Goal: Task Accomplishment & Management: Manage account settings

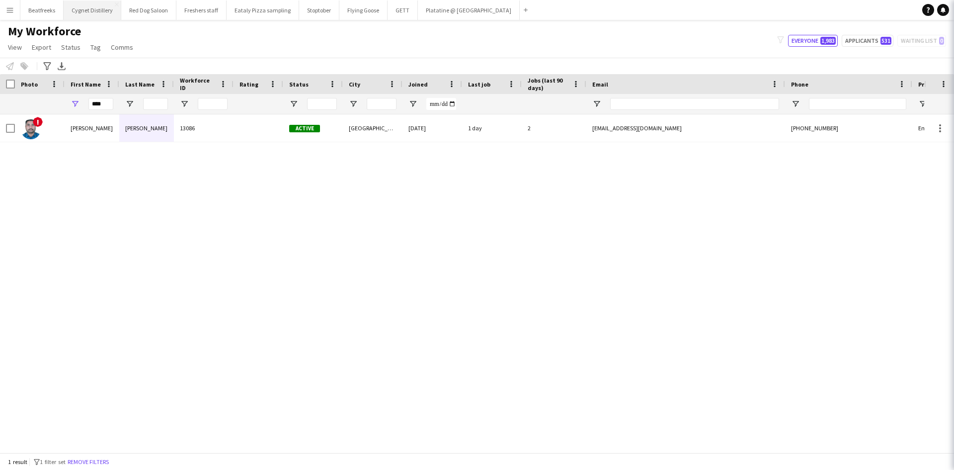
click at [81, 11] on button "Cygnet Distillery Close" at bounding box center [93, 9] width 58 height 19
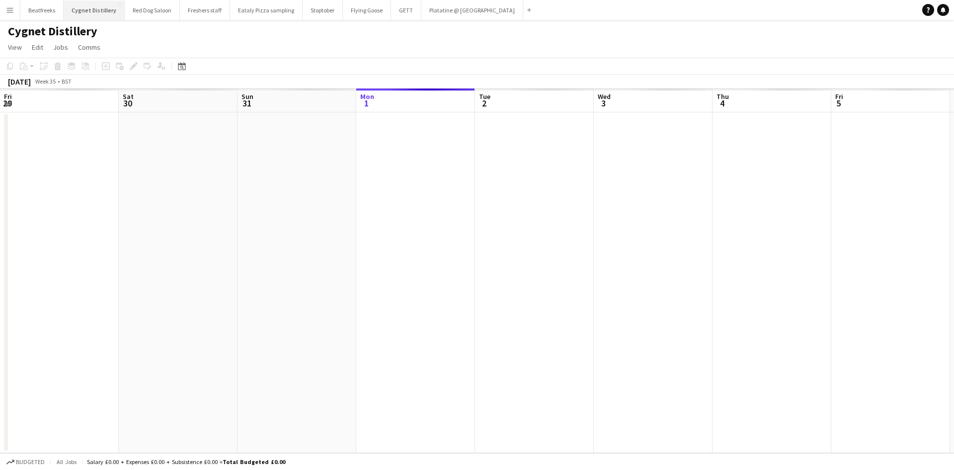
scroll to position [0, 238]
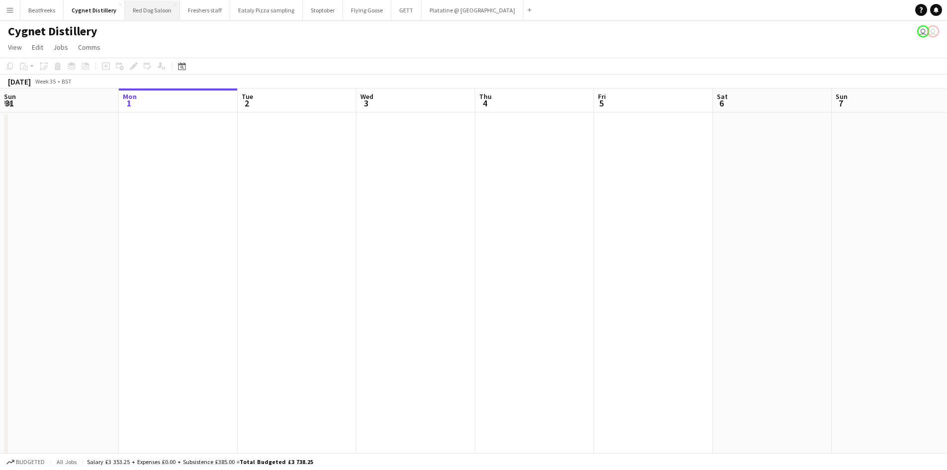
click at [134, 12] on button "Red Dog Saloon Close" at bounding box center [152, 9] width 55 height 19
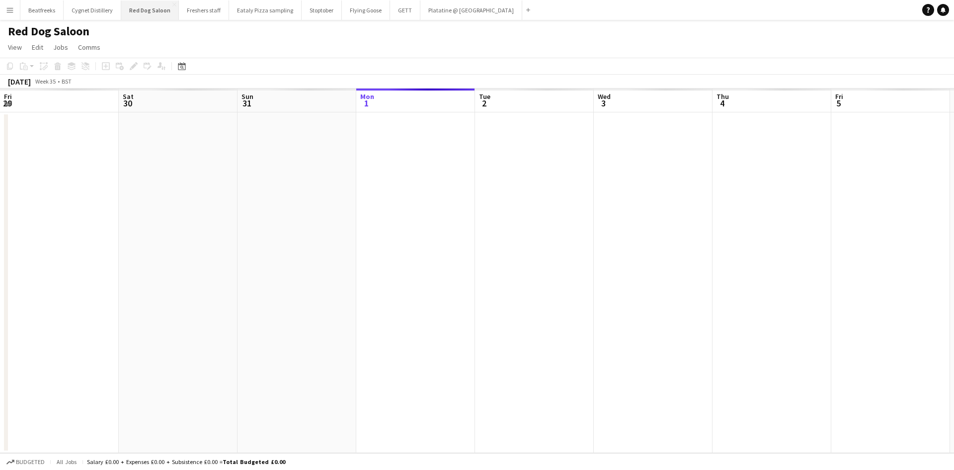
scroll to position [0, 238]
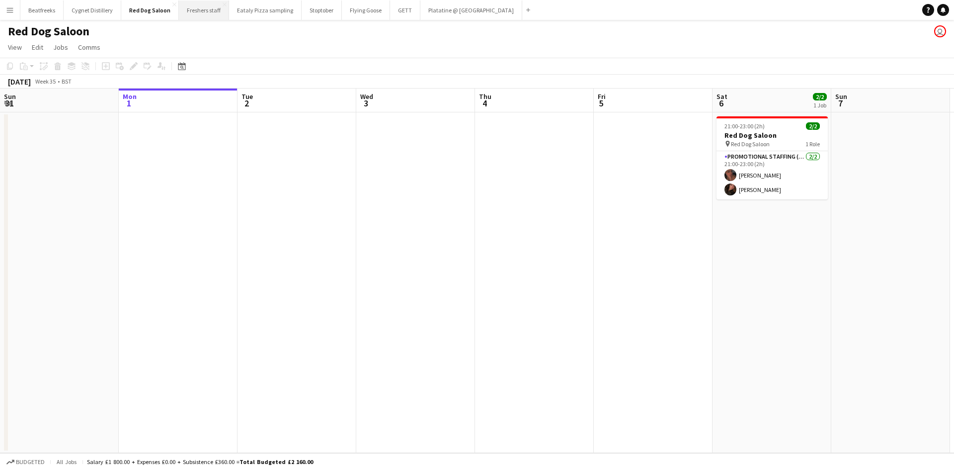
click at [211, 10] on button "Freshers staff Close" at bounding box center [204, 9] width 50 height 19
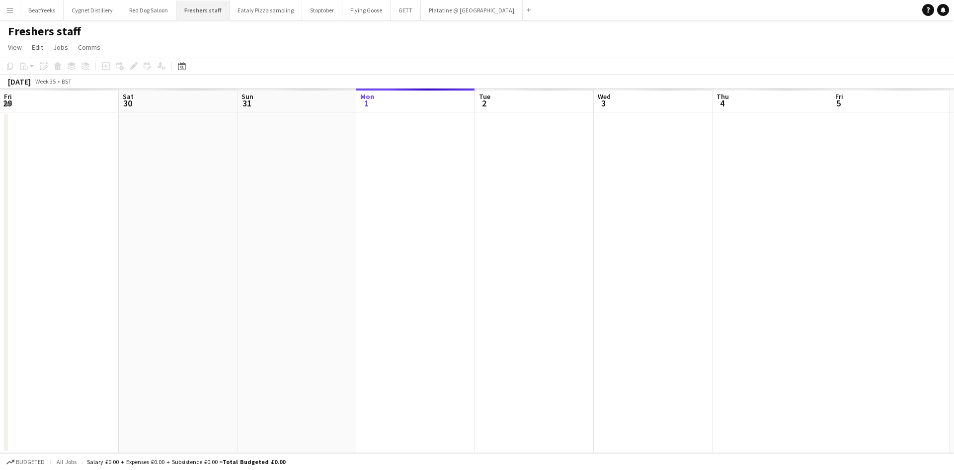
scroll to position [0, 238]
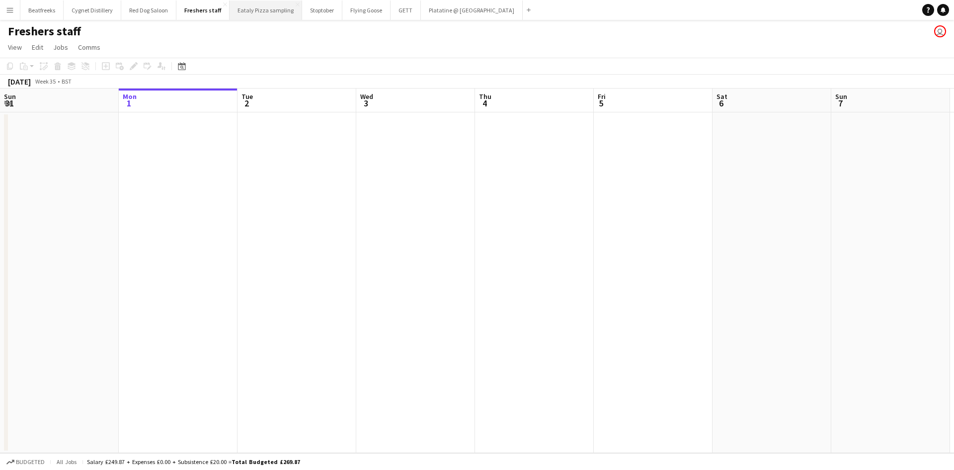
click at [252, 10] on button "Eataly Pizza sampling Close" at bounding box center [266, 9] width 73 height 19
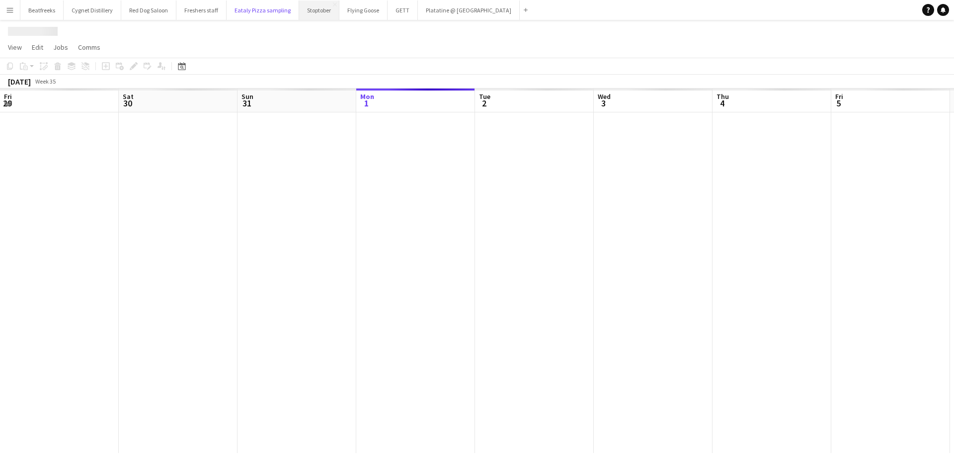
scroll to position [0, 238]
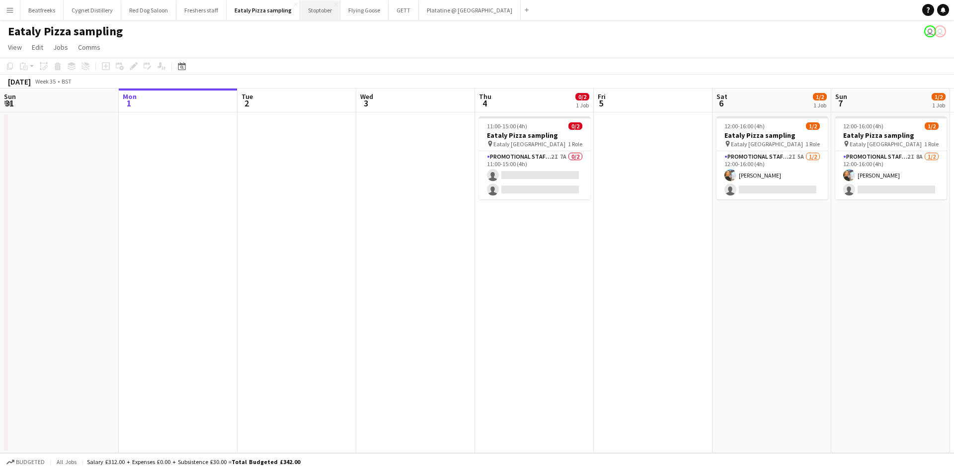
click at [310, 10] on button "Stoptober Close" at bounding box center [320, 9] width 40 height 19
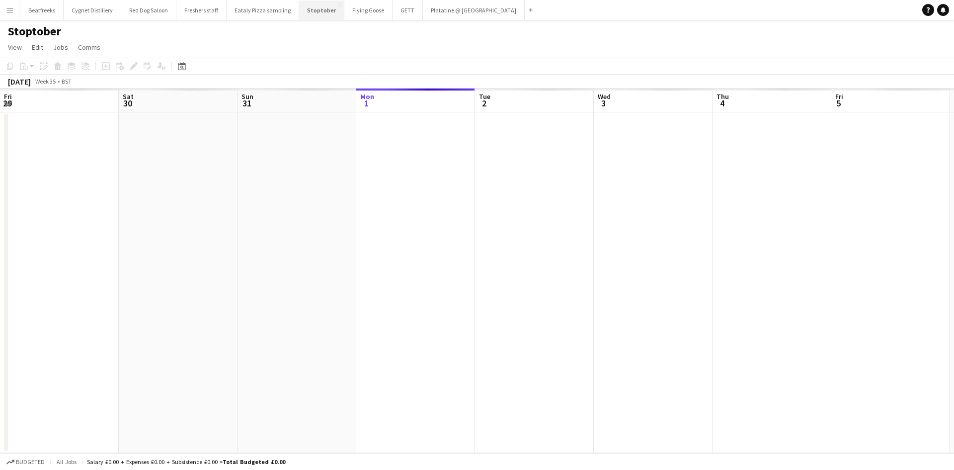
scroll to position [0, 238]
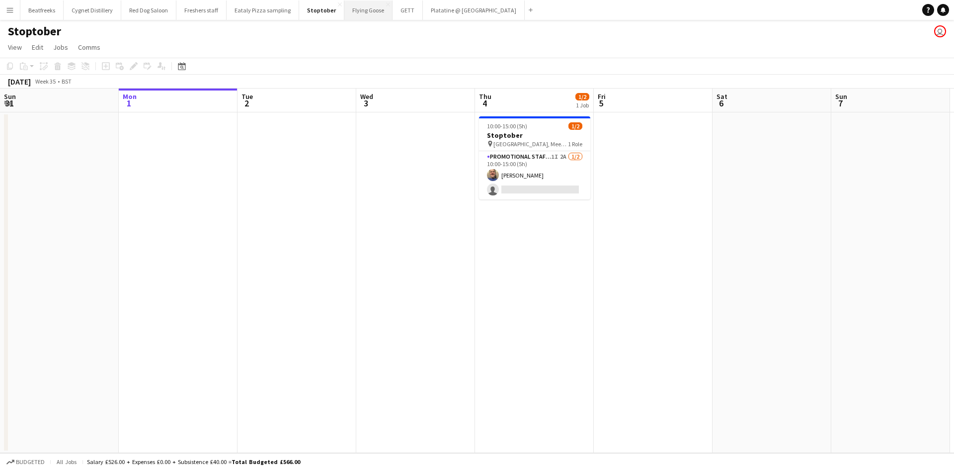
click at [351, 11] on button "Flying Goose Close" at bounding box center [368, 9] width 48 height 19
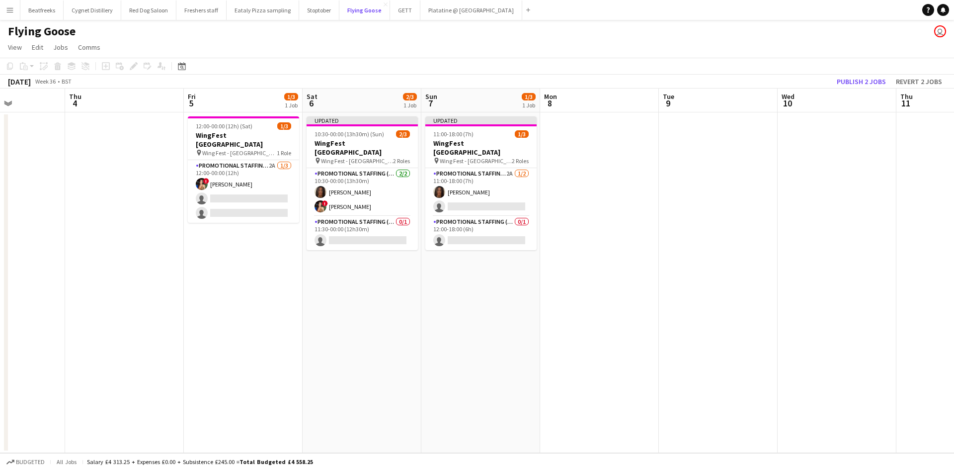
scroll to position [0, 295]
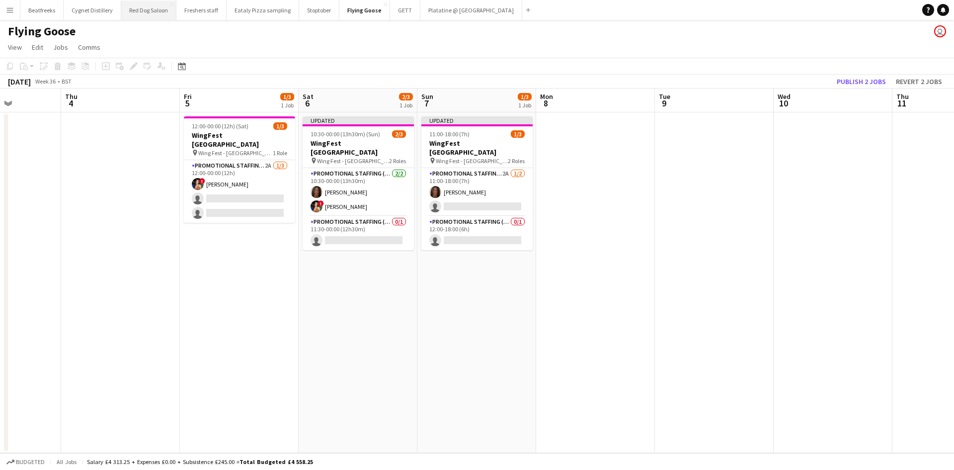
click at [152, 12] on button "Red Dog Saloon Close" at bounding box center [148, 9] width 55 height 19
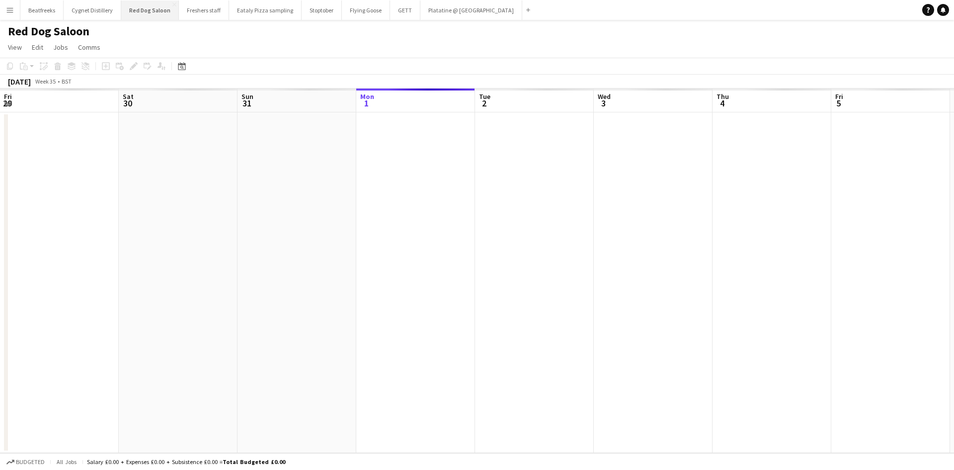
scroll to position [0, 238]
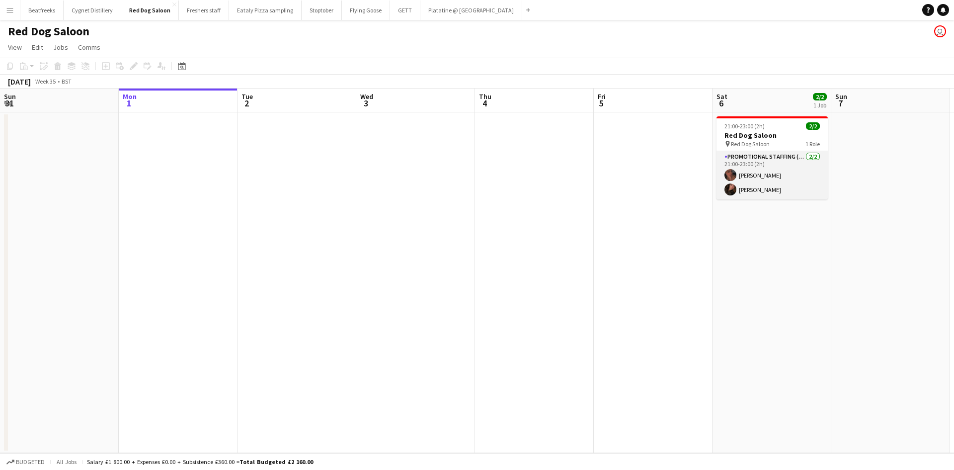
click at [767, 154] on app-card-role "Promotional Staffing (Brand Ambassadors) 2/2 21:00-23:00 (2h) Savannah Nelson A…" at bounding box center [772, 175] width 111 height 48
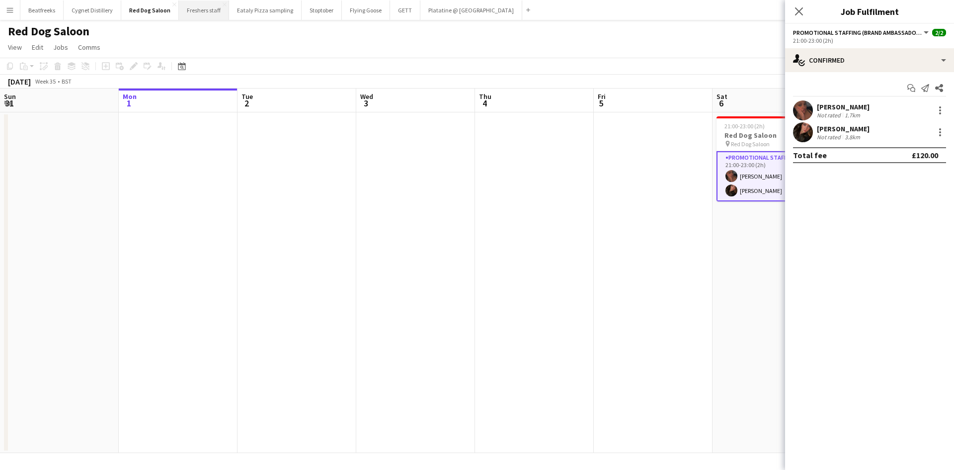
click at [205, 13] on button "Freshers staff Close" at bounding box center [204, 9] width 50 height 19
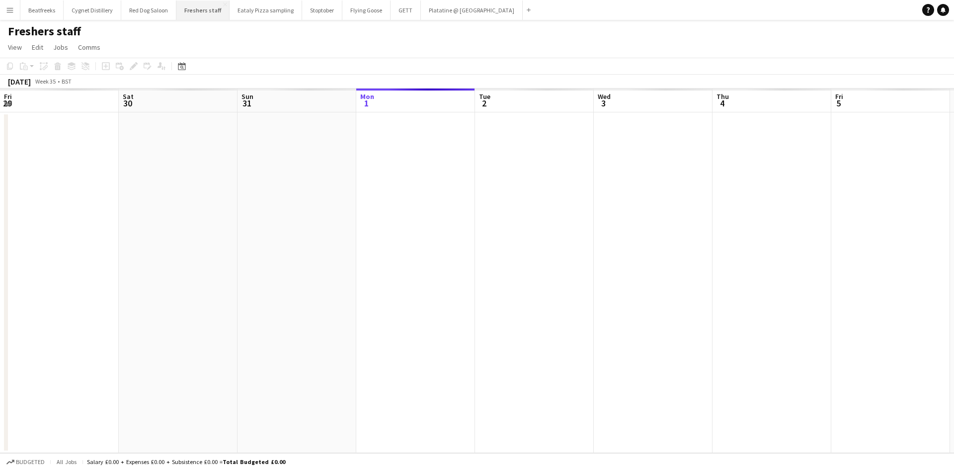
scroll to position [0, 238]
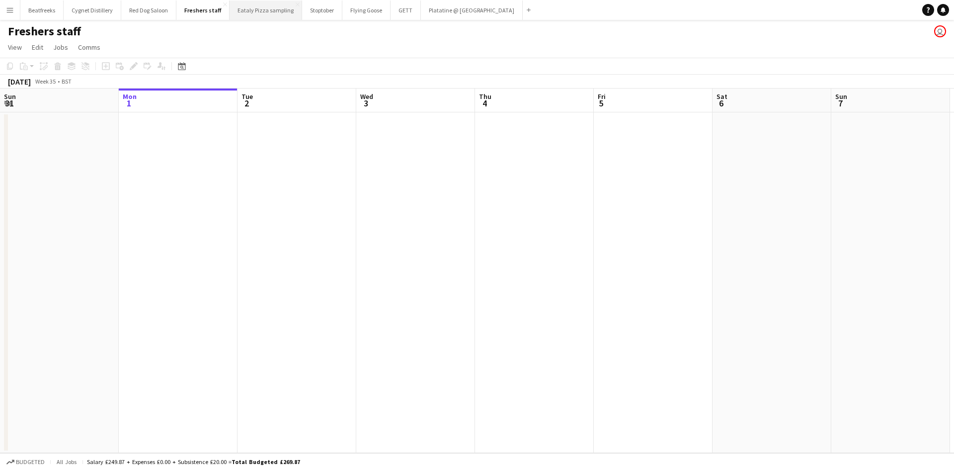
click at [247, 5] on button "Eataly Pizza sampling Close" at bounding box center [266, 9] width 73 height 19
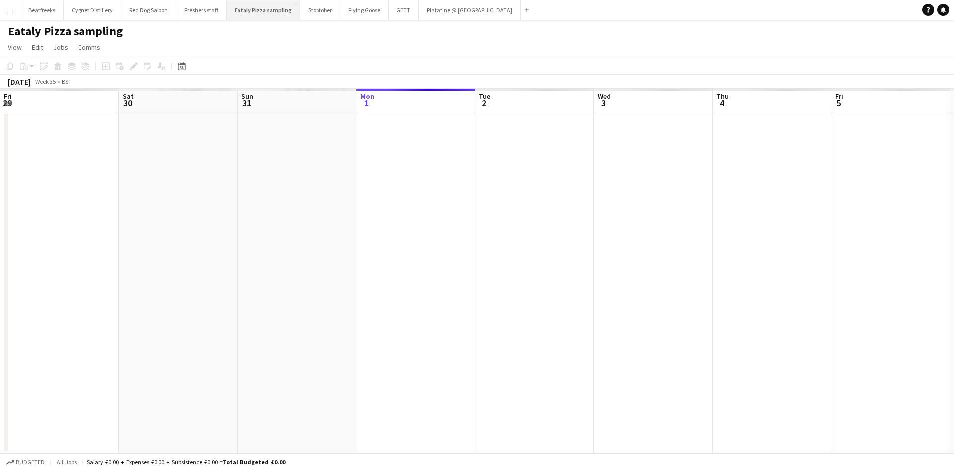
scroll to position [0, 238]
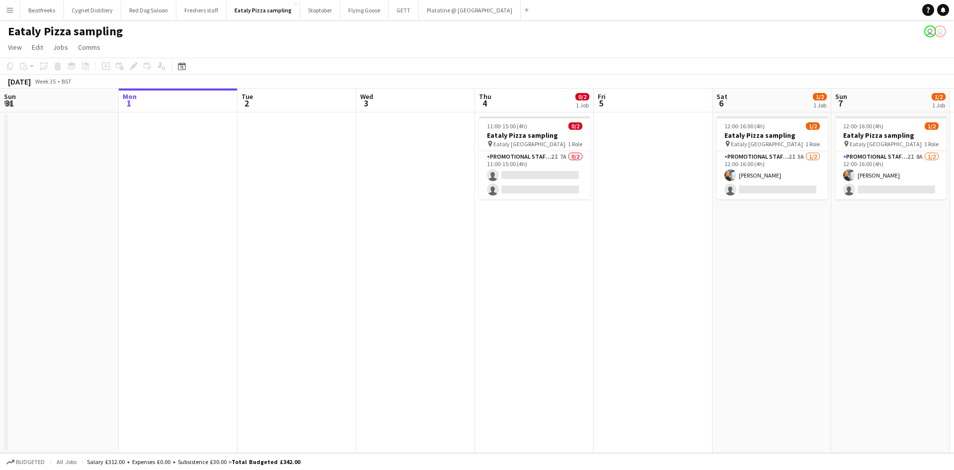
click at [317, 21] on div "Eataly Pizza sampling user user" at bounding box center [477, 29] width 954 height 19
click at [317, 14] on button "Stoptober Close" at bounding box center [320, 9] width 40 height 19
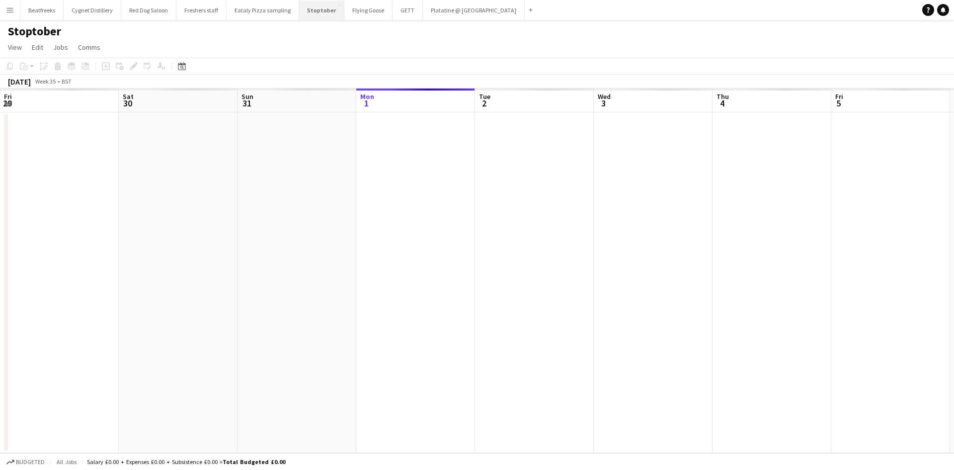
scroll to position [0, 238]
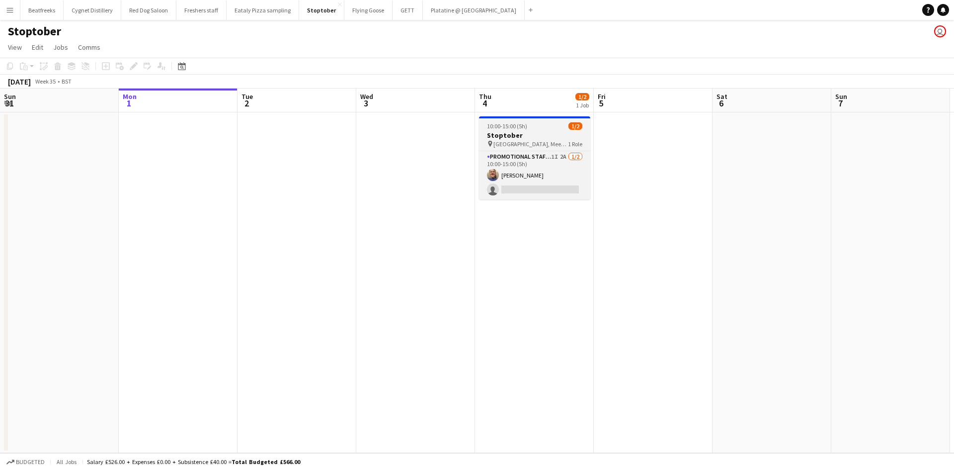
click at [509, 146] on span "[GEOGRAPHIC_DATA], Meet outside B&M" at bounding box center [531, 143] width 75 height 7
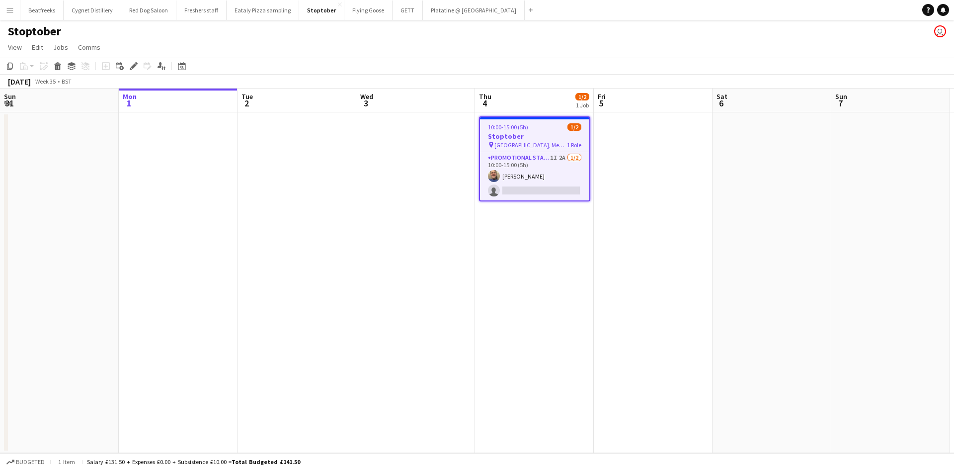
click at [509, 146] on span "Winsford Town Centre, Meet outside B&M" at bounding box center [531, 144] width 73 height 7
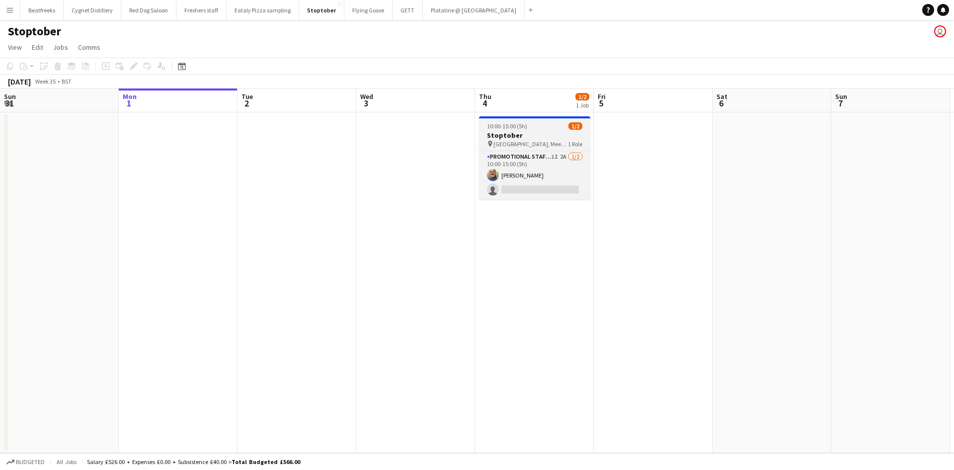
click at [545, 143] on span "Winsford Town Centre, Meet outside B&M" at bounding box center [531, 143] width 75 height 7
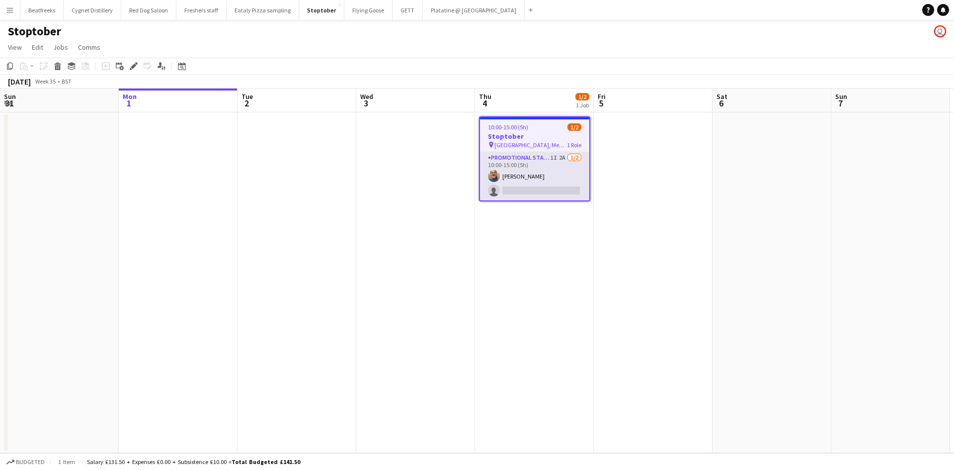
click at [535, 165] on app-card-role "Promotional Staffing (Brand Ambassadors) 1I 2A 1/2 10:00-15:00 (5h) Andrew Chal…" at bounding box center [534, 176] width 109 height 48
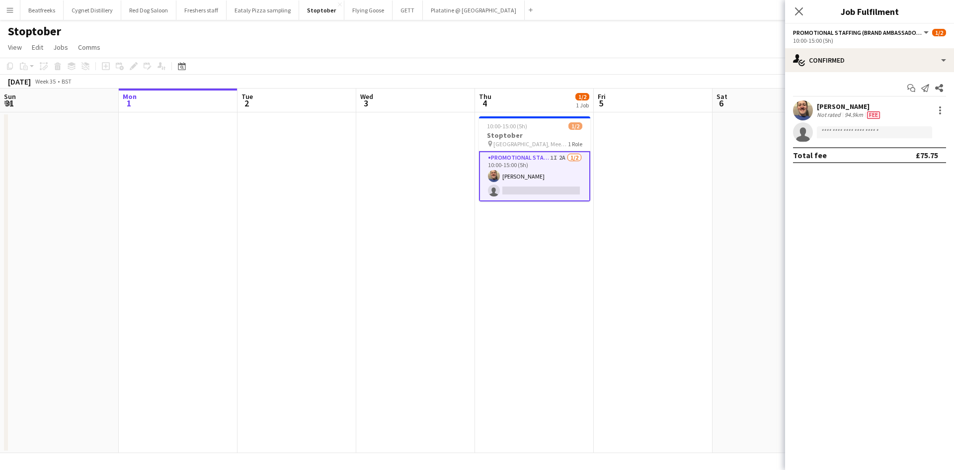
click at [877, 110] on div "Andrew Chaloner" at bounding box center [849, 106] width 65 height 9
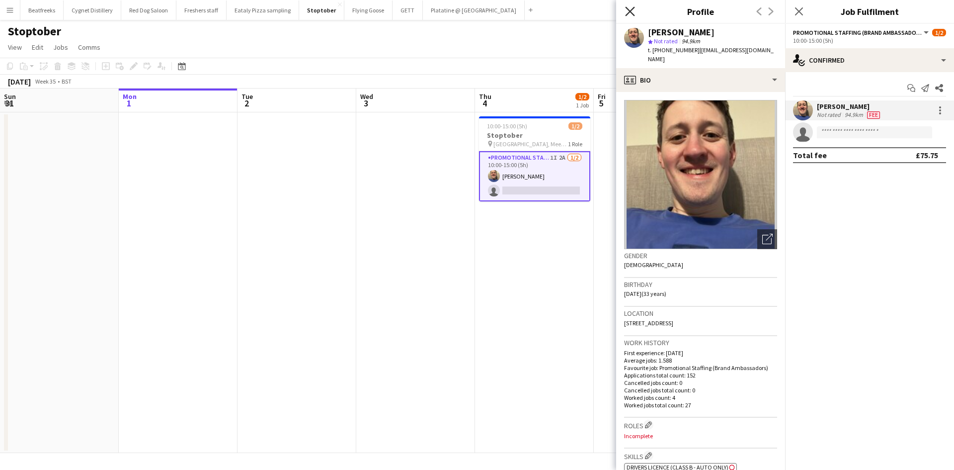
click at [632, 12] on icon at bounding box center [629, 10] width 9 height 9
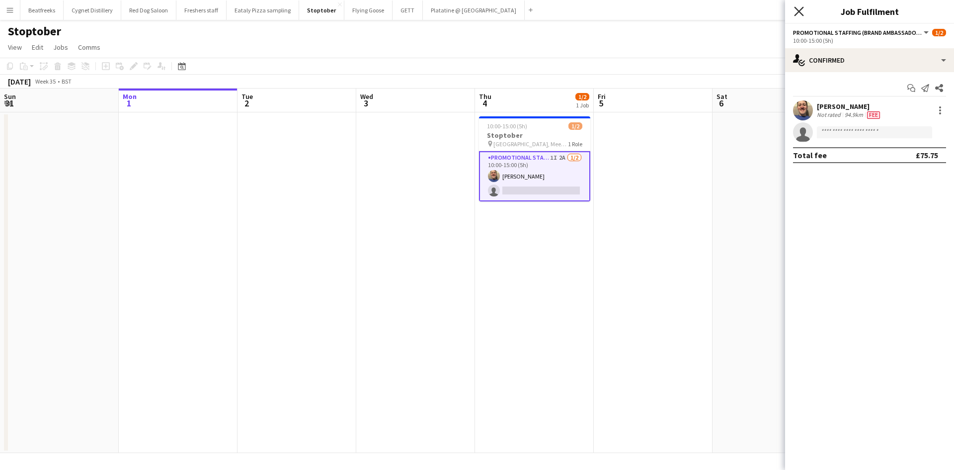
click at [795, 14] on icon "Close pop-in" at bounding box center [798, 10] width 9 height 9
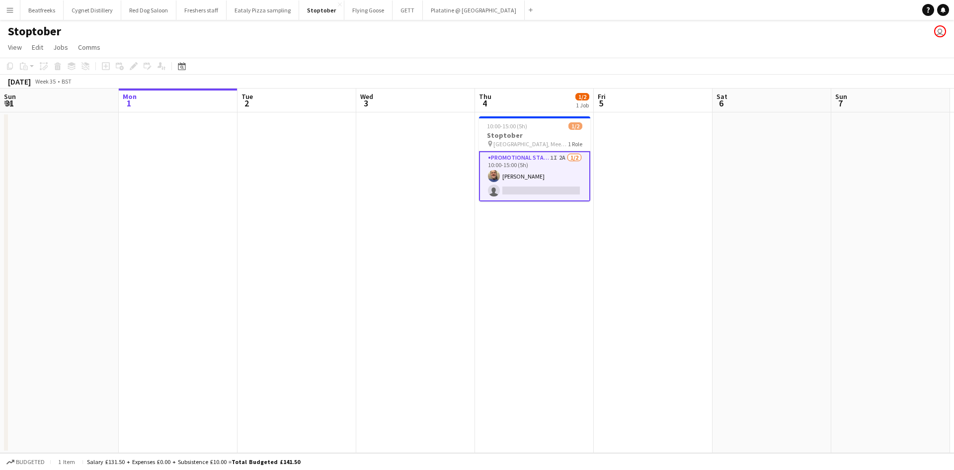
click at [10, 15] on button "Menu" at bounding box center [10, 10] width 20 height 20
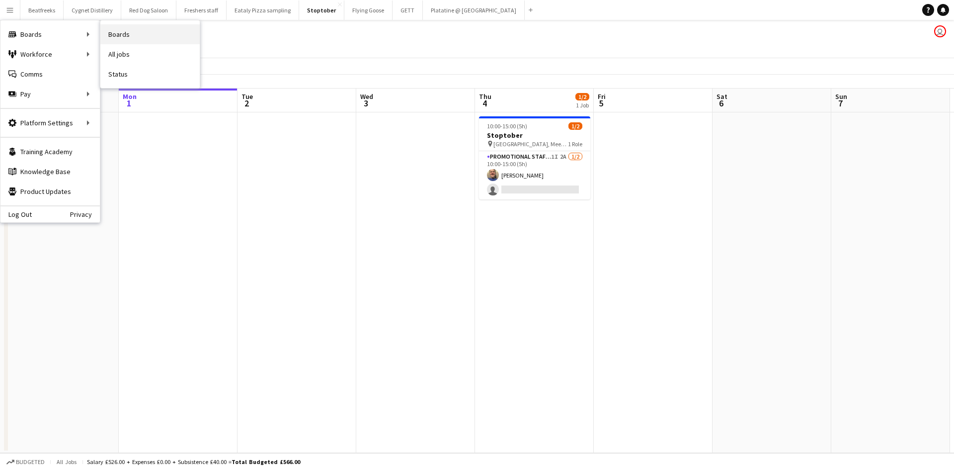
click at [121, 32] on link "Boards" at bounding box center [149, 34] width 99 height 20
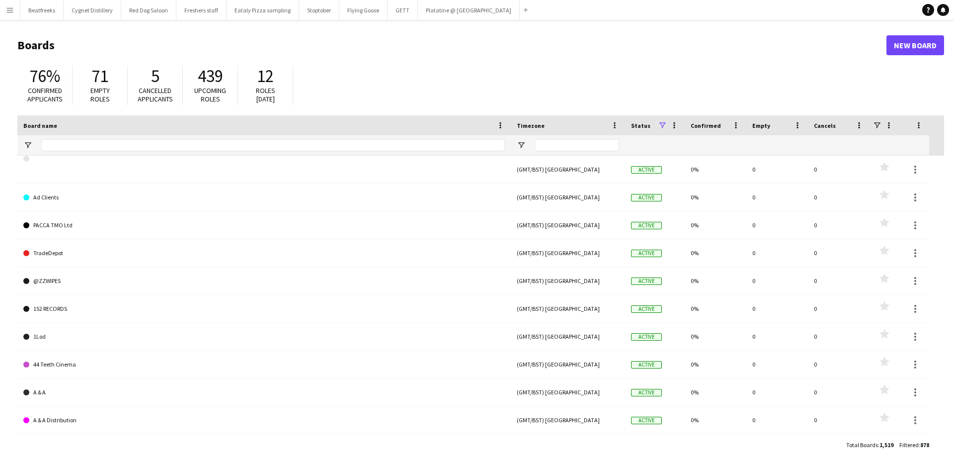
click at [12, 9] on app-icon "Menu" at bounding box center [10, 10] width 8 height 8
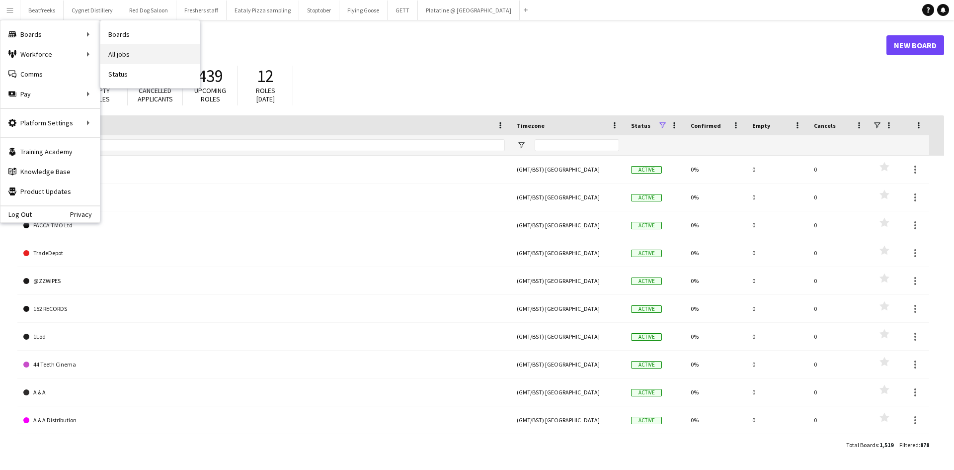
click at [132, 51] on link "All jobs" at bounding box center [149, 54] width 99 height 20
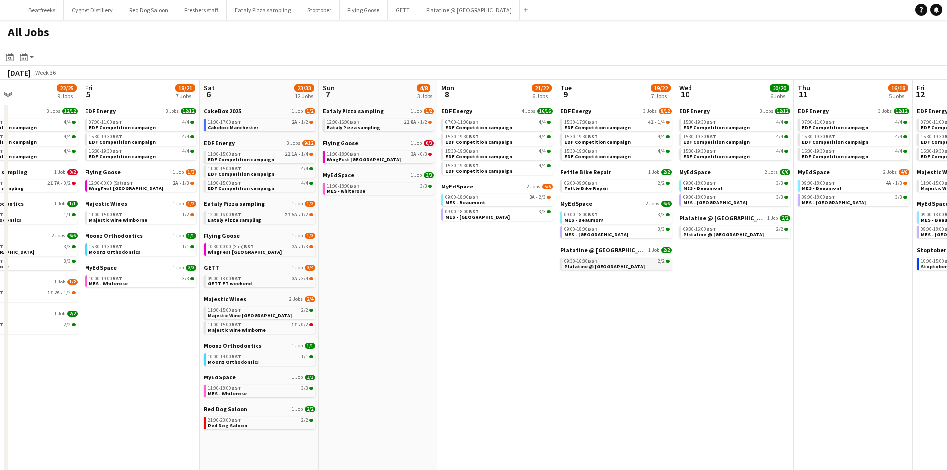
scroll to position [0, 274]
click at [340, 113] on span "Eataly Pizza sampling" at bounding box center [354, 110] width 61 height 7
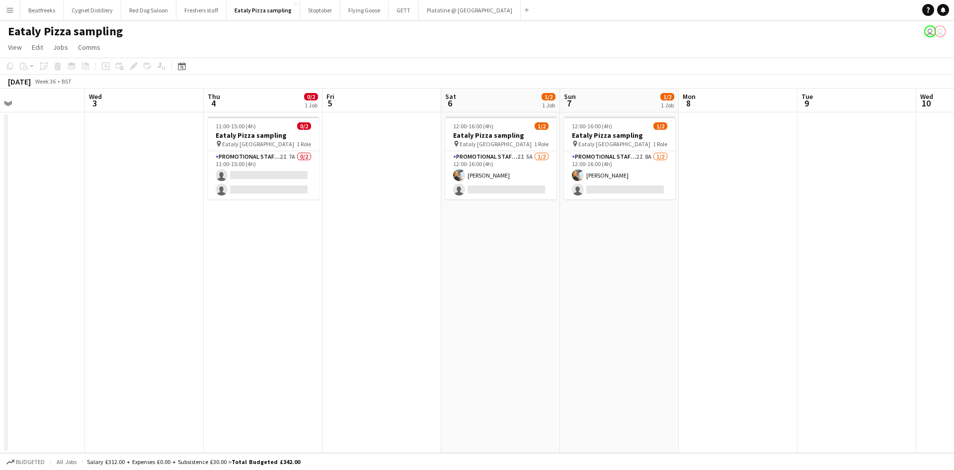
scroll to position [0, 509]
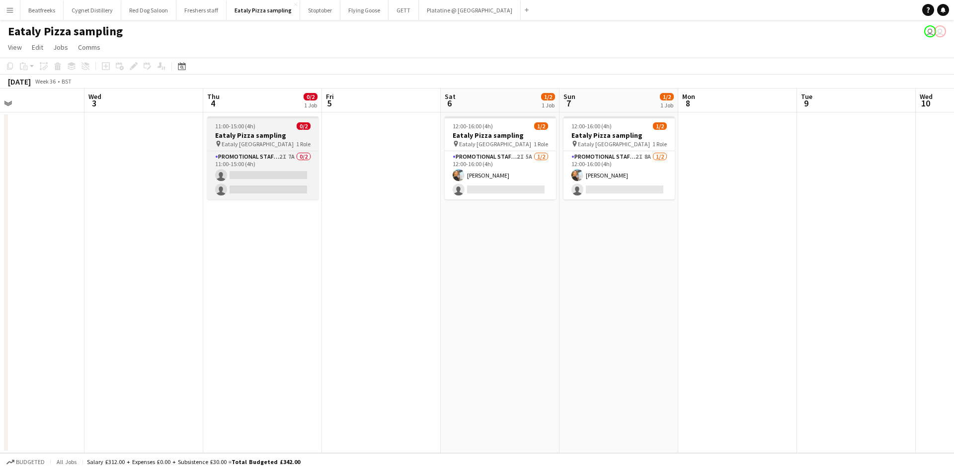
click at [249, 144] on span "Eataly [GEOGRAPHIC_DATA]" at bounding box center [258, 143] width 72 height 7
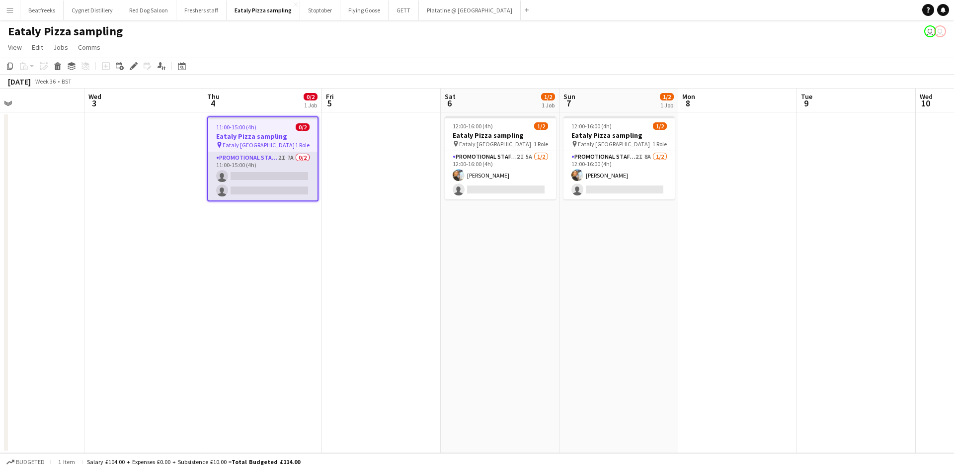
click at [255, 166] on app-card-role "Promotional Staffing (Sampling Staff) 2I 7A 0/2 11:00-15:00 (4h) single-neutral…" at bounding box center [262, 176] width 109 height 48
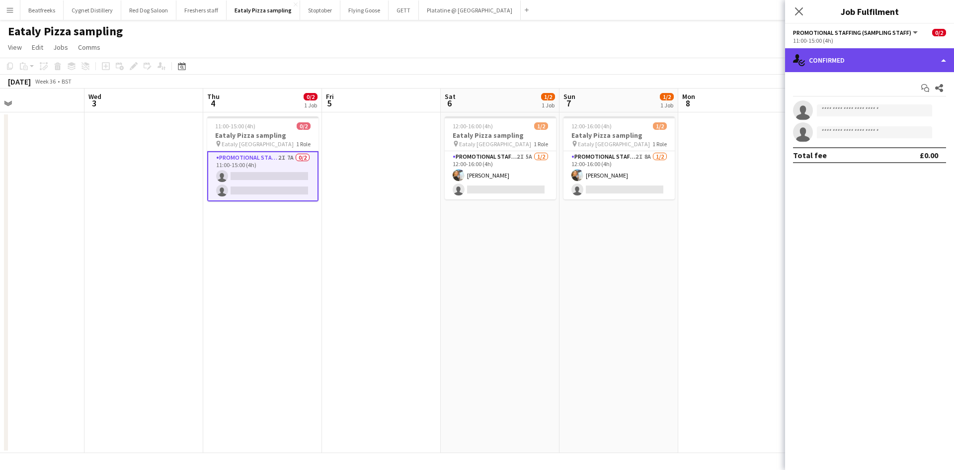
click at [876, 54] on div "single-neutral-actions-check-2 Confirmed" at bounding box center [869, 60] width 169 height 24
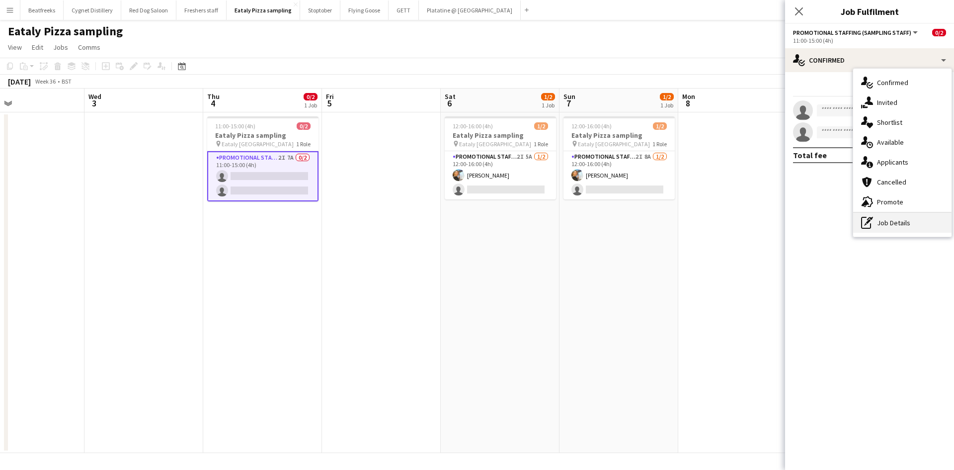
click at [904, 226] on div "pen-write Job Details" at bounding box center [902, 223] width 98 height 20
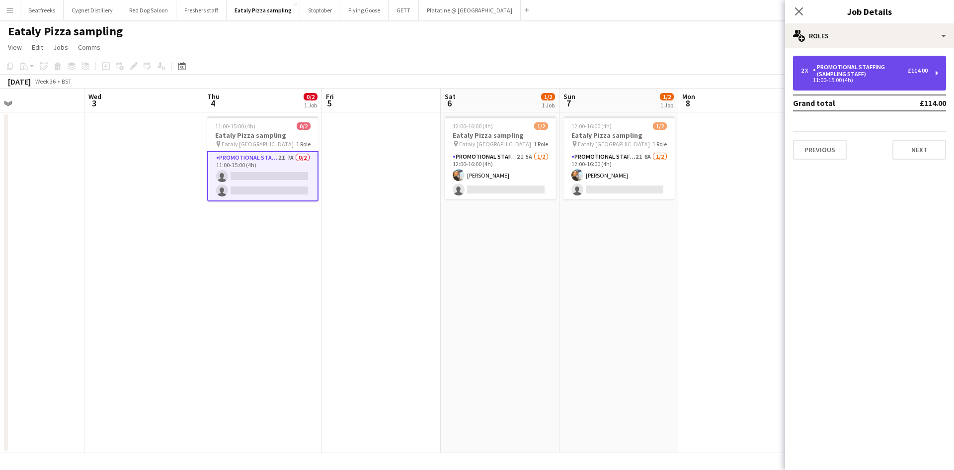
click at [839, 67] on div "Promotional Staffing (Sampling Staff)" at bounding box center [860, 71] width 95 height 14
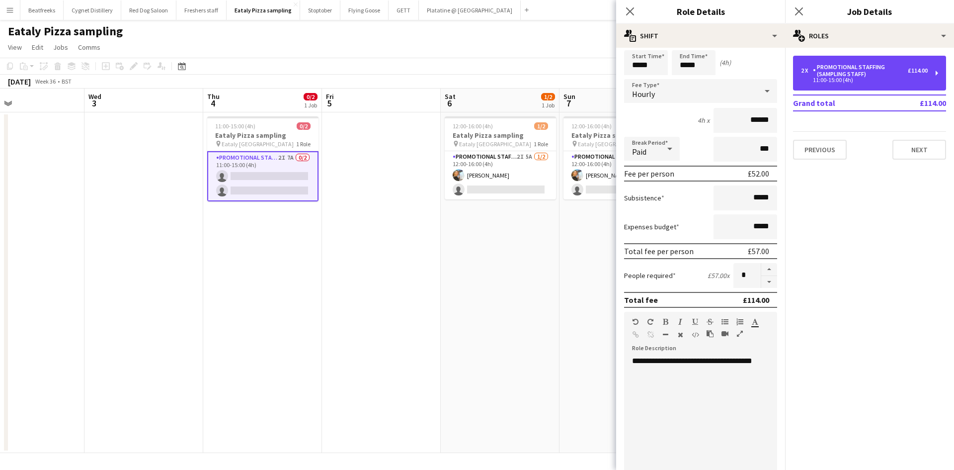
scroll to position [42, 0]
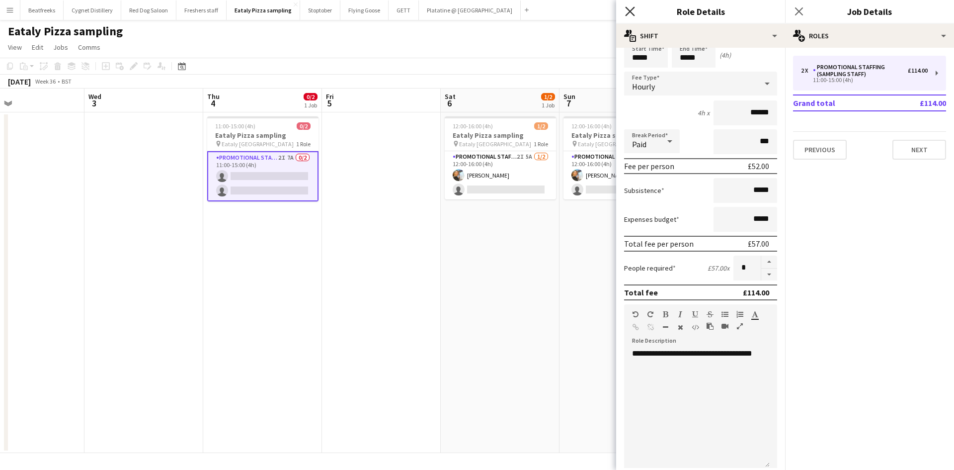
click at [634, 11] on icon "Close pop-in" at bounding box center [629, 10] width 9 height 9
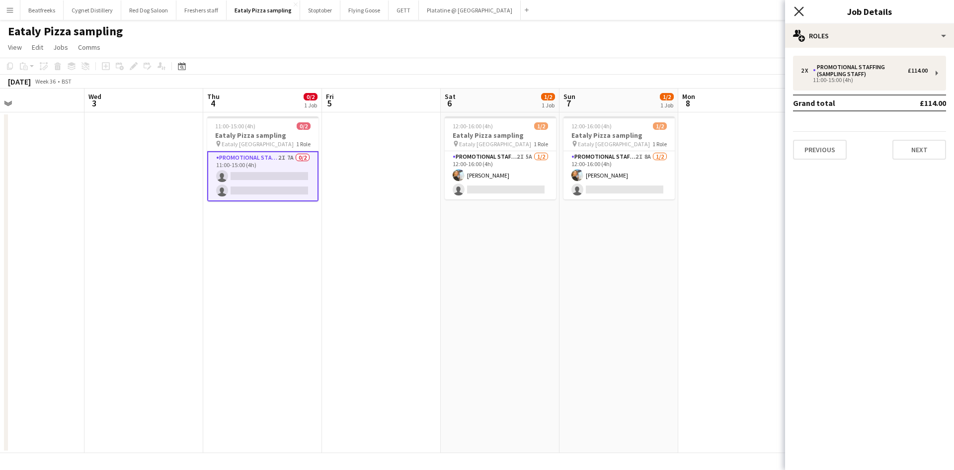
click at [795, 14] on icon "Close pop-in" at bounding box center [798, 10] width 9 height 9
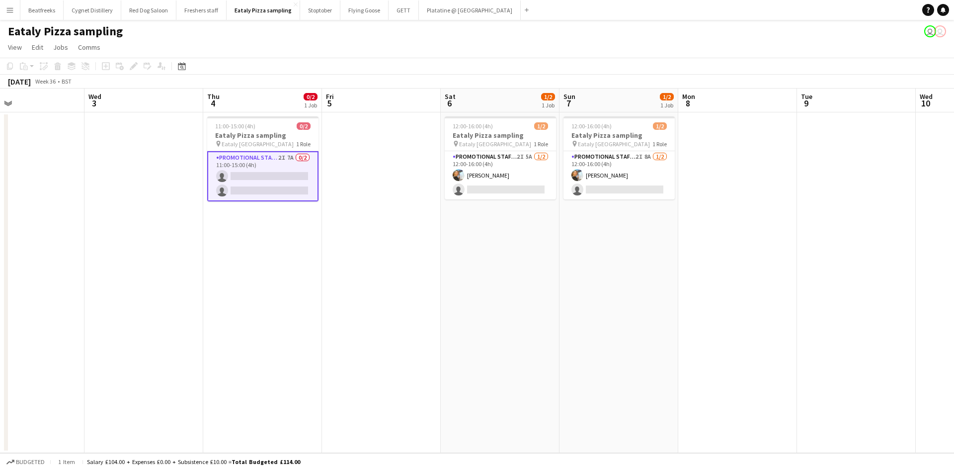
click at [295, 171] on app-card-role "Promotional Staffing (Sampling Staff) 2I 7A 0/2 11:00-15:00 (4h) single-neutral…" at bounding box center [262, 176] width 111 height 50
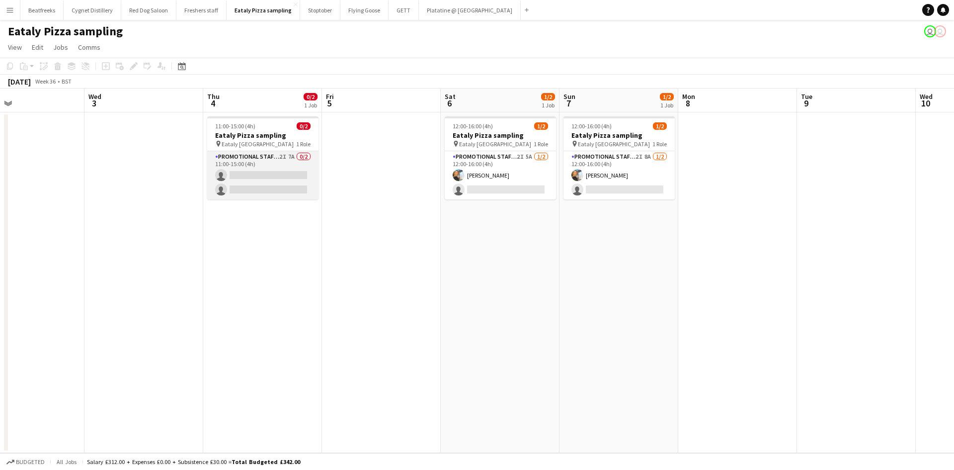
click at [253, 167] on app-card-role "Promotional Staffing (Sampling Staff) 2I 7A 0/2 11:00-15:00 (4h) single-neutral…" at bounding box center [262, 175] width 111 height 48
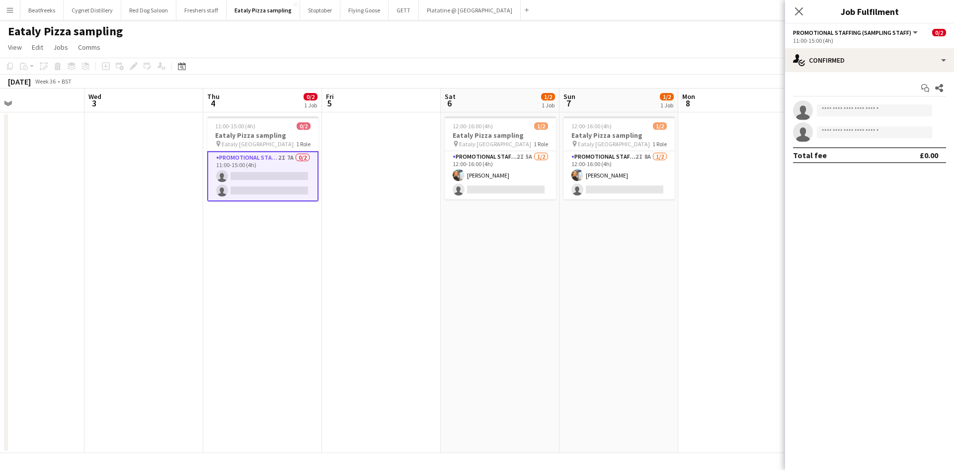
click at [245, 177] on app-card-role "Promotional Staffing (Sampling Staff) 2I 7A 0/2 11:00-15:00 (4h) single-neutral…" at bounding box center [262, 176] width 111 height 50
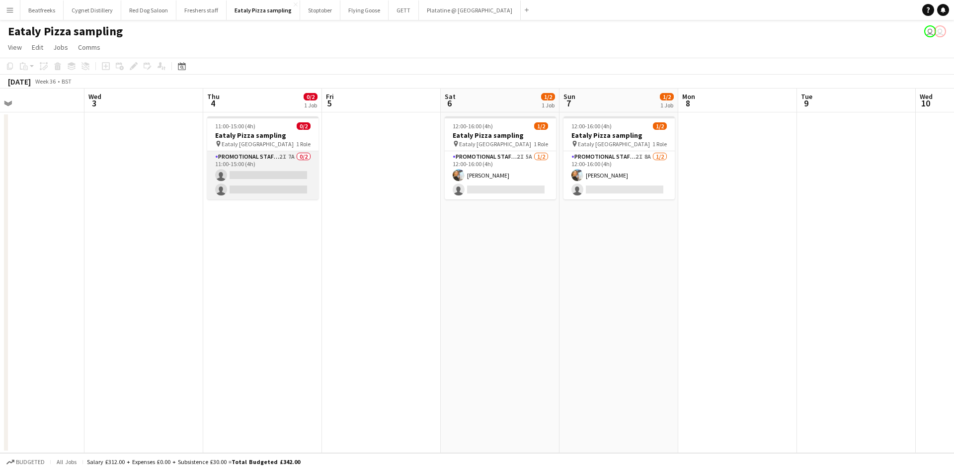
click at [245, 177] on app-card-role "Promotional Staffing (Sampling Staff) 2I 7A 0/2 11:00-15:00 (4h) single-neutral…" at bounding box center [262, 175] width 111 height 48
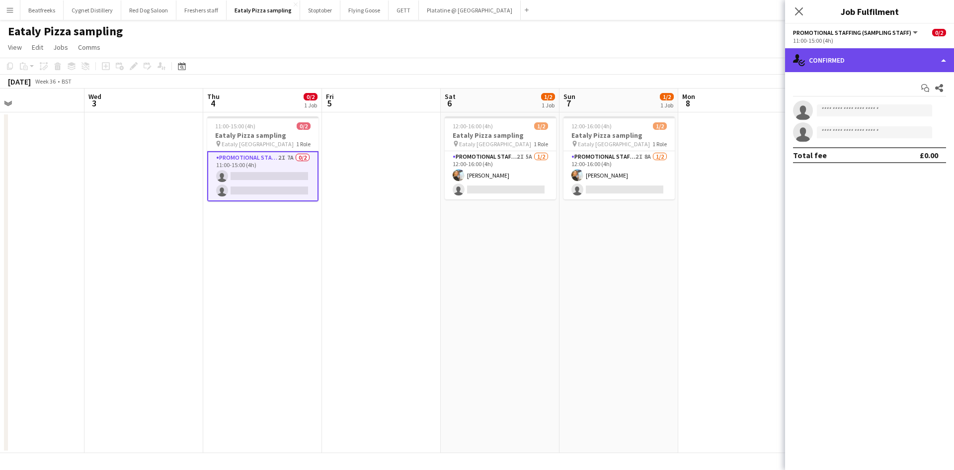
click at [870, 55] on div "single-neutral-actions-check-2 Confirmed" at bounding box center [869, 60] width 169 height 24
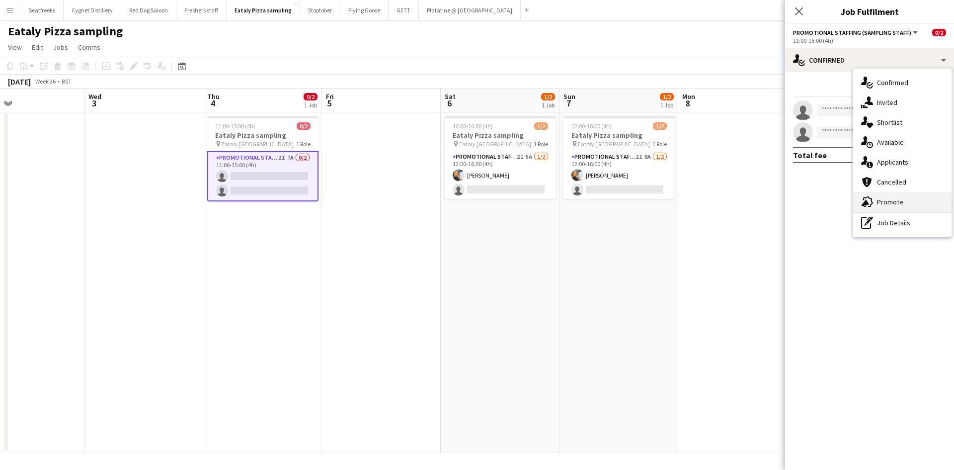
click at [880, 193] on div "advertising-megaphone Promote" at bounding box center [902, 202] width 98 height 20
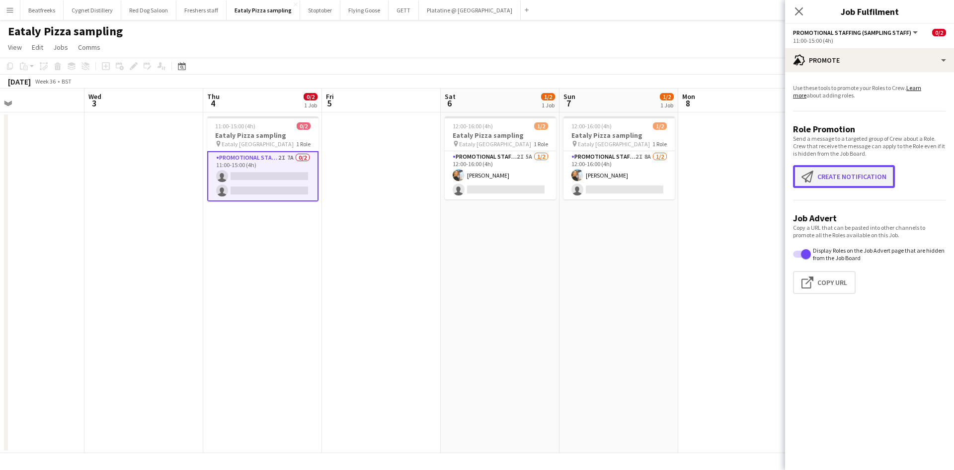
click at [842, 175] on button "Create notification Create notification" at bounding box center [844, 176] width 102 height 23
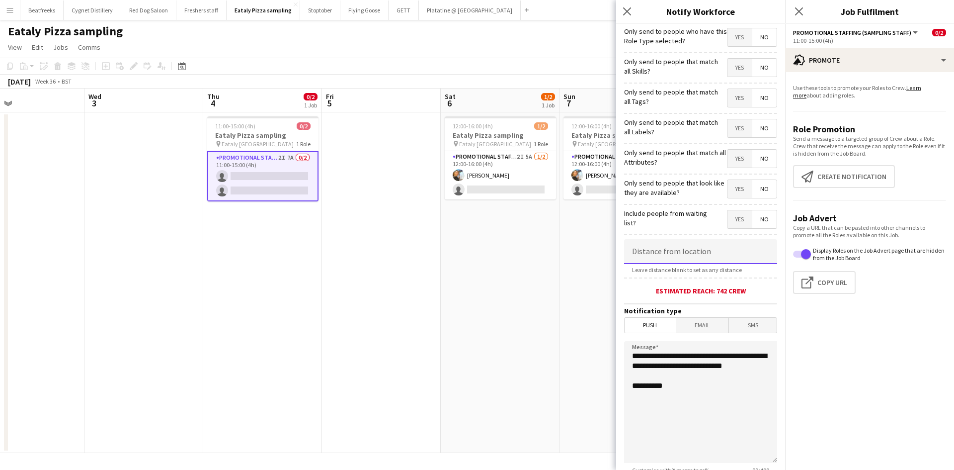
click at [681, 255] on input at bounding box center [700, 251] width 153 height 25
type input "******"
drag, startPoint x: 609, startPoint y: 335, endPoint x: 594, endPoint y: 323, distance: 19.0
click at [594, 323] on body "Menu Boards Boards Boards All jobs Status Workforce Workforce My Workforce Recr…" at bounding box center [477, 235] width 954 height 470
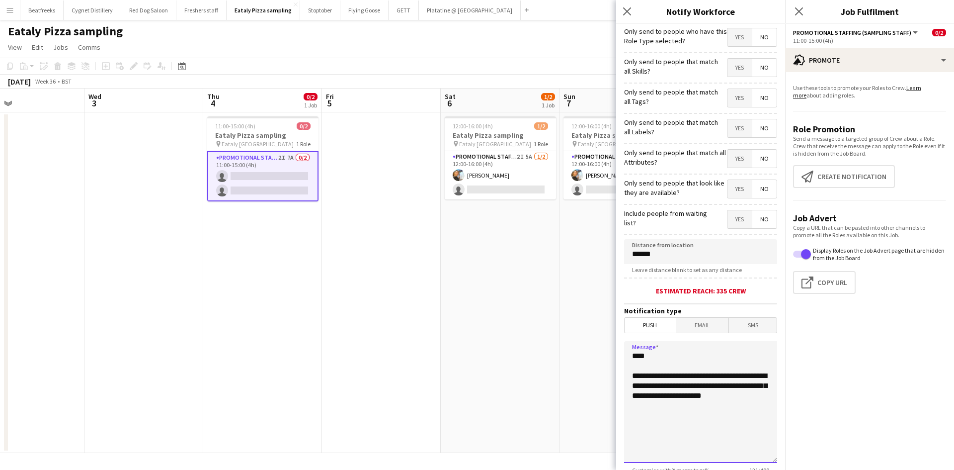
click at [708, 410] on textarea "**********" at bounding box center [700, 402] width 153 height 122
click at [671, 427] on textarea "**********" at bounding box center [700, 402] width 153 height 122
drag, startPoint x: 716, startPoint y: 447, endPoint x: 623, endPoint y: 353, distance: 131.4
click at [623, 353] on form "**********" at bounding box center [700, 285] width 169 height 523
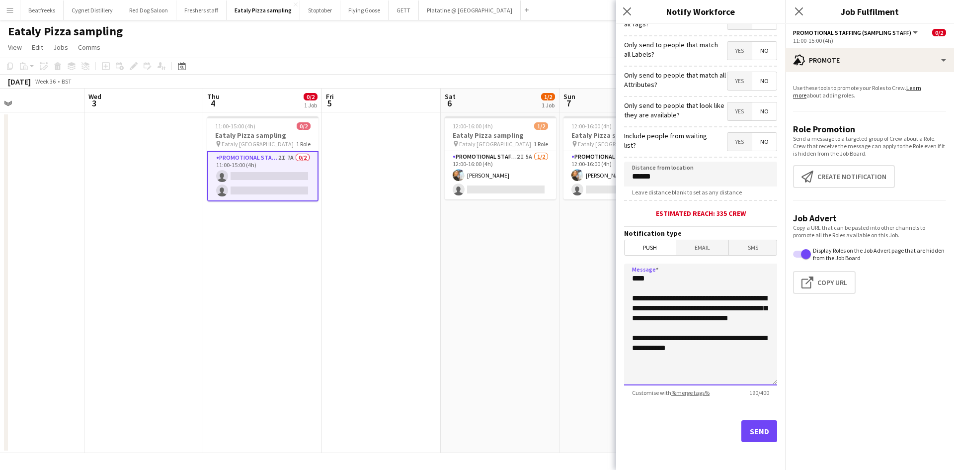
type textarea "**********"
click at [750, 431] on button "Send" at bounding box center [760, 431] width 36 height 22
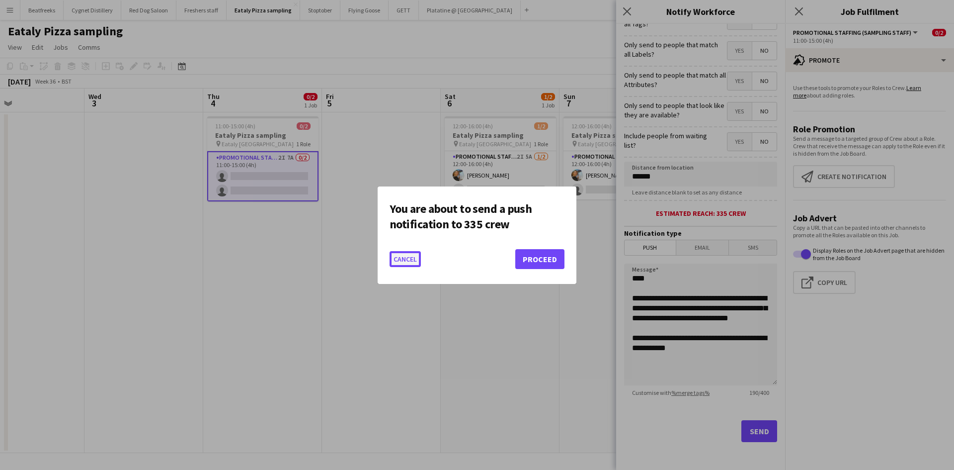
click at [402, 262] on button "Cancel" at bounding box center [405, 259] width 31 height 16
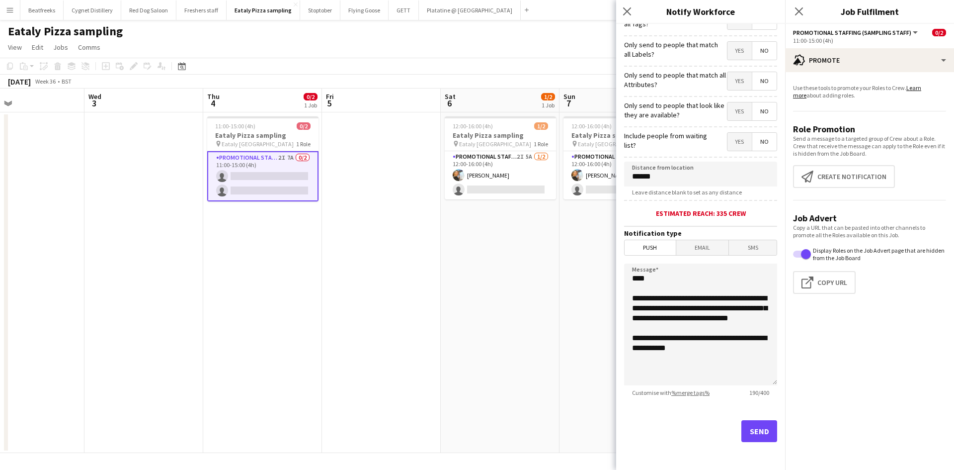
click at [656, 245] on span "Push" at bounding box center [650, 247] width 51 height 15
click at [748, 435] on button "Send" at bounding box center [760, 431] width 36 height 22
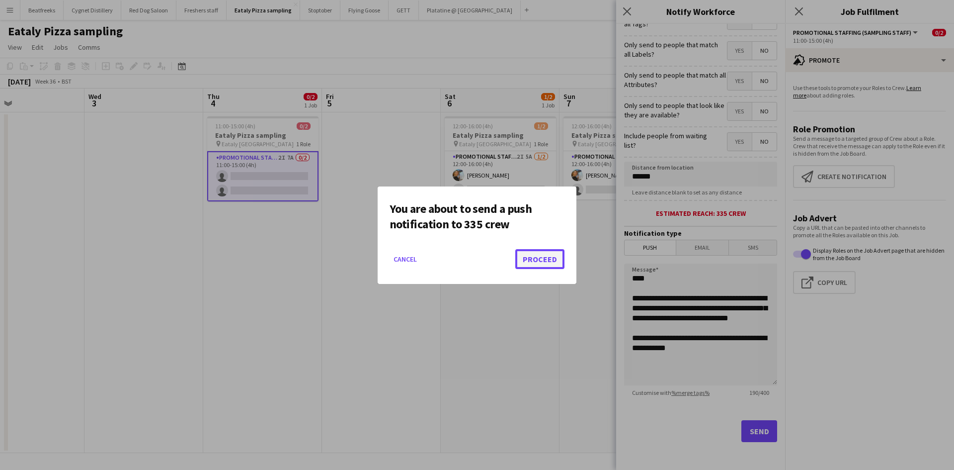
click at [545, 250] on button "Proceed" at bounding box center [539, 259] width 49 height 20
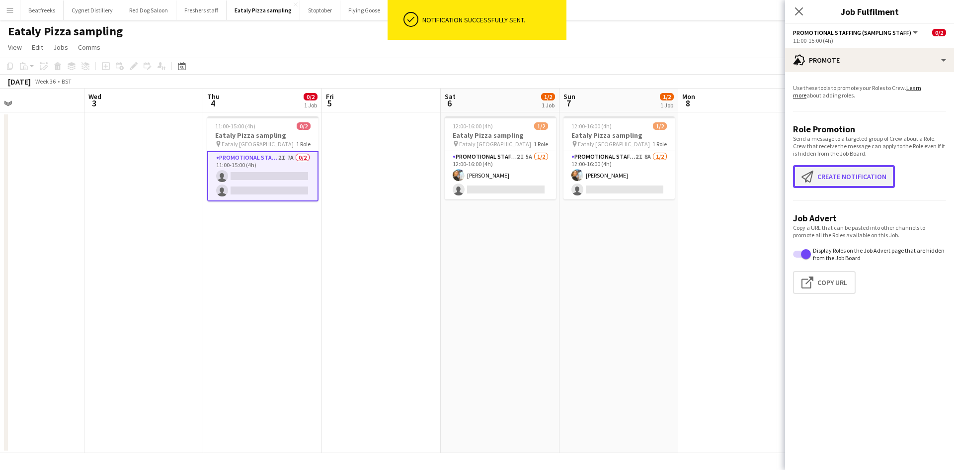
click at [826, 172] on button "Create notification Create notification" at bounding box center [844, 176] width 102 height 23
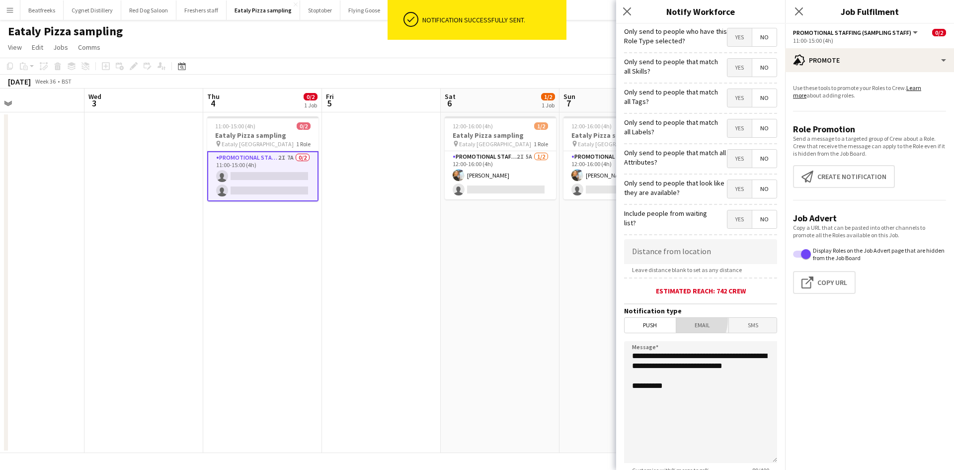
click at [685, 320] on span "Email" at bounding box center [702, 325] width 53 height 15
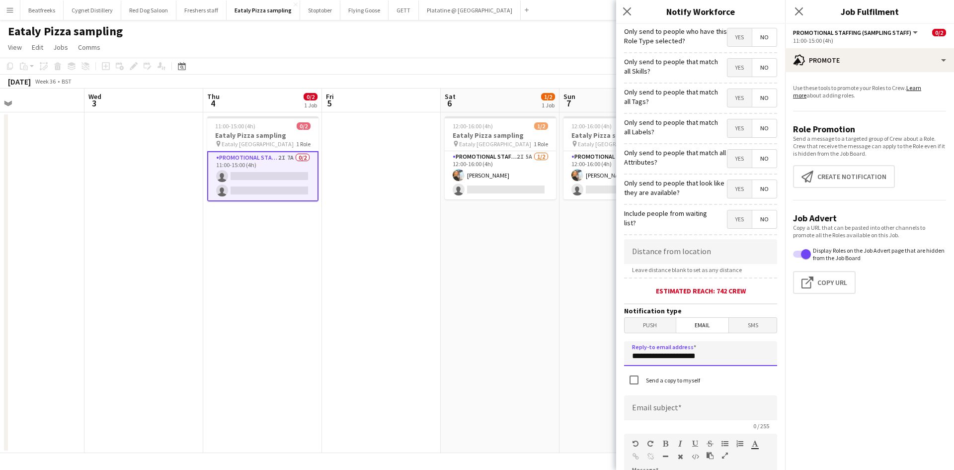
drag, startPoint x: 696, startPoint y: 355, endPoint x: 567, endPoint y: 355, distance: 129.7
click at [567, 355] on body "Menu Boards Boards Boards All jobs Status Workforce Workforce My Workforce Recr…" at bounding box center [477, 235] width 954 height 470
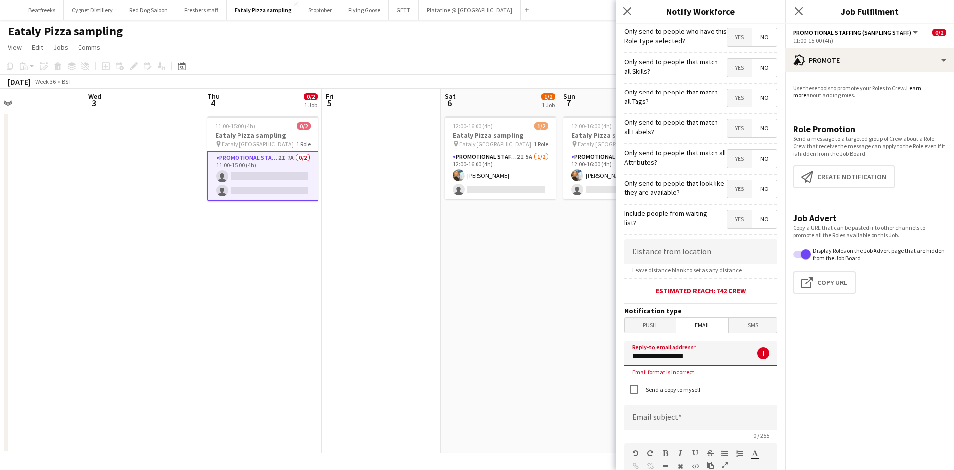
type input "**********"
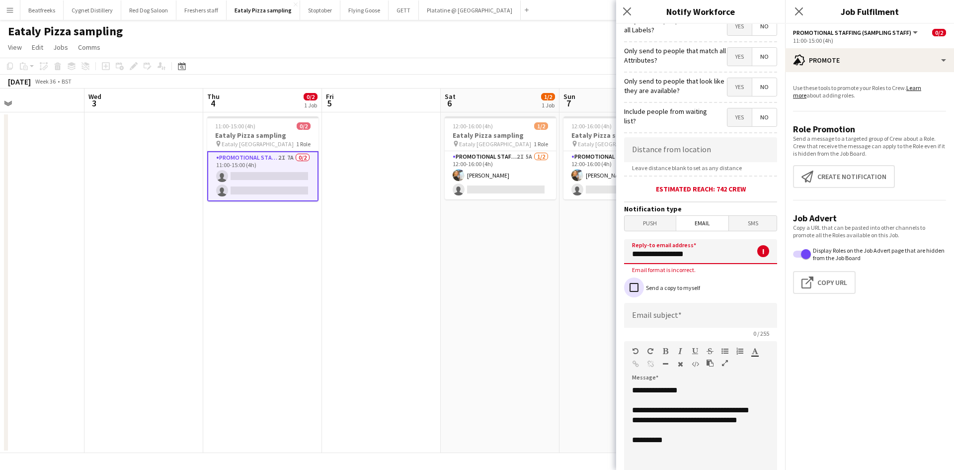
scroll to position [102, 0]
click at [694, 223] on span "Email" at bounding box center [702, 222] width 53 height 15
drag, startPoint x: 690, startPoint y: 256, endPoint x: 585, endPoint y: 261, distance: 105.0
click at [585, 261] on body "Menu Boards Boards Boards All jobs Status Workforce Workforce My Workforce Recr…" at bounding box center [477, 235] width 954 height 470
type input "*"
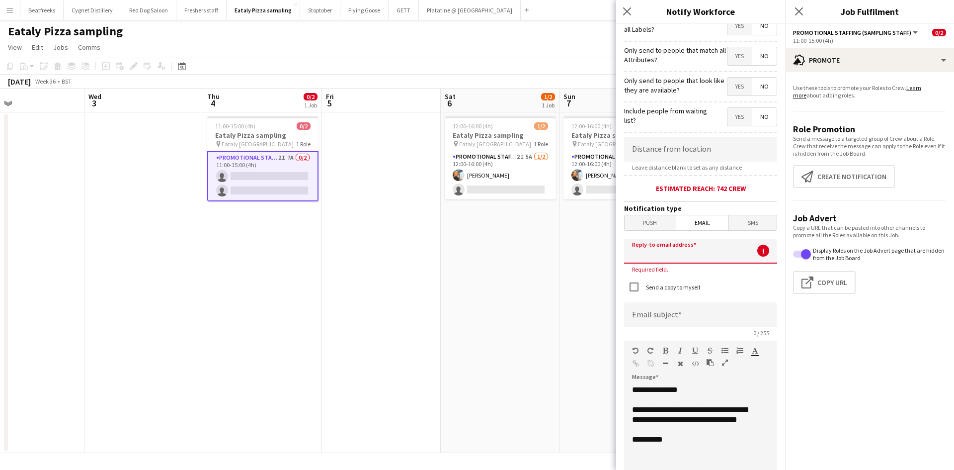
type input "*"
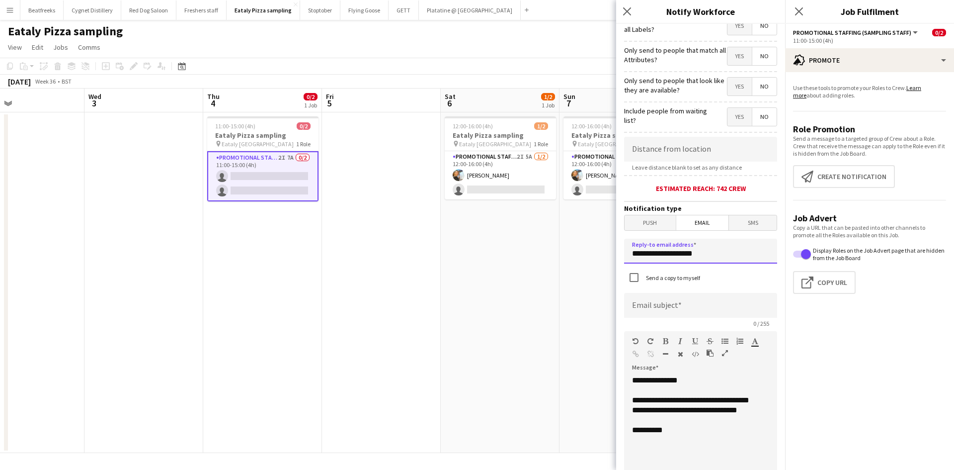
type input "**********"
click at [649, 297] on input at bounding box center [700, 305] width 153 height 25
type input "**********"
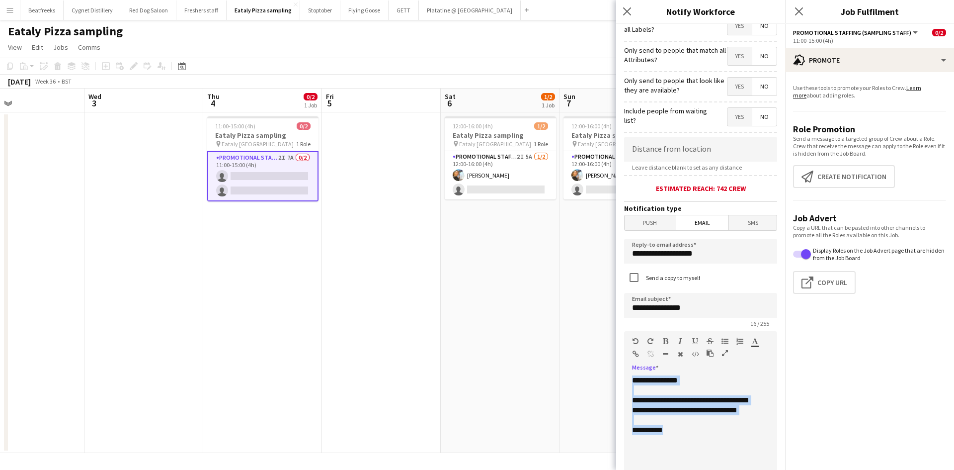
drag, startPoint x: 675, startPoint y: 443, endPoint x: 602, endPoint y: 365, distance: 106.6
click at [602, 365] on body "Menu Boards Boards Boards All jobs Status Workforce Workforce My Workforce Recr…" at bounding box center [477, 235] width 954 height 470
paste div
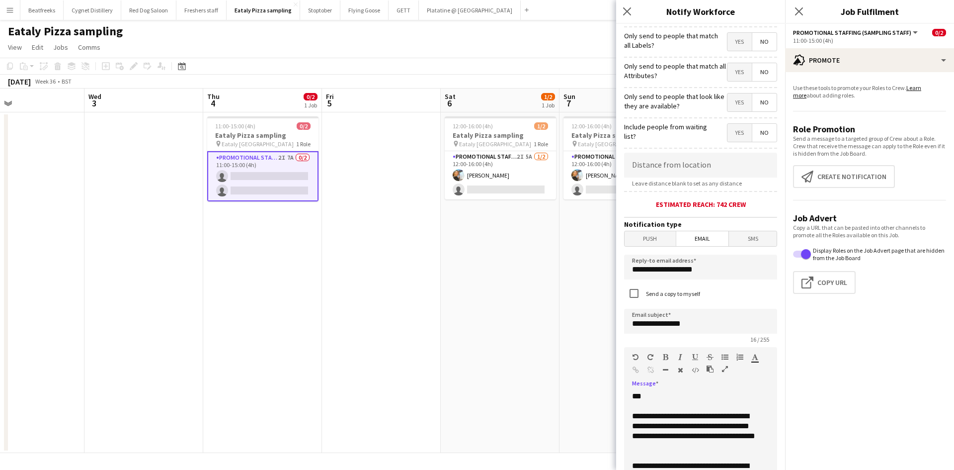
scroll to position [84, 0]
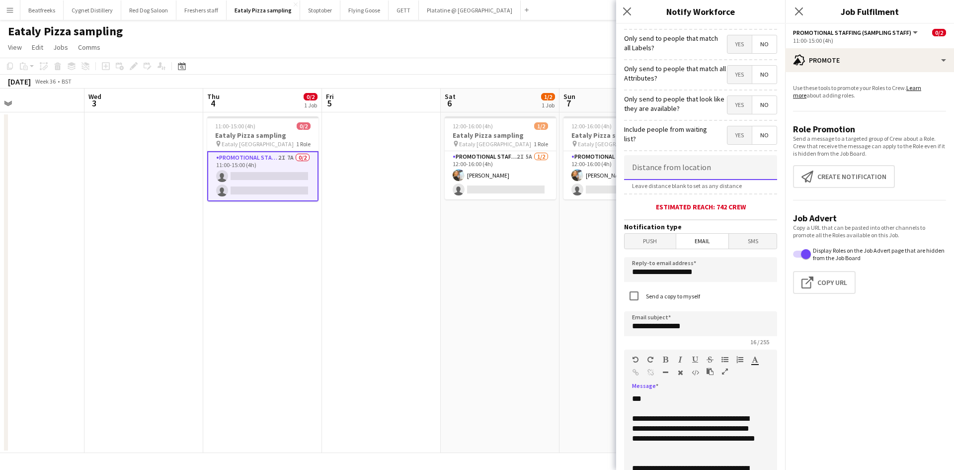
click at [692, 164] on input at bounding box center [700, 167] width 153 height 25
type input "******"
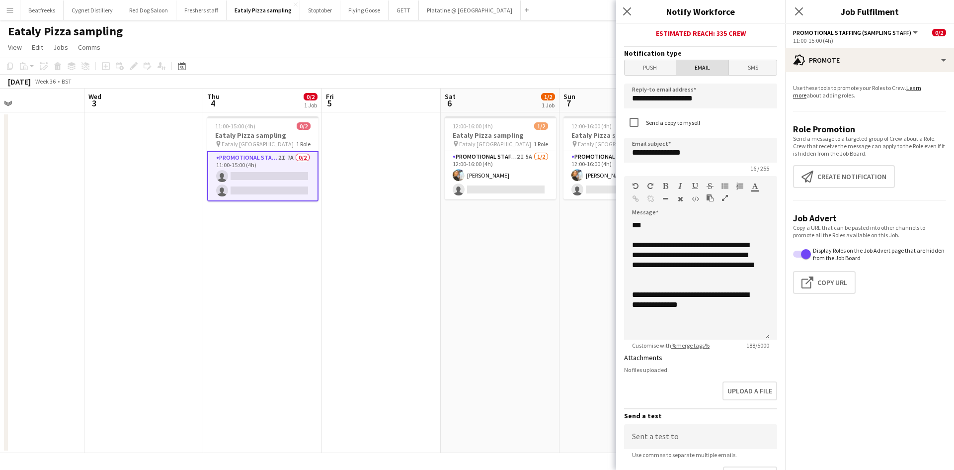
scroll to position [350, 0]
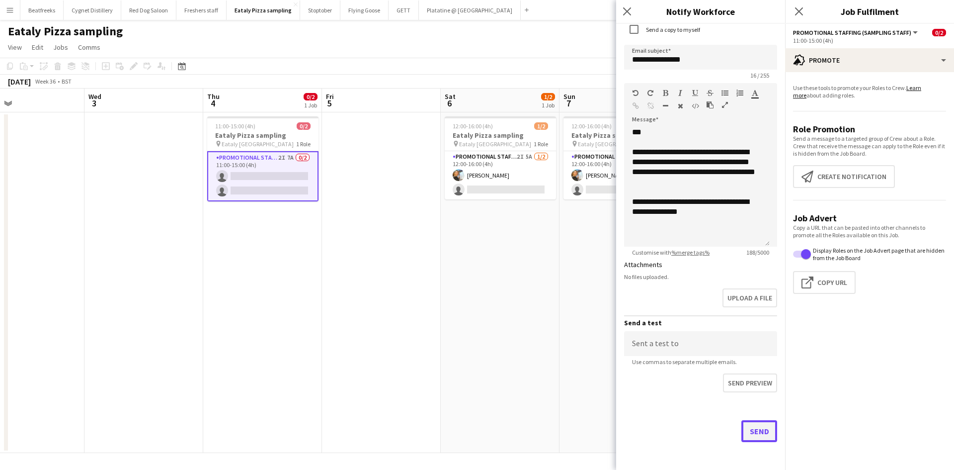
click at [744, 433] on button "Send" at bounding box center [760, 431] width 36 height 22
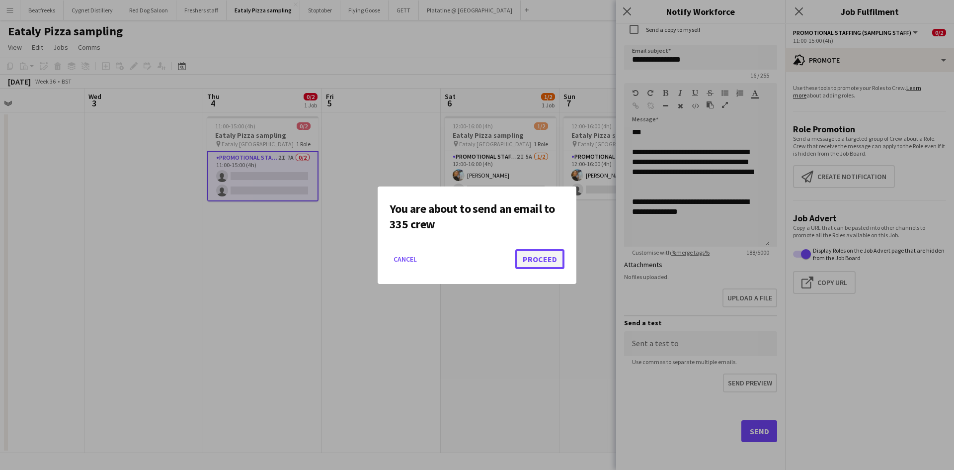
click at [529, 253] on button "Proceed" at bounding box center [539, 259] width 49 height 20
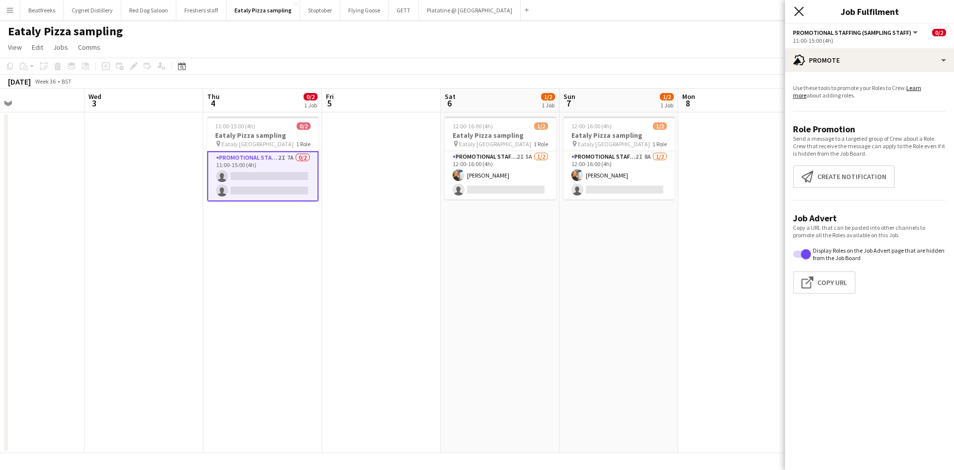
click at [796, 11] on icon "Close pop-in" at bounding box center [798, 10] width 9 height 9
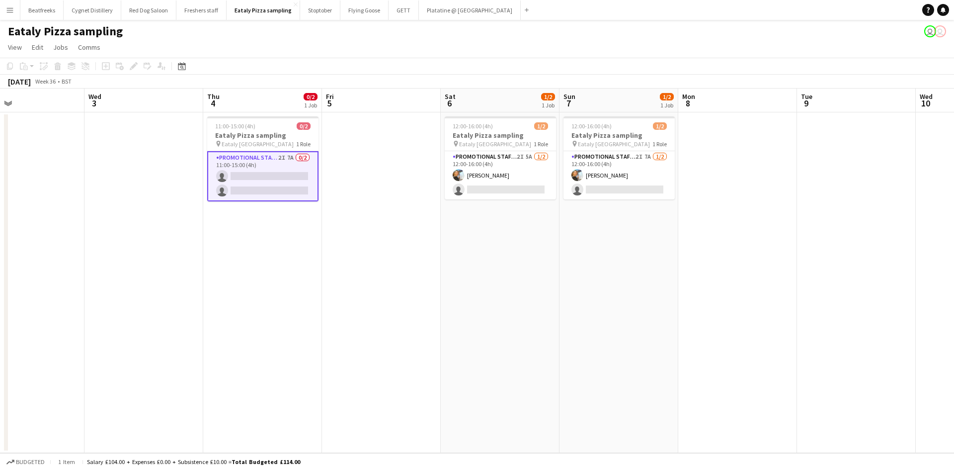
click at [10, 11] on app-icon "Menu" at bounding box center [10, 10] width 8 height 8
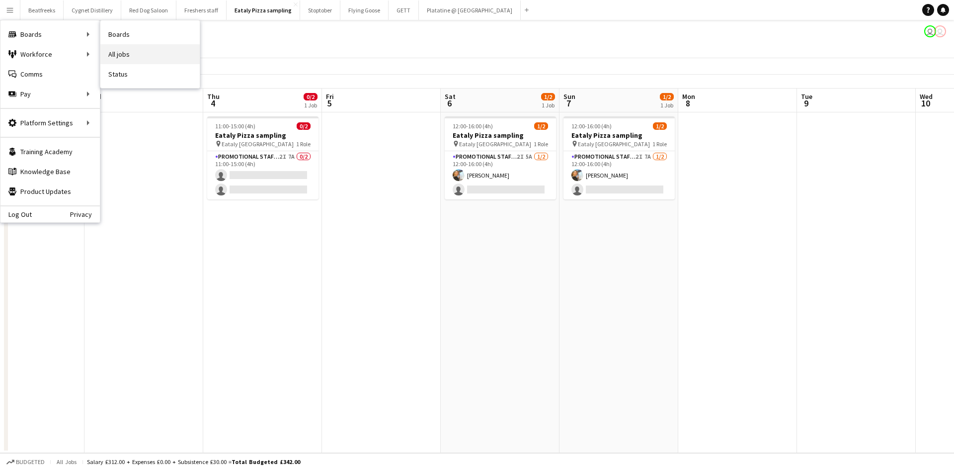
click at [117, 59] on link "All jobs" at bounding box center [149, 54] width 99 height 20
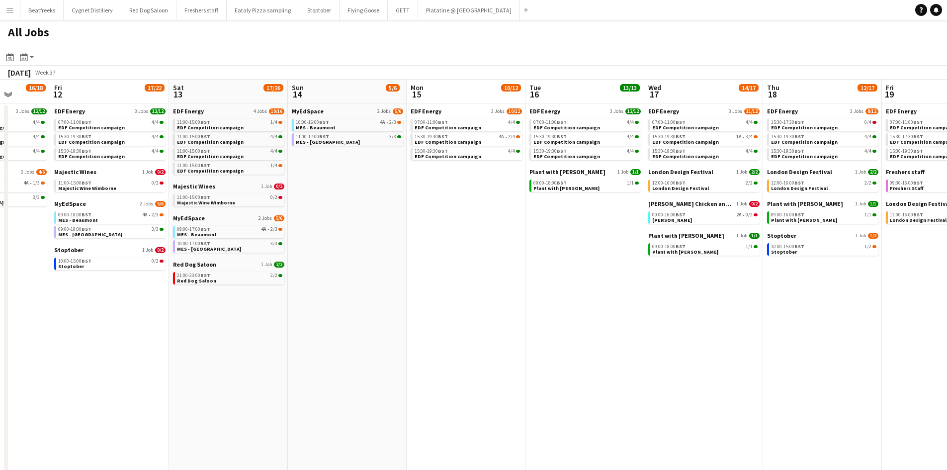
scroll to position [0, 425]
click at [673, 205] on span "Miss Millies Chicken and Shakes" at bounding box center [691, 203] width 86 height 7
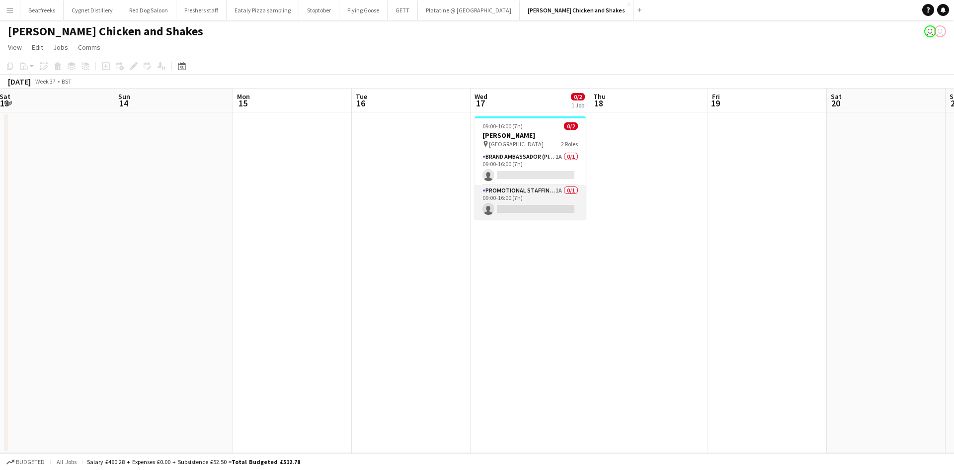
scroll to position [0, 361]
click at [517, 145] on span "CCCU Sports Centre" at bounding box center [516, 143] width 55 height 7
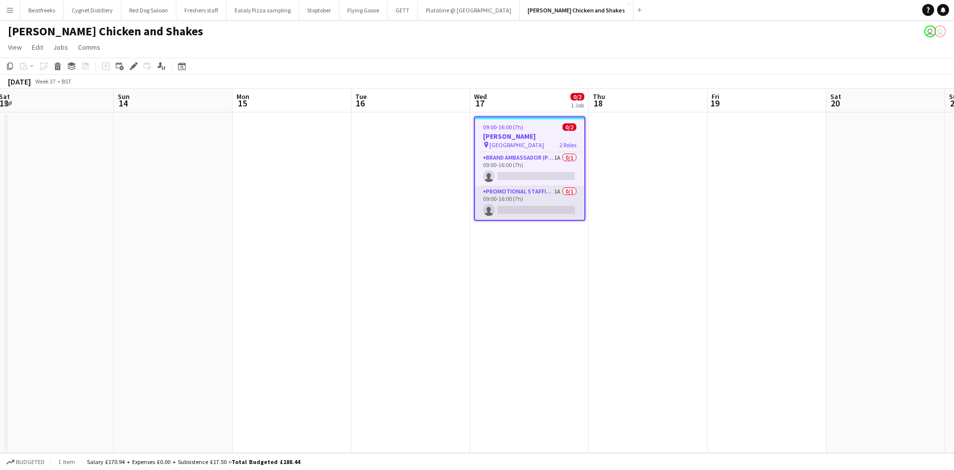
click at [536, 194] on app-card-role "Promotional Staffing (Brand Ambassadors) 1A 0/1 09:00-16:00 (7h) single-neutral…" at bounding box center [529, 203] width 109 height 34
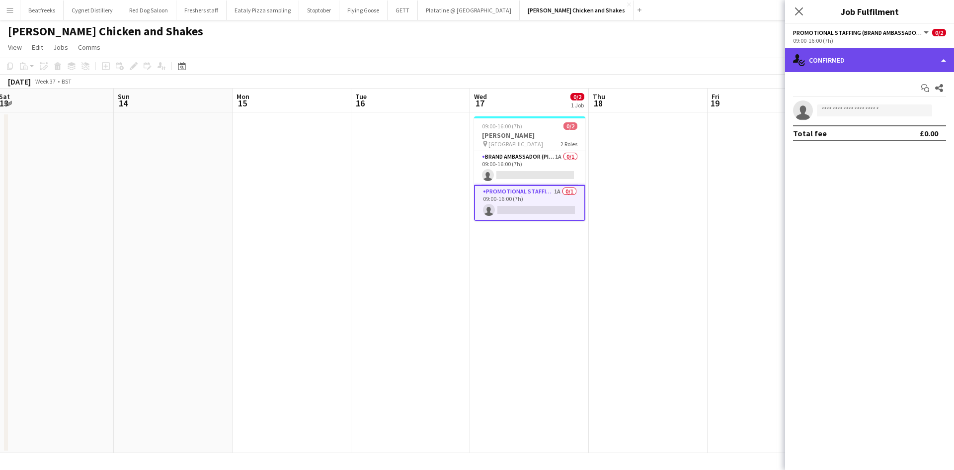
click at [881, 59] on div "single-neutral-actions-check-2 Confirmed" at bounding box center [869, 60] width 169 height 24
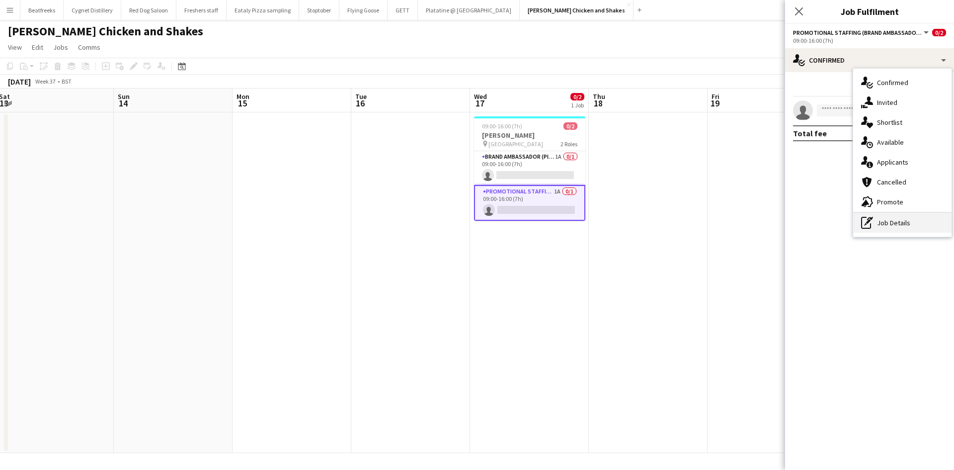
click at [884, 223] on div "pen-write Job Details" at bounding box center [902, 223] width 98 height 20
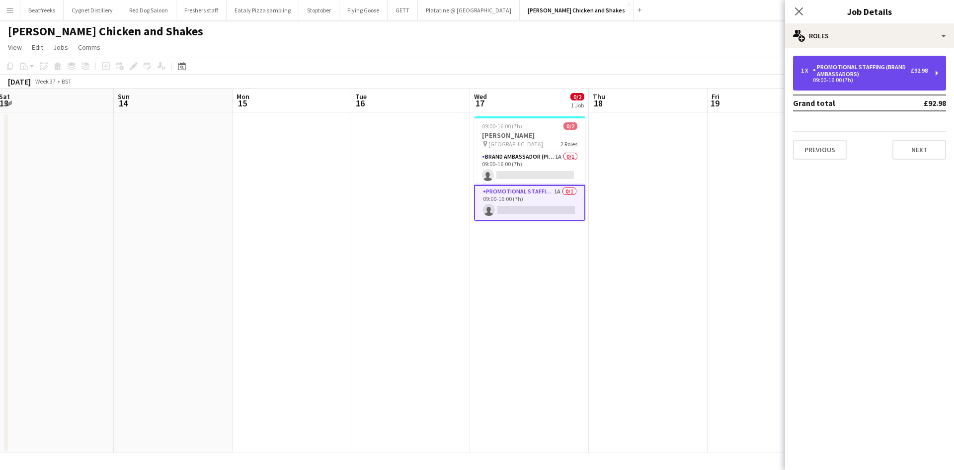
click at [846, 66] on div "Promotional Staffing (Brand Ambassadors)" at bounding box center [862, 71] width 98 height 14
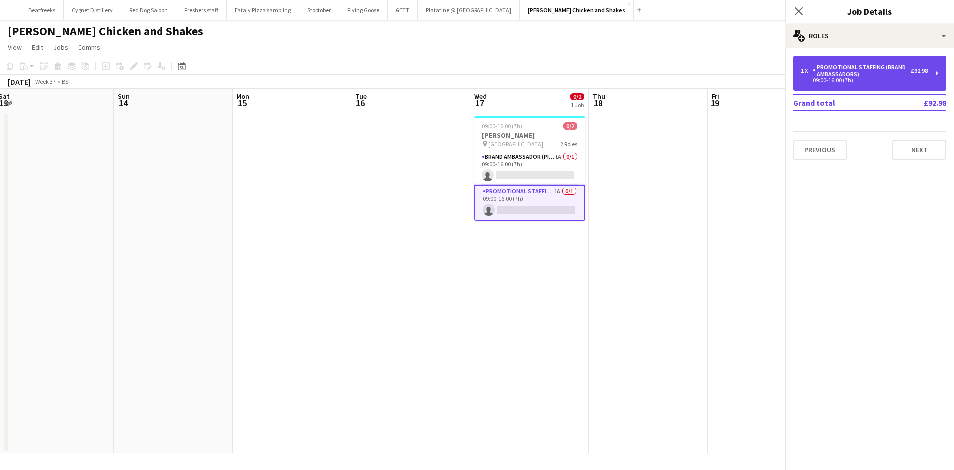
click at [846, 66] on div "Promotional Staffing (Brand Ambassadors)" at bounding box center [862, 71] width 98 height 14
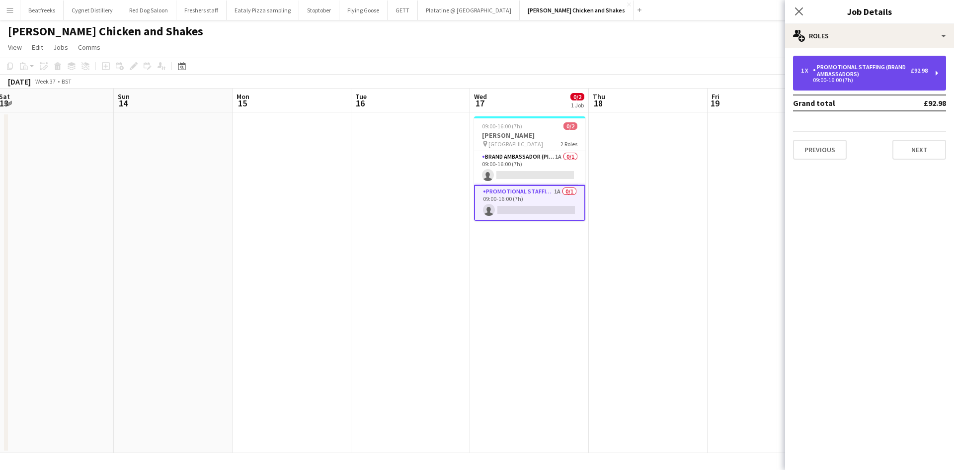
click at [845, 68] on div "Promotional Staffing (Brand Ambassadors)" at bounding box center [862, 71] width 98 height 14
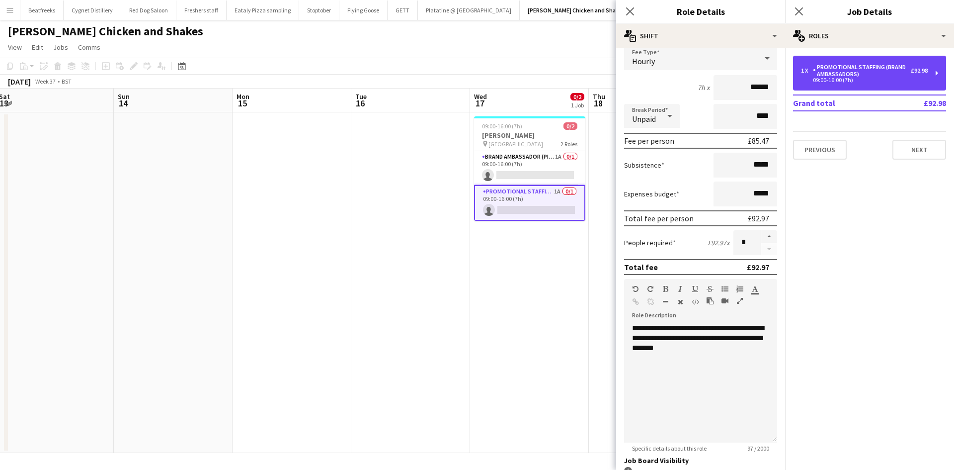
scroll to position [0, 0]
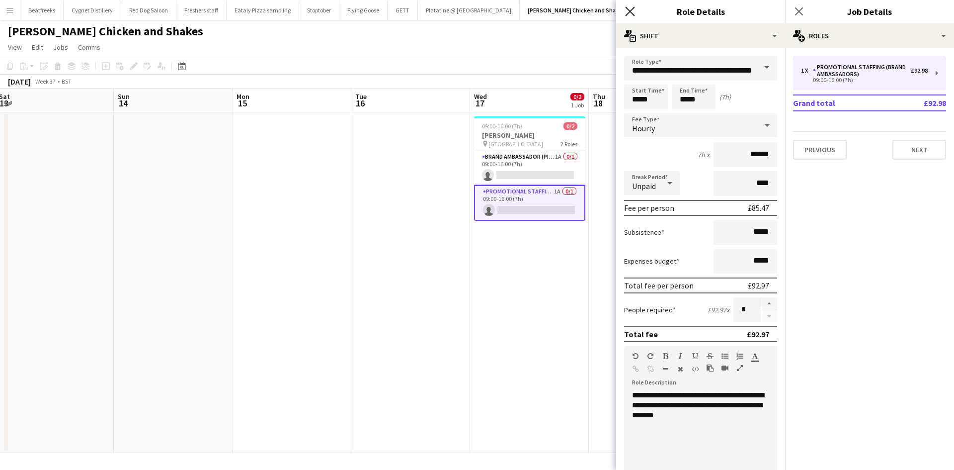
click at [630, 9] on icon "Close pop-in" at bounding box center [629, 10] width 9 height 9
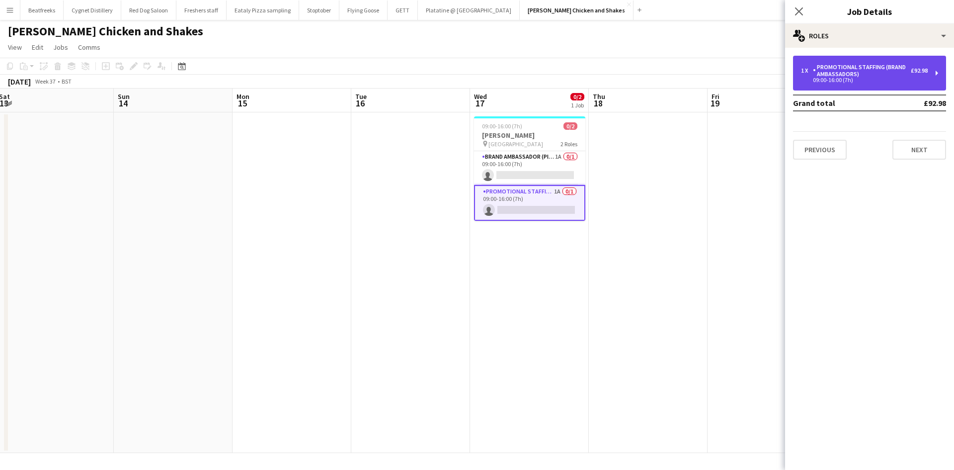
click at [910, 72] on div "Promotional Staffing (Brand Ambassadors)" at bounding box center [862, 71] width 98 height 14
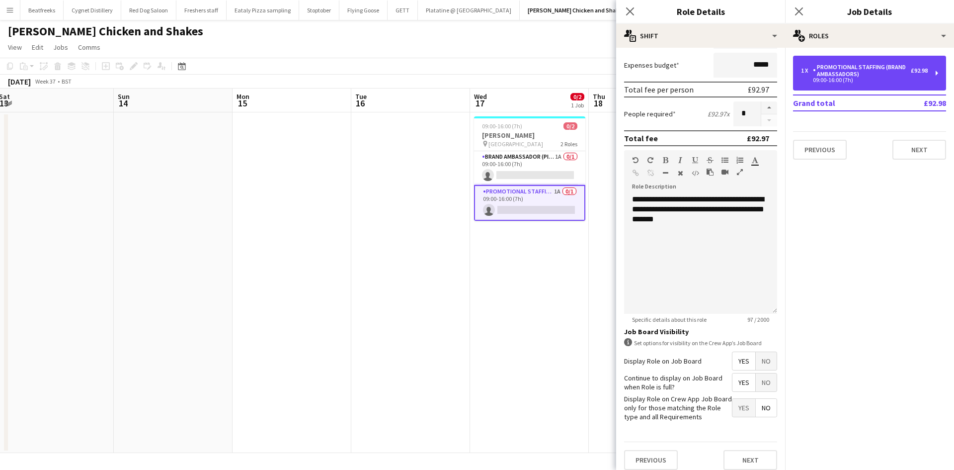
scroll to position [195, 0]
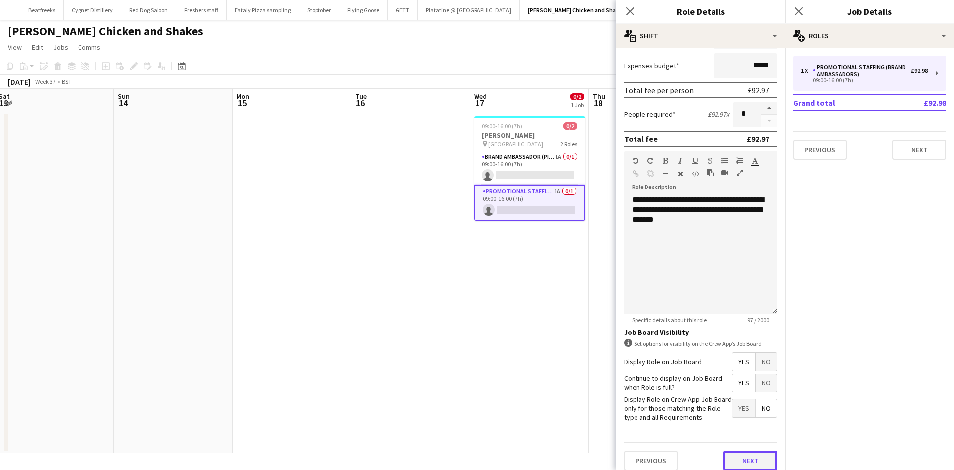
click at [742, 464] on button "Next" at bounding box center [751, 460] width 54 height 20
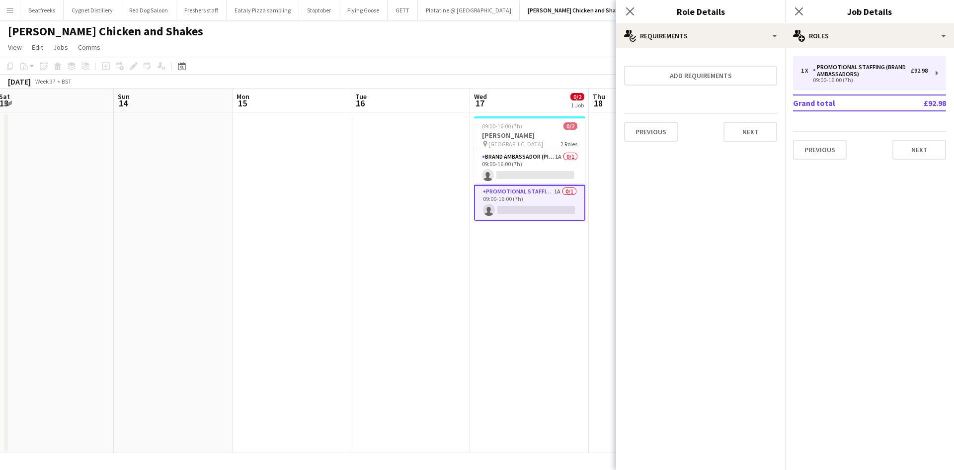
scroll to position [0, 0]
click at [750, 126] on button "Next" at bounding box center [751, 132] width 54 height 20
click at [755, 128] on button "Finish" at bounding box center [758, 133] width 37 height 20
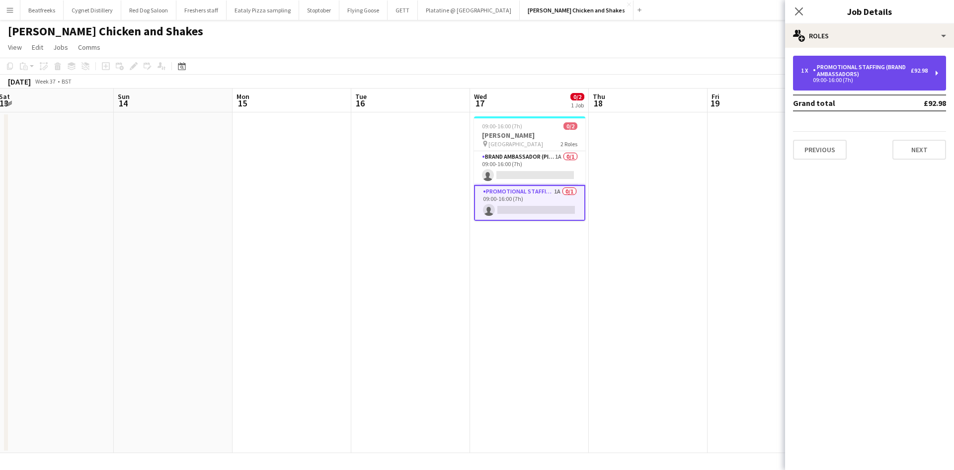
click at [846, 71] on div "Promotional Staffing (Brand Ambassadors)" at bounding box center [862, 71] width 98 height 14
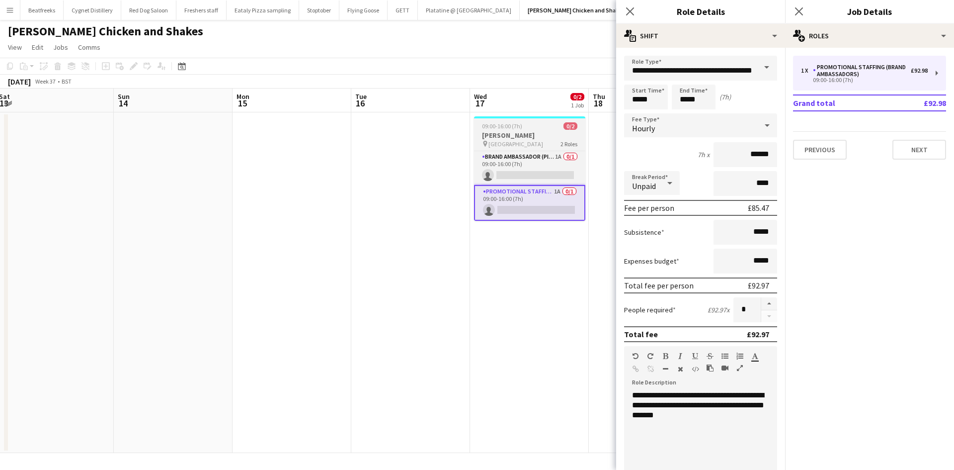
click at [528, 139] on h3 "[PERSON_NAME]" at bounding box center [529, 135] width 111 height 9
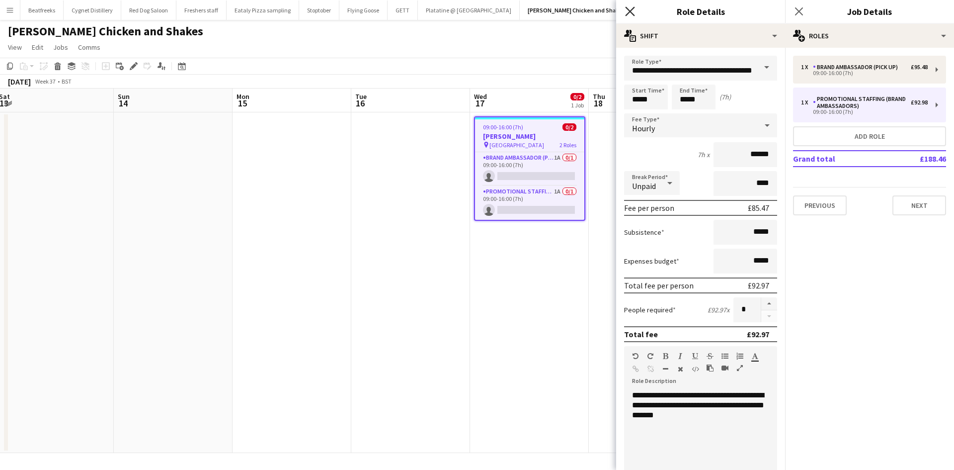
click at [631, 9] on icon "Close pop-in" at bounding box center [629, 10] width 9 height 9
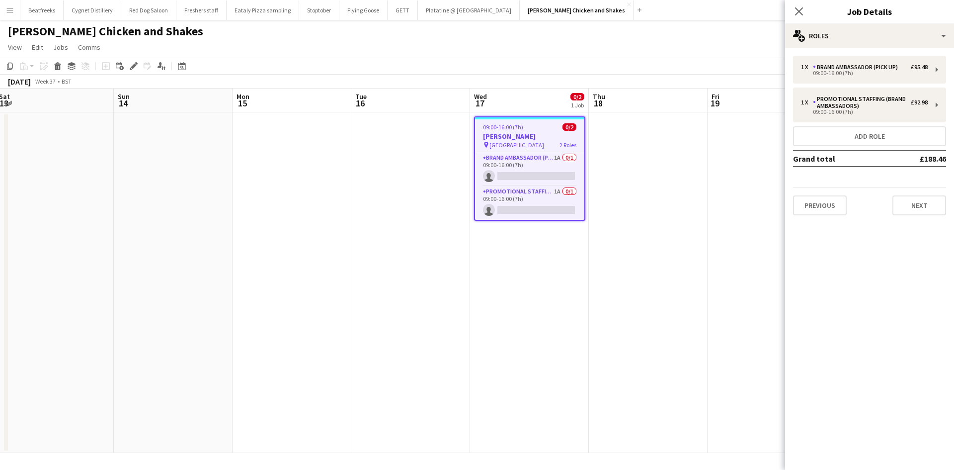
click at [523, 138] on h3 "[PERSON_NAME]" at bounding box center [529, 136] width 109 height 9
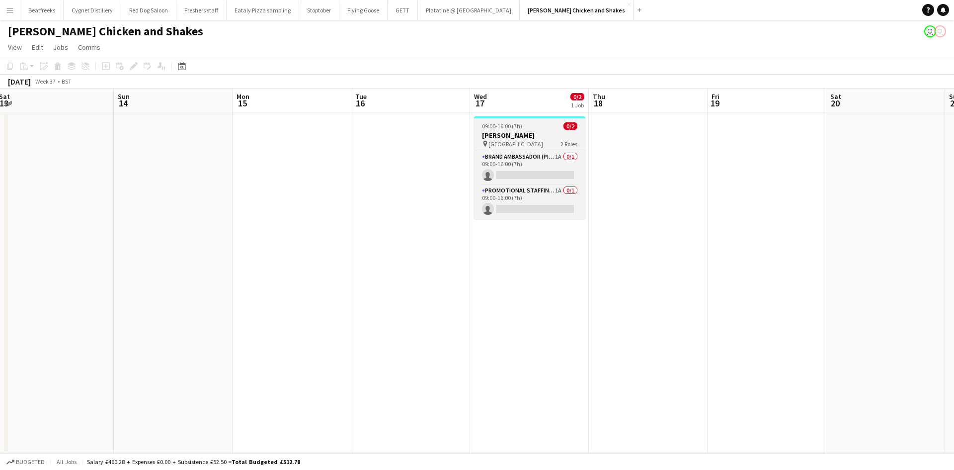
click at [497, 128] on span "09:00-16:00 (7h)" at bounding box center [502, 125] width 40 height 7
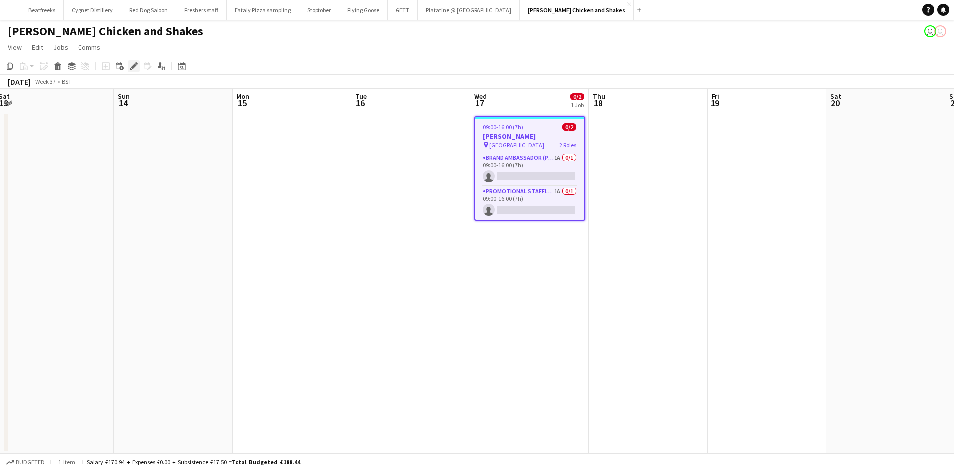
click at [136, 65] on icon "Edit" at bounding box center [134, 66] width 8 height 8
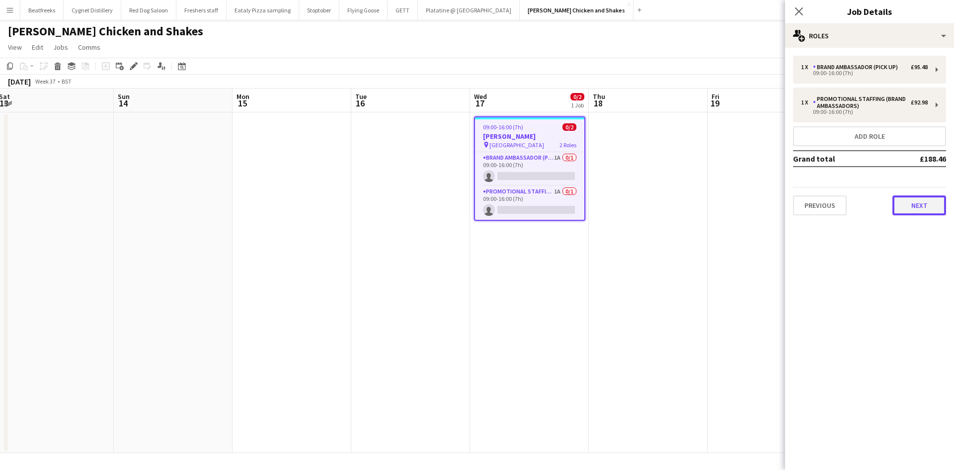
click at [919, 198] on button "Next" at bounding box center [920, 205] width 54 height 20
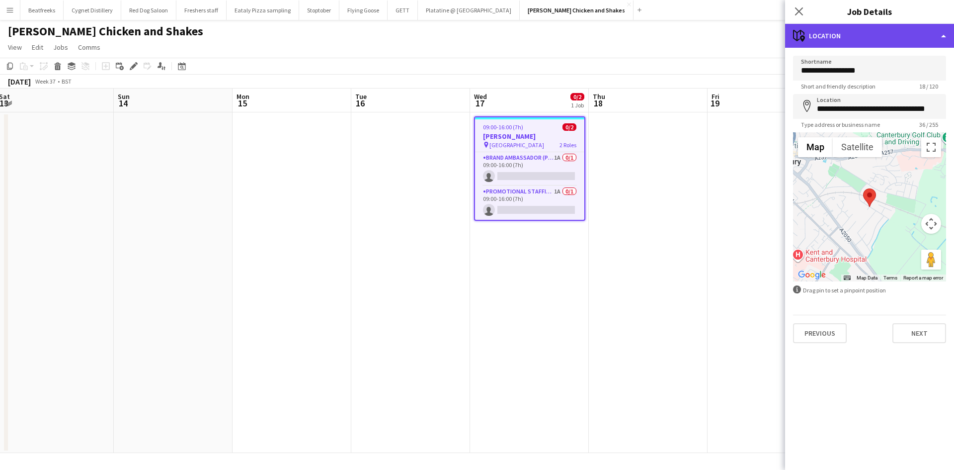
click at [897, 27] on div "maps-pin-1 Location" at bounding box center [869, 36] width 169 height 24
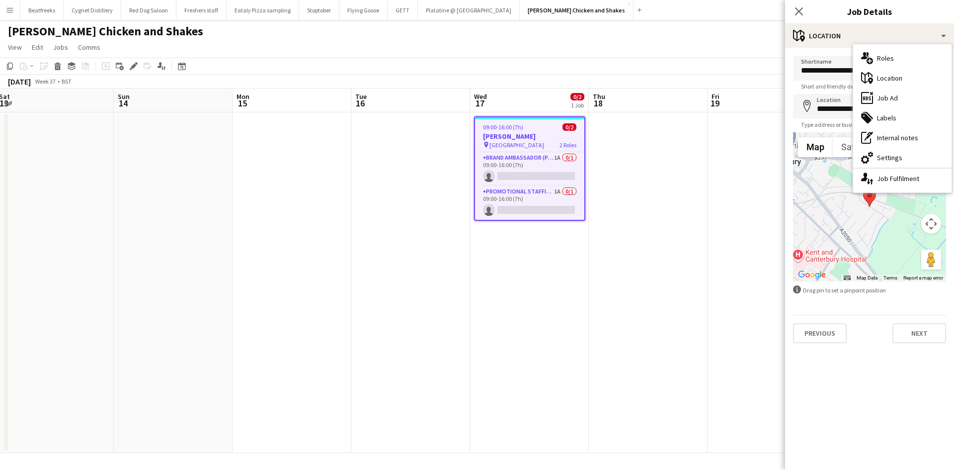
drag, startPoint x: 12, startPoint y: 9, endPoint x: 43, endPoint y: 24, distance: 33.6
click at [12, 9] on app-icon "Menu" at bounding box center [10, 10] width 8 height 8
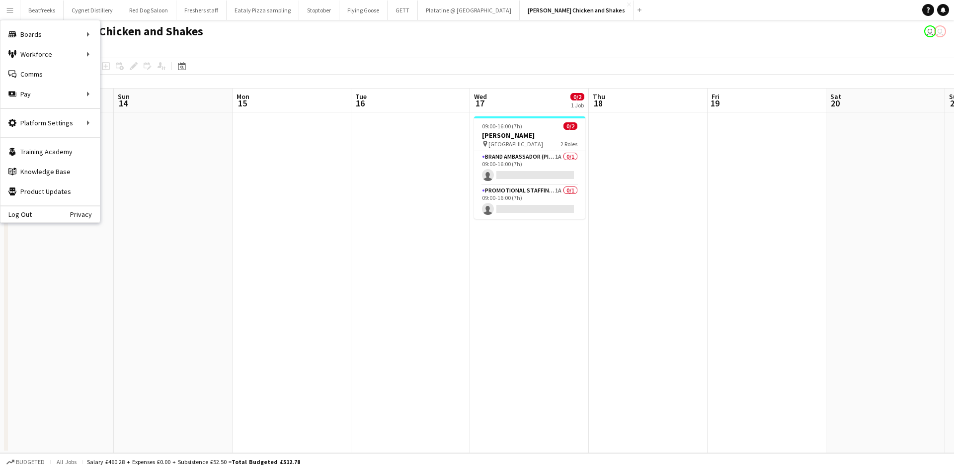
click at [10, 8] on app-icon "Menu" at bounding box center [10, 10] width 8 height 8
click at [136, 58] on link "My Workforce" at bounding box center [149, 54] width 99 height 20
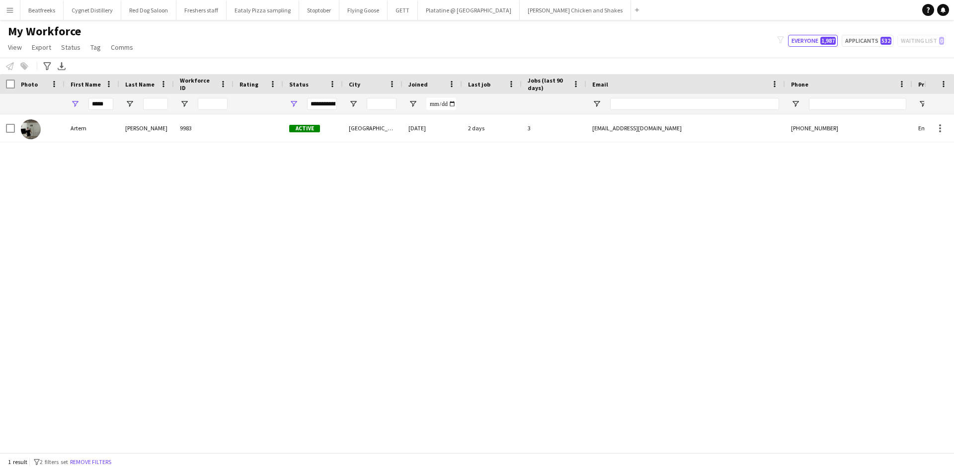
click at [14, 10] on button "Menu" at bounding box center [10, 10] width 20 height 20
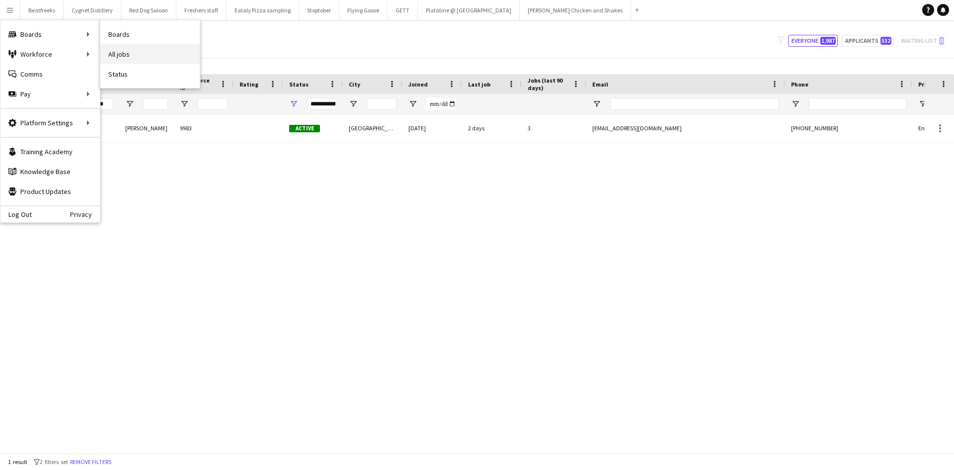
click at [120, 56] on link "All jobs" at bounding box center [149, 54] width 99 height 20
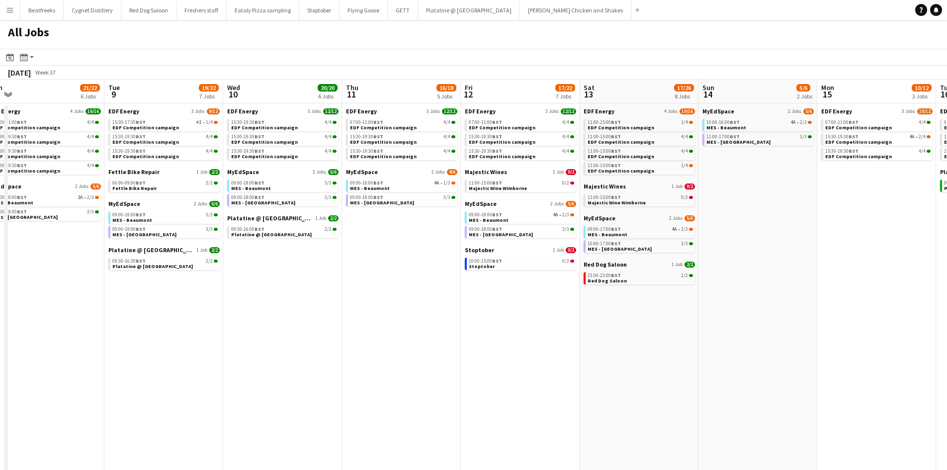
scroll to position [0, 489]
click at [373, 187] on span "MES - Beaumont" at bounding box center [370, 188] width 40 height 6
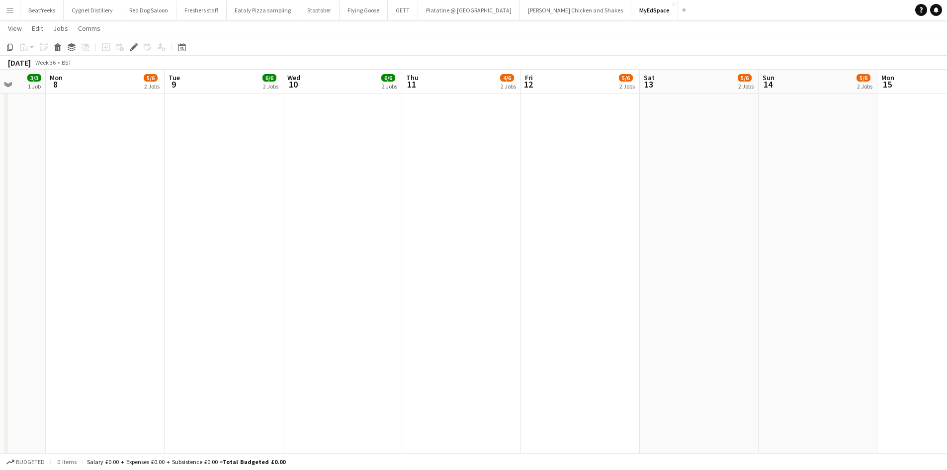
scroll to position [0, 291]
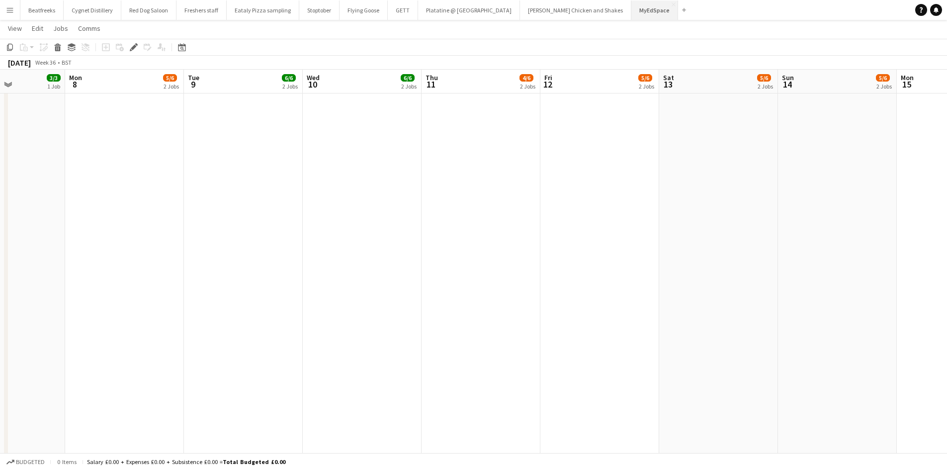
click at [631, 10] on button "MyEdSpace Close" at bounding box center [654, 9] width 47 height 19
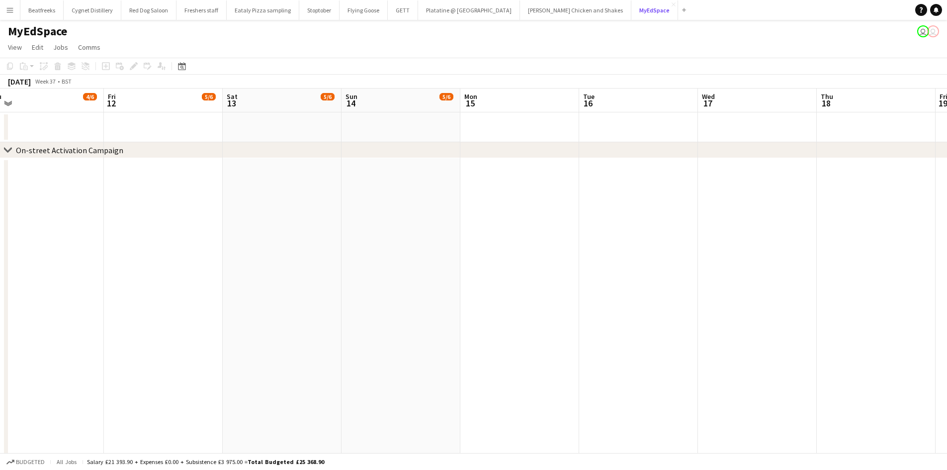
scroll to position [0, 372]
click at [27, 149] on div "On-street Activation Campaign" at bounding box center [69, 150] width 107 height 10
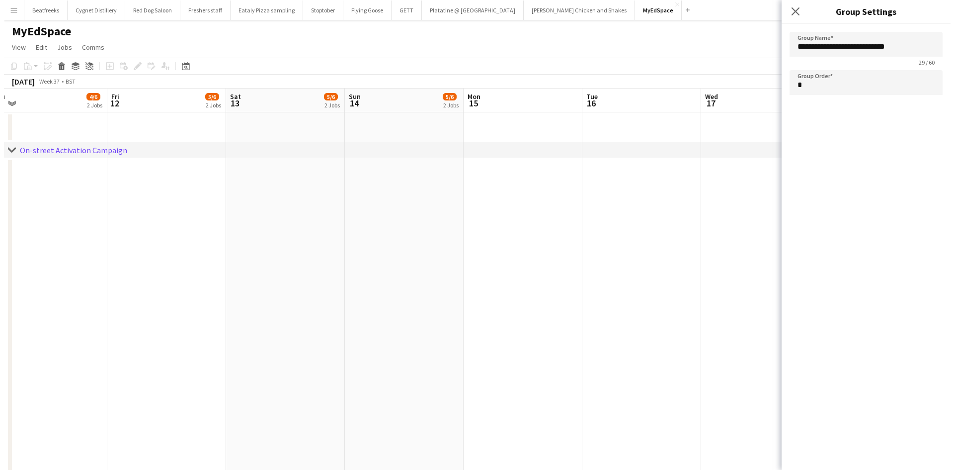
scroll to position [0, 336]
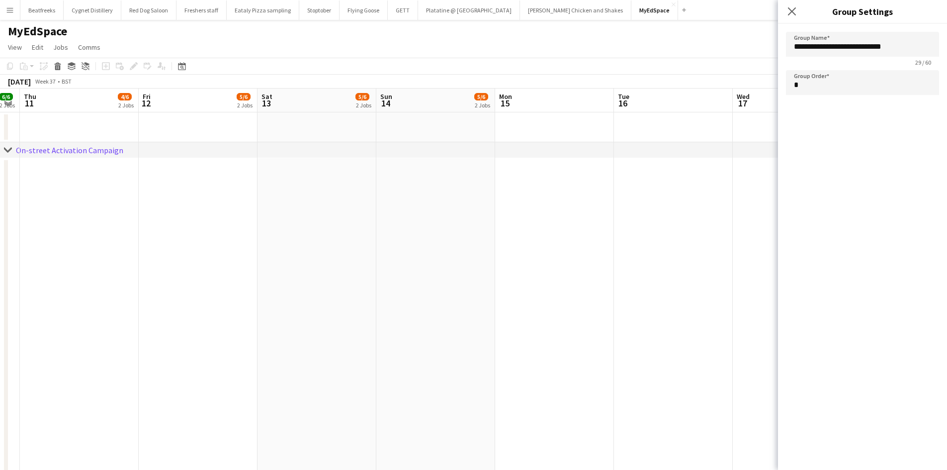
click at [9, 12] on app-icon "Menu" at bounding box center [10, 10] width 8 height 8
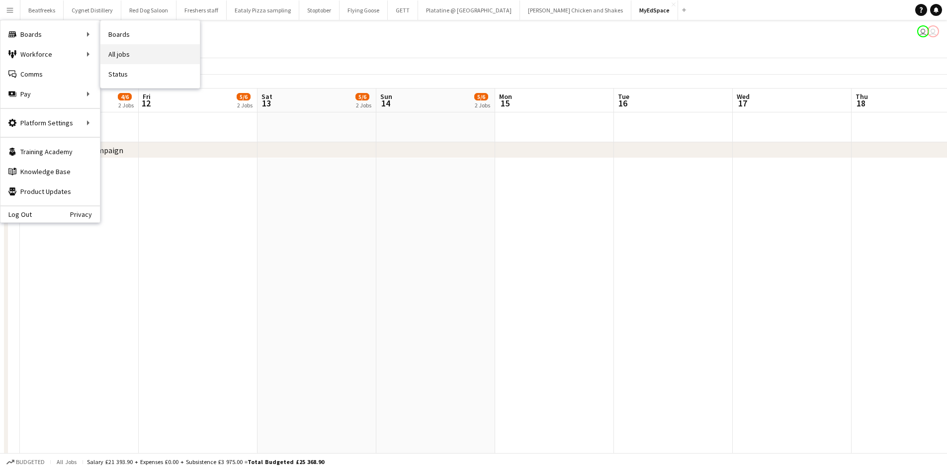
click at [124, 54] on link "All jobs" at bounding box center [149, 54] width 99 height 20
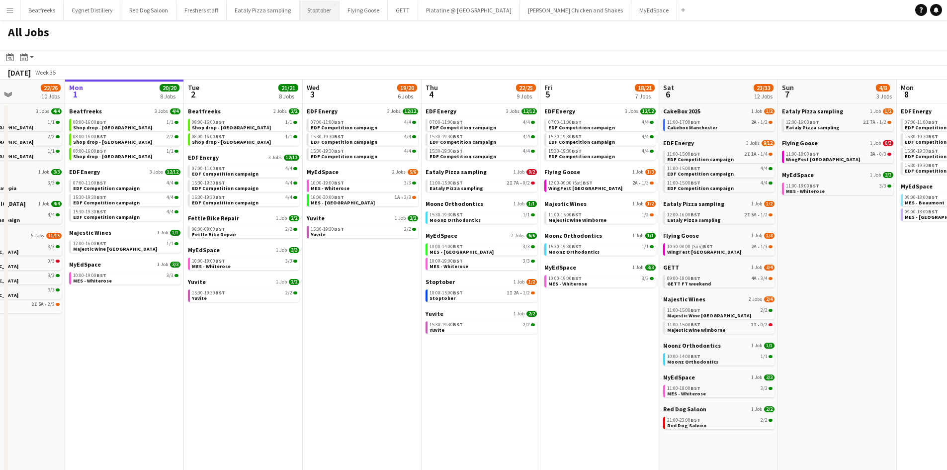
click at [310, 5] on button "Stoptober Close" at bounding box center [319, 9] width 40 height 19
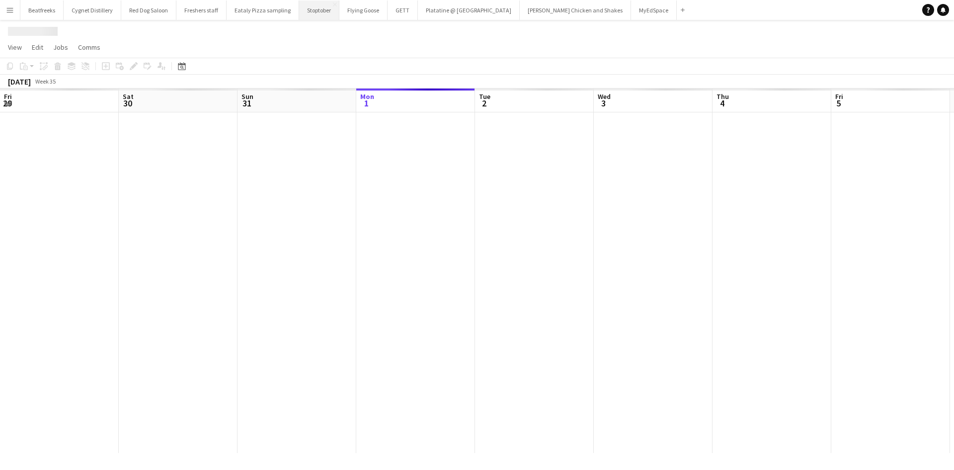
scroll to position [0, 238]
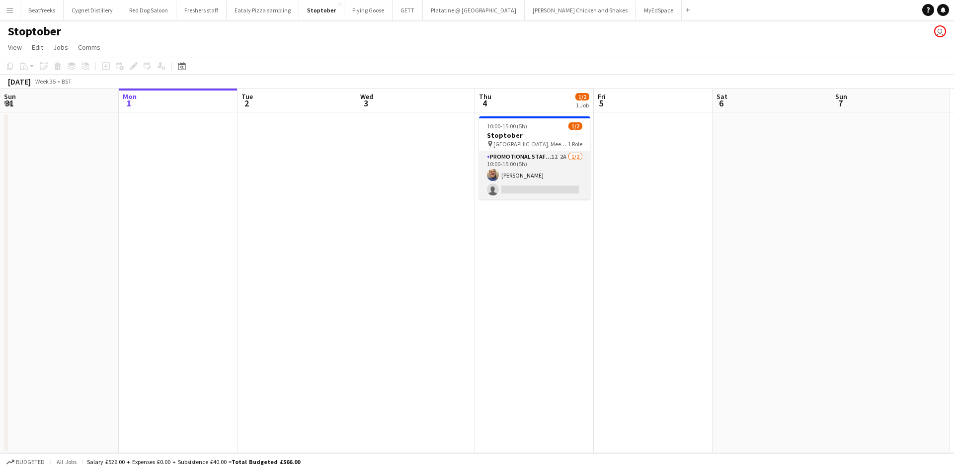
click at [513, 187] on app-card-role "Promotional Staffing (Brand Ambassadors) 1I 2A 1/2 10:00-15:00 (5h) Andrew Chal…" at bounding box center [534, 175] width 111 height 48
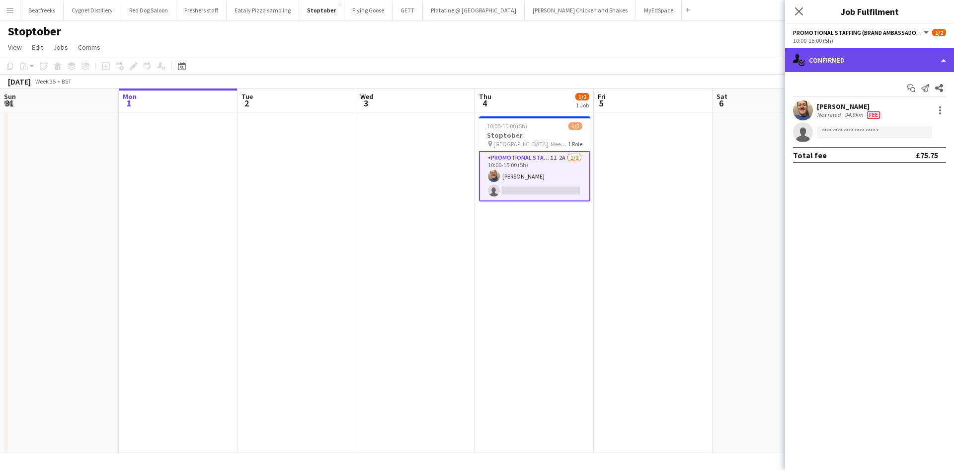
drag, startPoint x: 813, startPoint y: 68, endPoint x: 820, endPoint y: 65, distance: 8.2
click at [813, 68] on div "single-neutral-actions-check-2 Confirmed" at bounding box center [869, 60] width 169 height 24
click at [815, 60] on div "single-neutral-actions-check-2 Confirmed" at bounding box center [869, 60] width 169 height 24
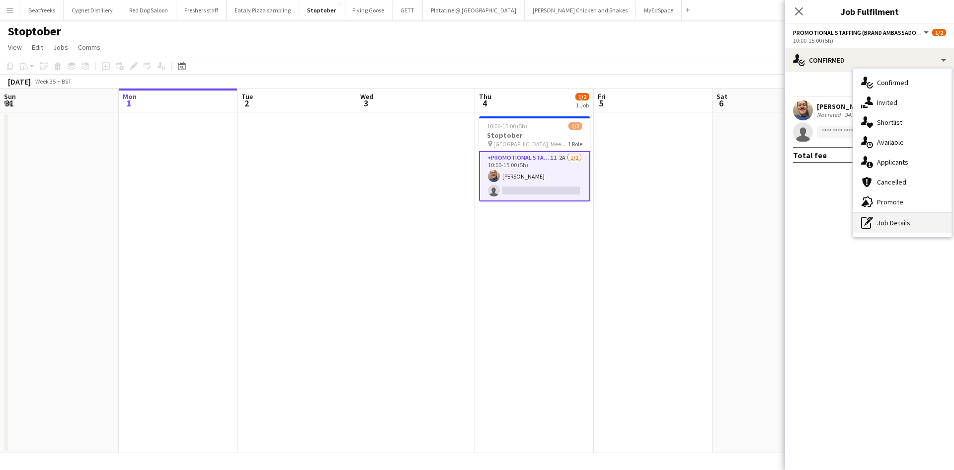
click at [910, 222] on div "pen-write Job Details" at bounding box center [902, 223] width 98 height 20
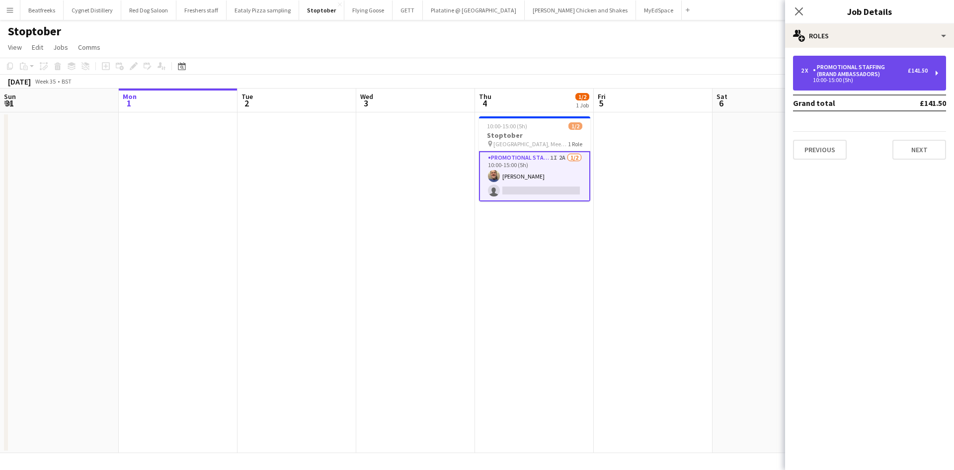
click at [837, 74] on div "Promotional Staffing (Brand Ambassadors)" at bounding box center [860, 71] width 95 height 14
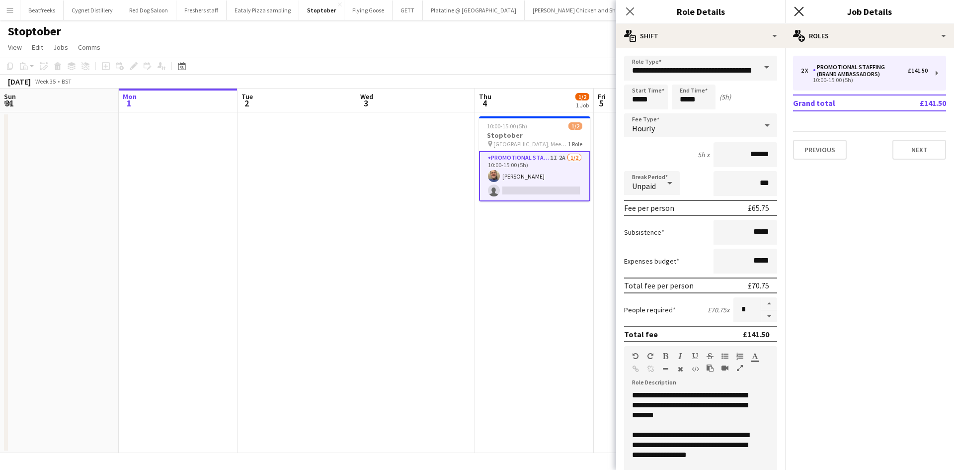
click at [796, 12] on icon "Close pop-in" at bounding box center [798, 10] width 9 height 9
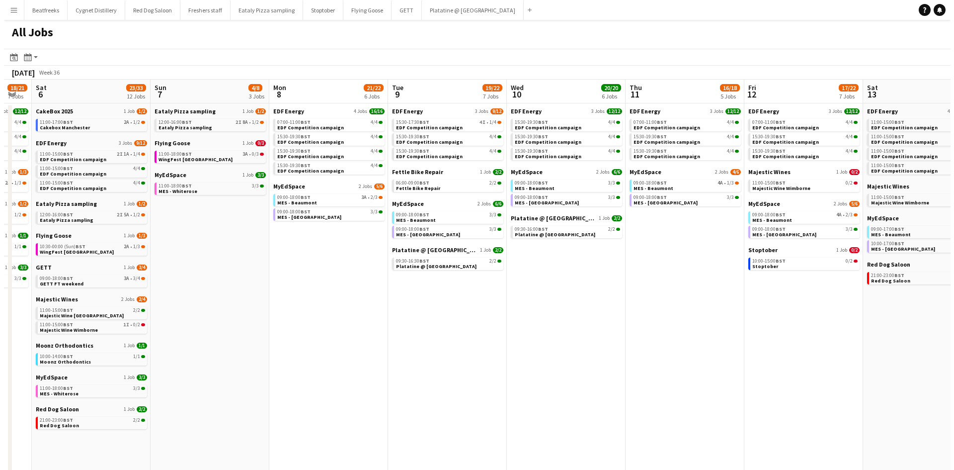
scroll to position [0, 329]
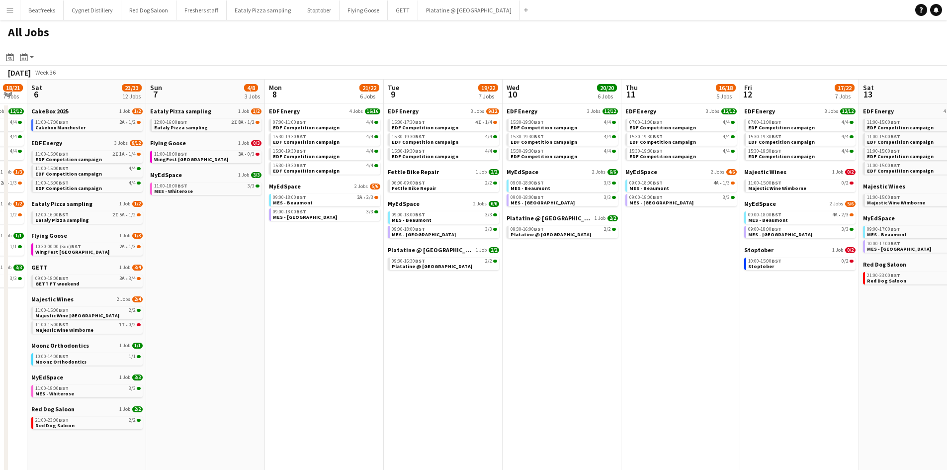
click at [481, 33] on div "All Jobs" at bounding box center [473, 34] width 947 height 29
click at [15, 10] on button "Menu" at bounding box center [10, 10] width 20 height 20
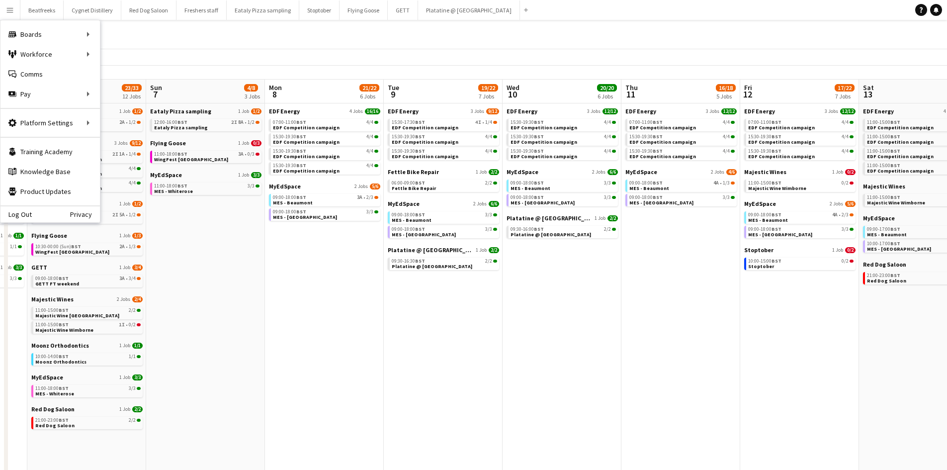
click at [6, 8] on app-icon "Menu" at bounding box center [10, 10] width 8 height 8
click at [55, 51] on div "Workforce Workforce" at bounding box center [49, 54] width 99 height 20
click at [132, 55] on link "My Workforce" at bounding box center [149, 54] width 99 height 20
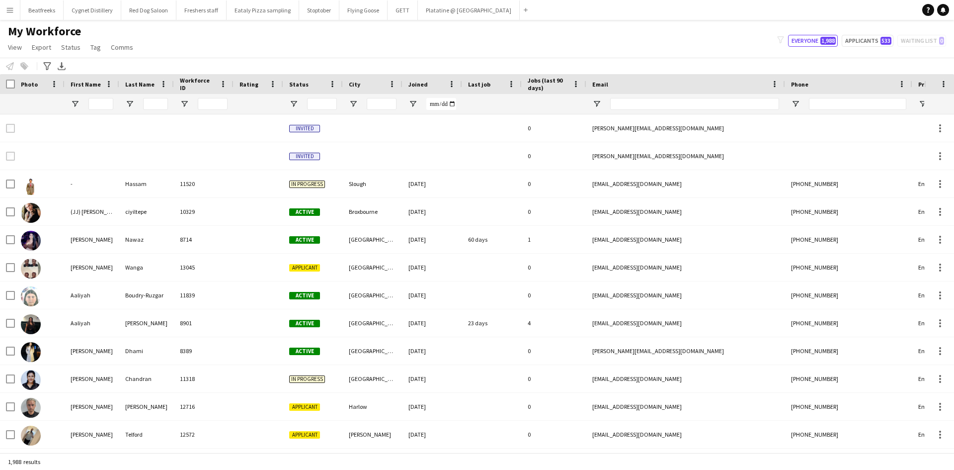
click at [5, 9] on button "Menu" at bounding box center [10, 10] width 20 height 20
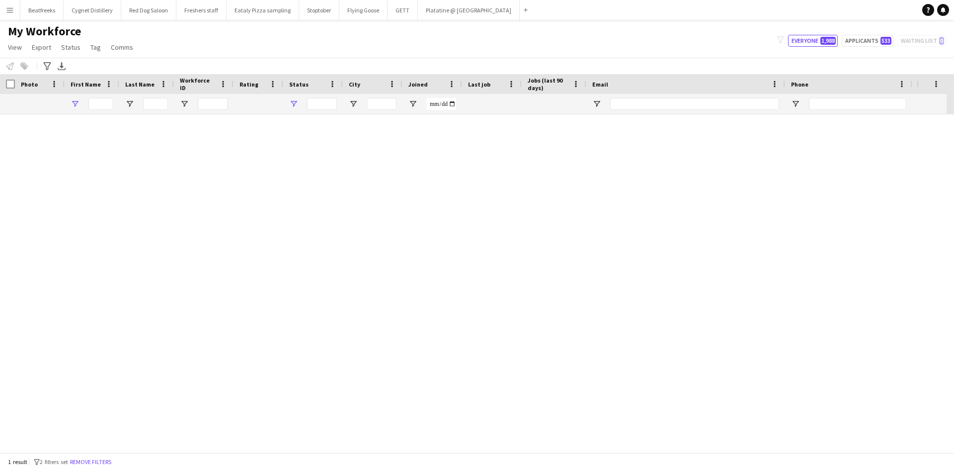
type input "*****"
type input "**********"
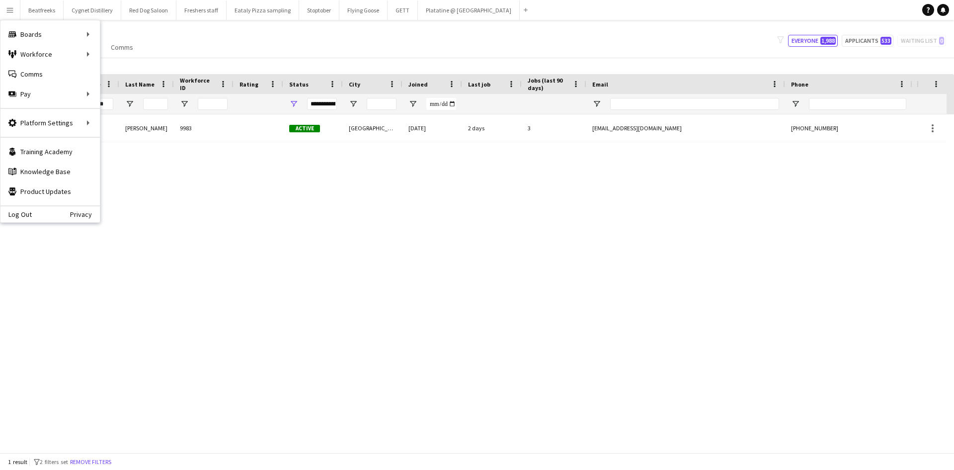
click at [10, 9] on app-icon "Menu" at bounding box center [10, 10] width 8 height 8
click at [119, 33] on link "Boards" at bounding box center [149, 34] width 99 height 20
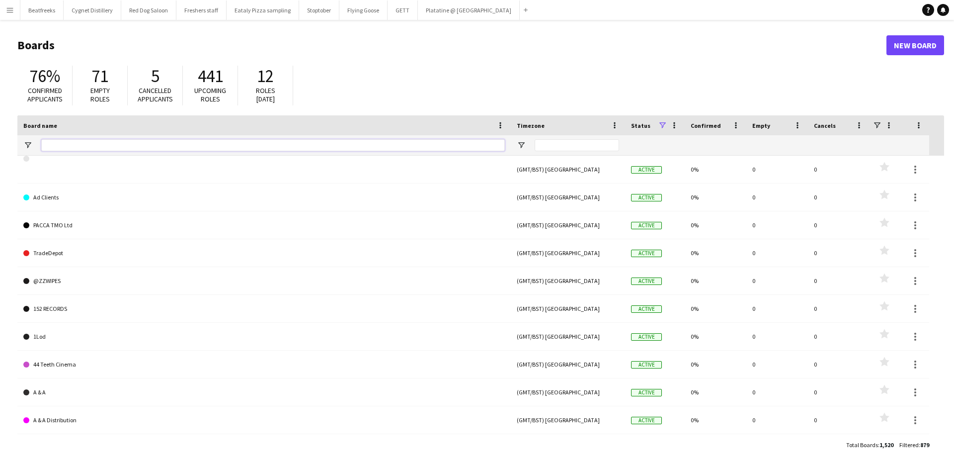
click at [45, 147] on input "Board name Filter Input" at bounding box center [273, 145] width 464 height 12
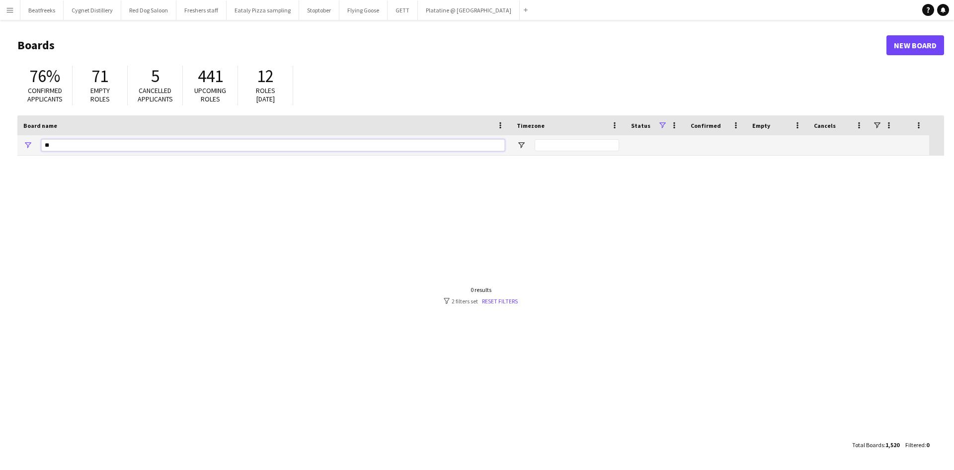
type input "*"
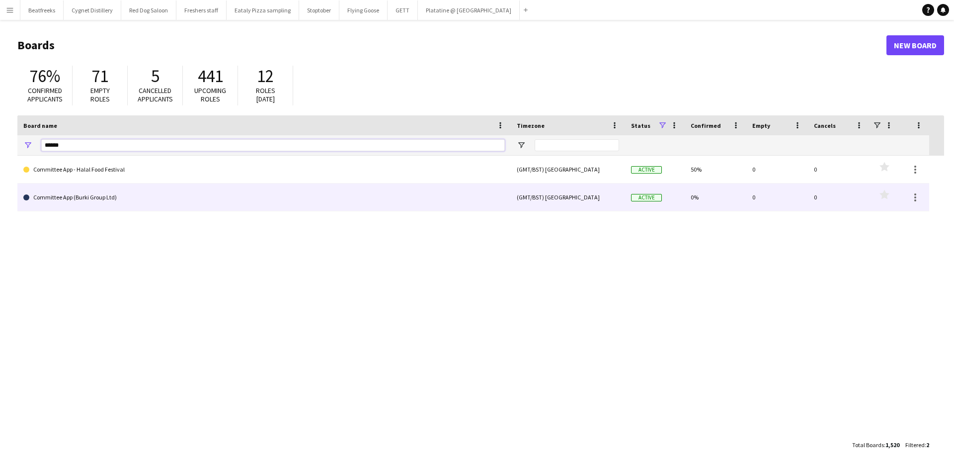
type input "******"
click at [80, 197] on link "Committee App (Burki Group Ltd)" at bounding box center [264, 197] width 482 height 28
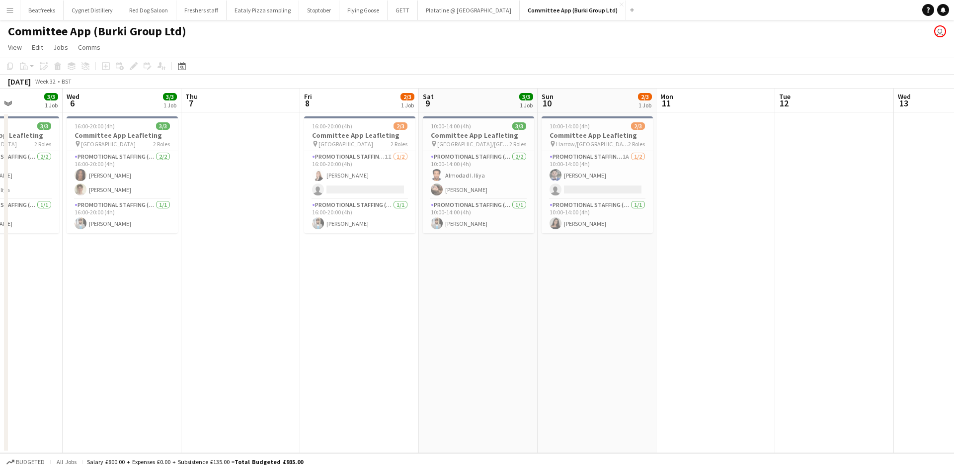
scroll to position [0, 313]
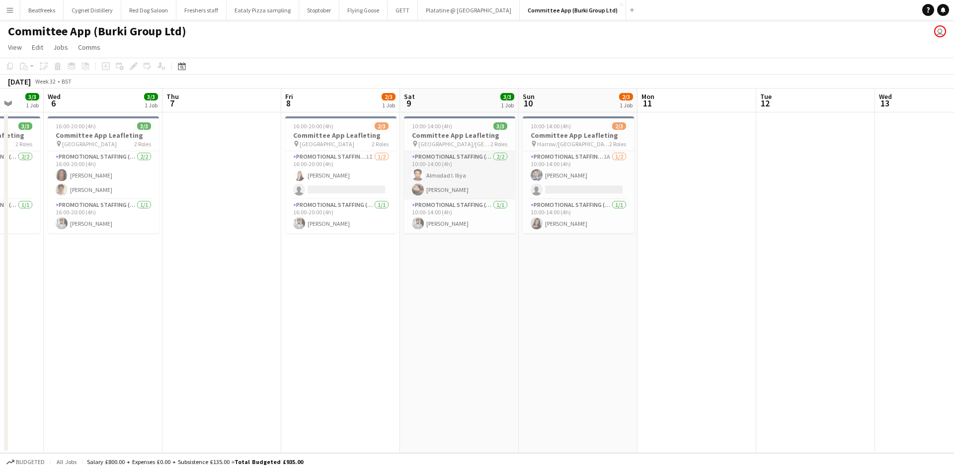
click at [459, 178] on app-card-role "Promotional Staffing (Flyering Staff) 2/2 10:00-14:00 (4h) Almodad I. Iliya Ana…" at bounding box center [459, 175] width 111 height 48
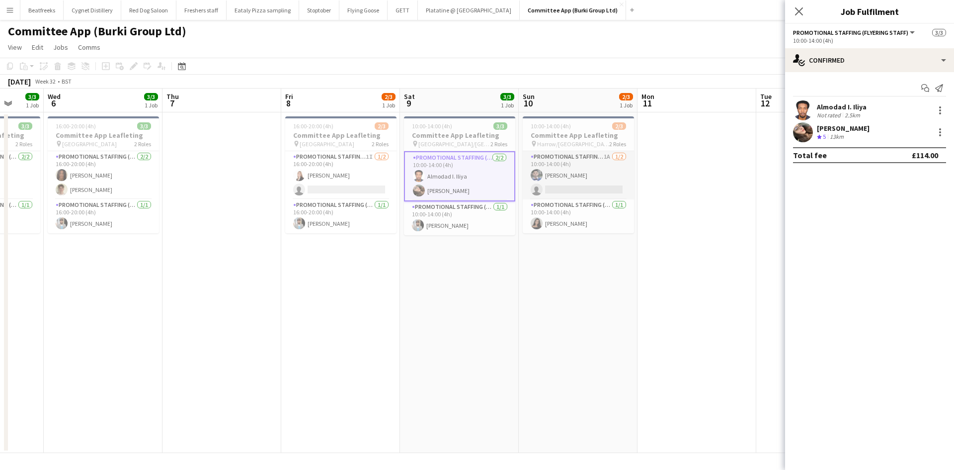
click at [573, 175] on app-card-role "Promotional Staffing (Flyering Staff) 1A 1/2 10:00-14:00 (4h) Elvis Assadi sing…" at bounding box center [578, 175] width 111 height 48
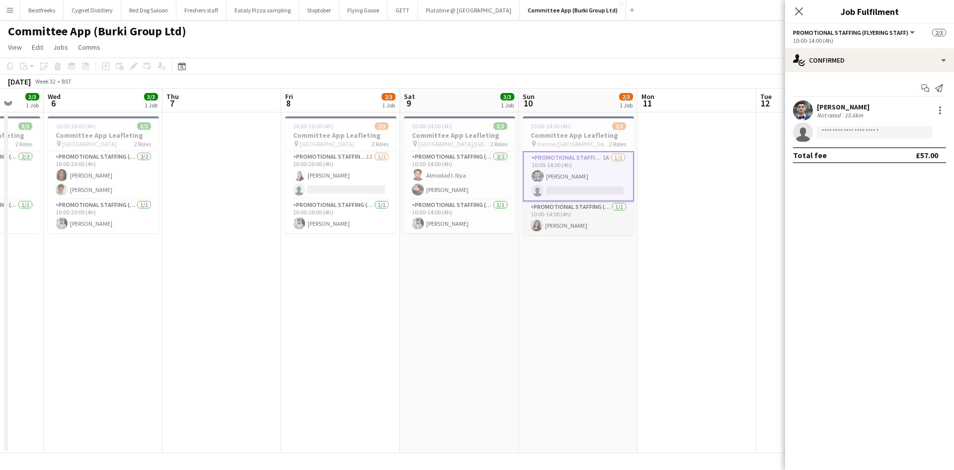
click at [569, 223] on app-card-role "Promotional Staffing (Flyering Staff) 1/1 10:00-14:00 (4h) anika sahota" at bounding box center [578, 218] width 111 height 34
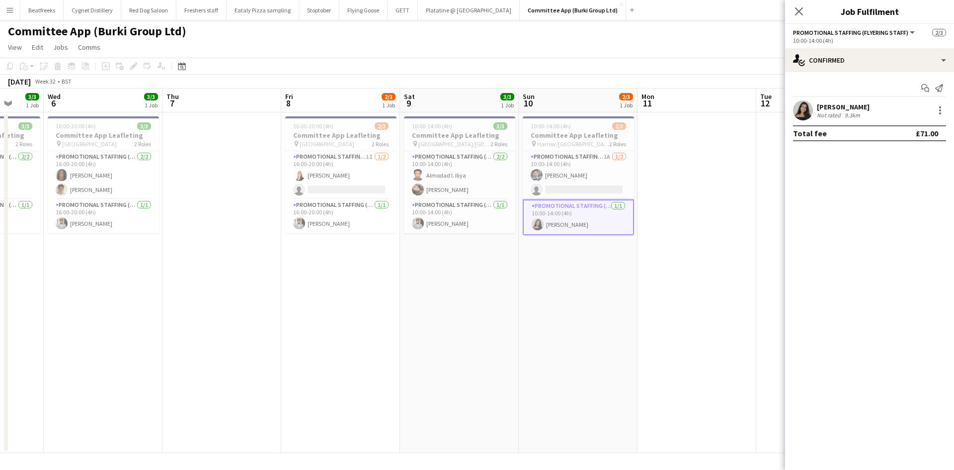
click at [798, 112] on app-user-avatar at bounding box center [803, 110] width 20 height 20
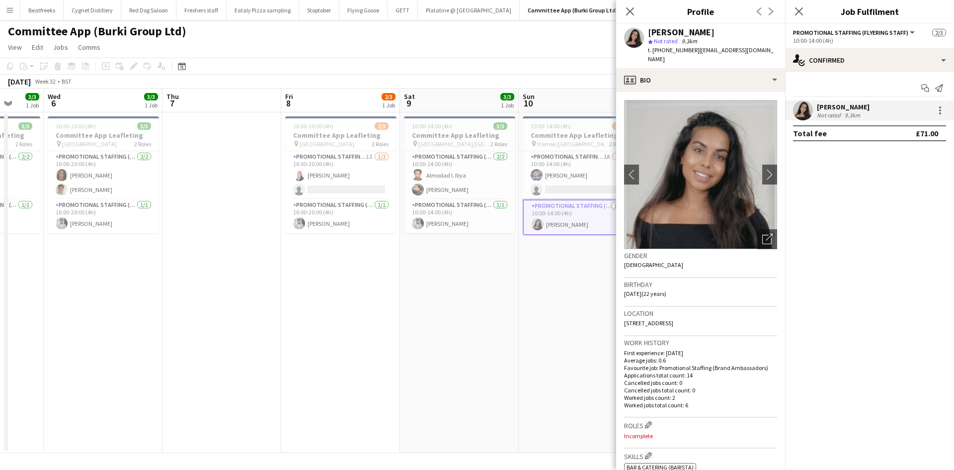
click at [15, 11] on button "Menu" at bounding box center [10, 10] width 20 height 20
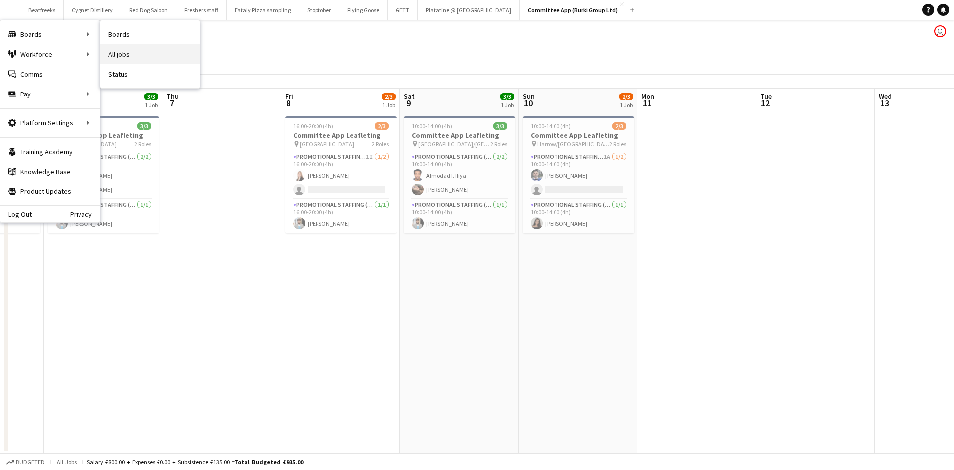
click at [122, 51] on link "All jobs" at bounding box center [149, 54] width 99 height 20
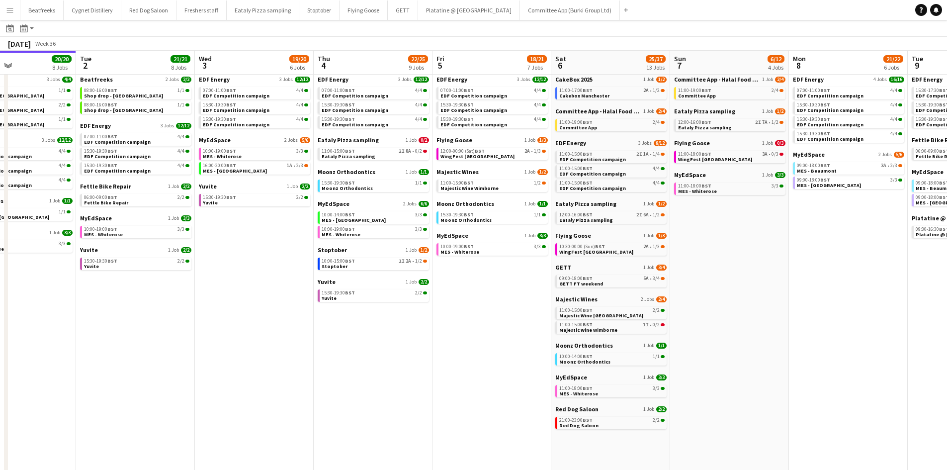
scroll to position [31, 0]
click at [583, 113] on span "Committee App - Halal Food Festival" at bounding box center [598, 110] width 86 height 7
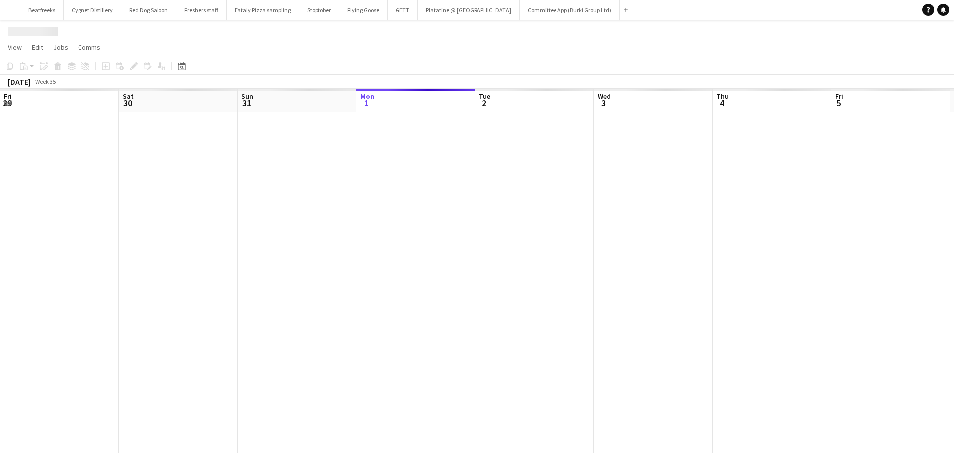
scroll to position [0, 238]
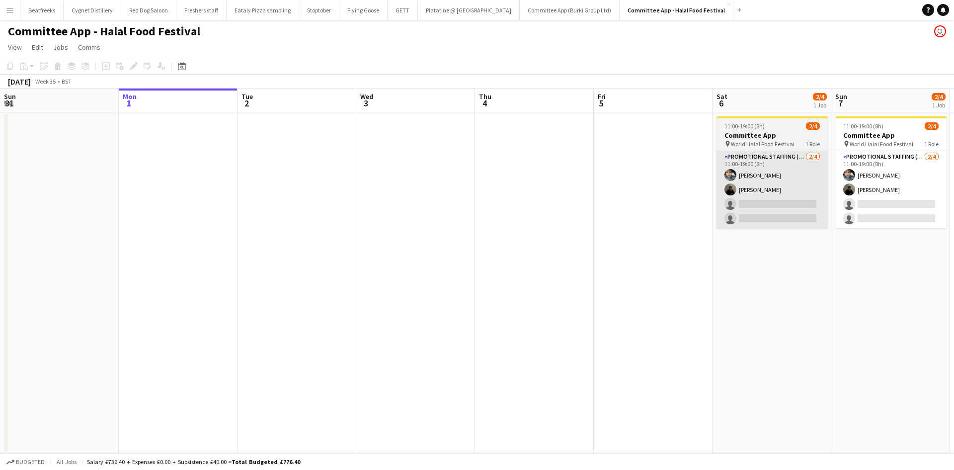
click at [760, 210] on app-card-role "Promotional Staffing (Brand Ambassadors) [DATE] 11:00-19:00 (8h) [PERSON_NAME] …" at bounding box center [772, 189] width 111 height 77
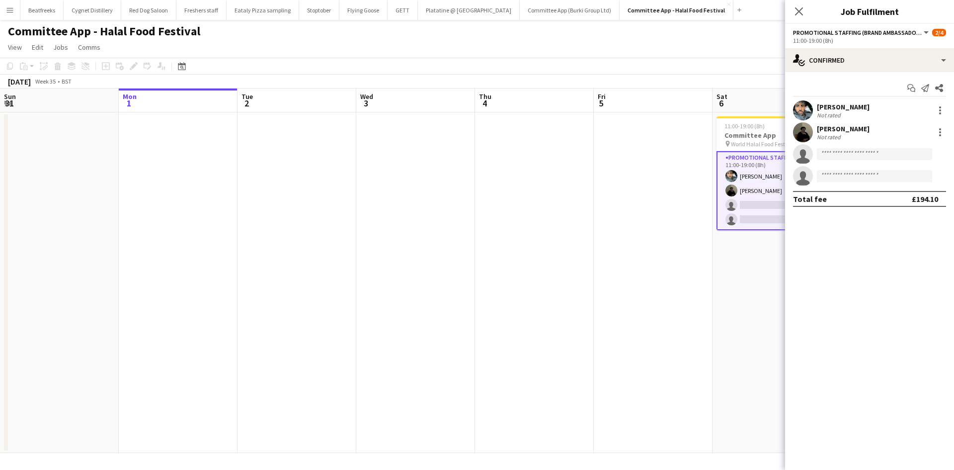
click at [751, 201] on app-card-role "Promotional Staffing (Brand Ambassadors) 2/4 11:00-19:00 (8h) Abdul Wahhab Ahma…" at bounding box center [772, 190] width 111 height 79
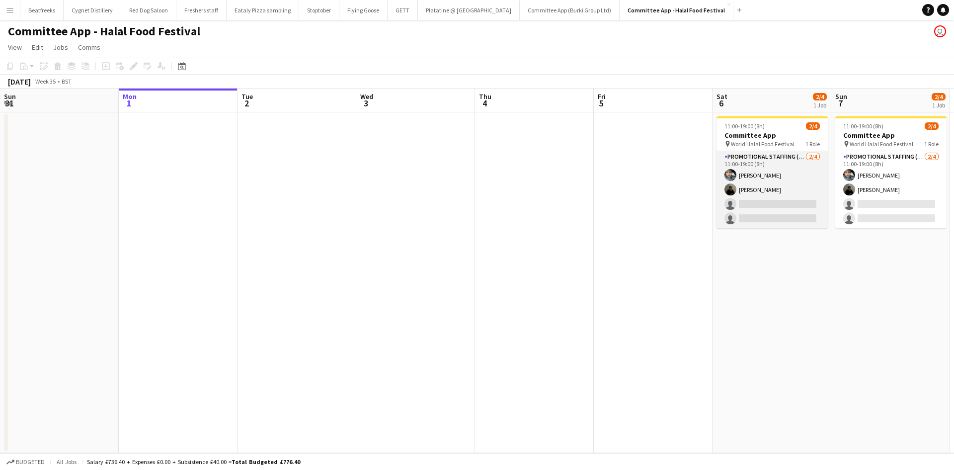
click at [784, 204] on app-card-role "Promotional Staffing (Brand Ambassadors) 2/4 11:00-19:00 (8h) Abdul Wahhab Ahma…" at bounding box center [772, 189] width 111 height 77
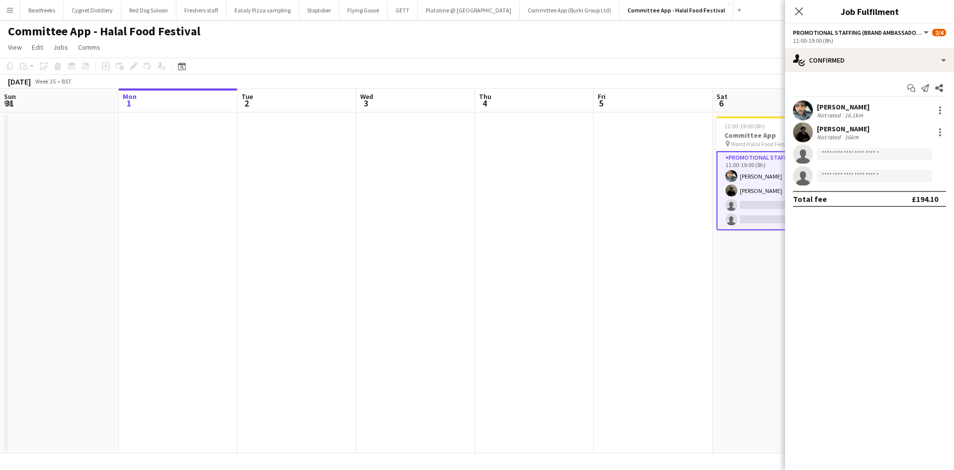
click at [821, 87] on div "Start chat Send notification Share" at bounding box center [869, 88] width 153 height 16
click at [843, 153] on input at bounding box center [874, 154] width 115 height 12
type input "******"
click at [851, 170] on span "Mahima Begum" at bounding box center [853, 168] width 57 height 8
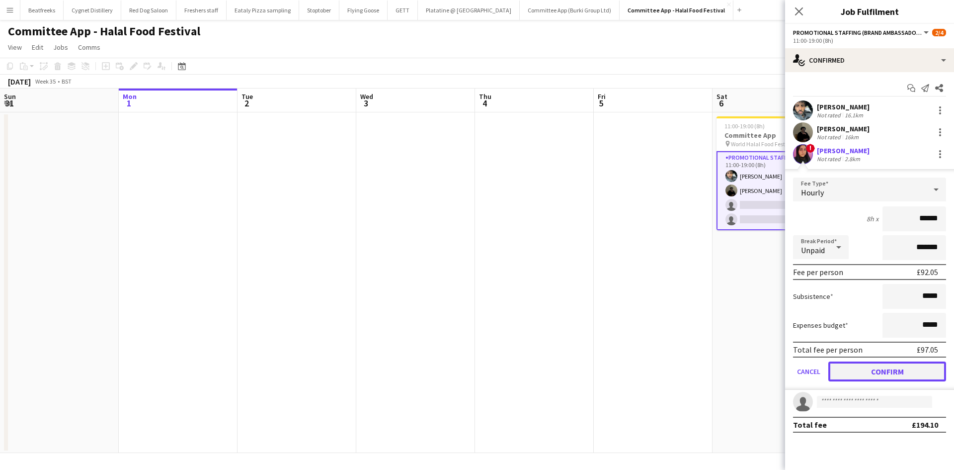
click at [874, 373] on button "Confirm" at bounding box center [888, 371] width 118 height 20
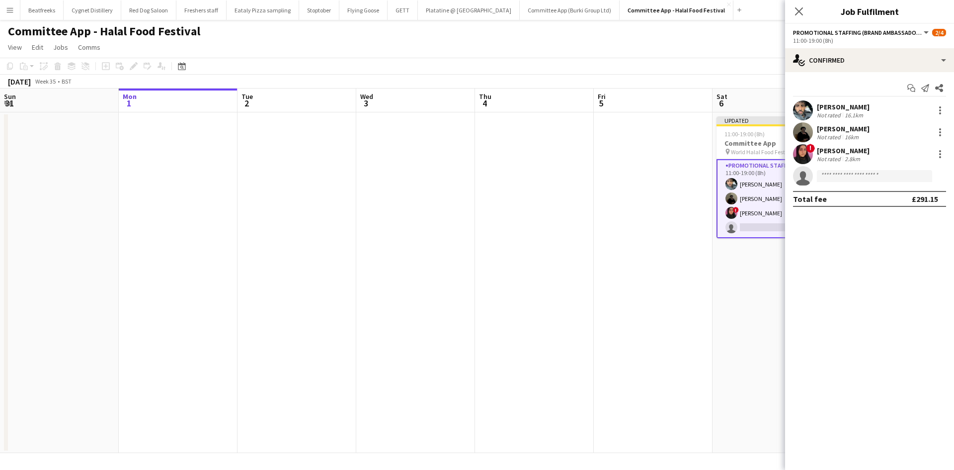
click at [734, 335] on app-date-cell "Updated 11:00-19:00 (8h) 3/4 Committee App pin World Halal Food Festival 1 Role…" at bounding box center [772, 282] width 119 height 340
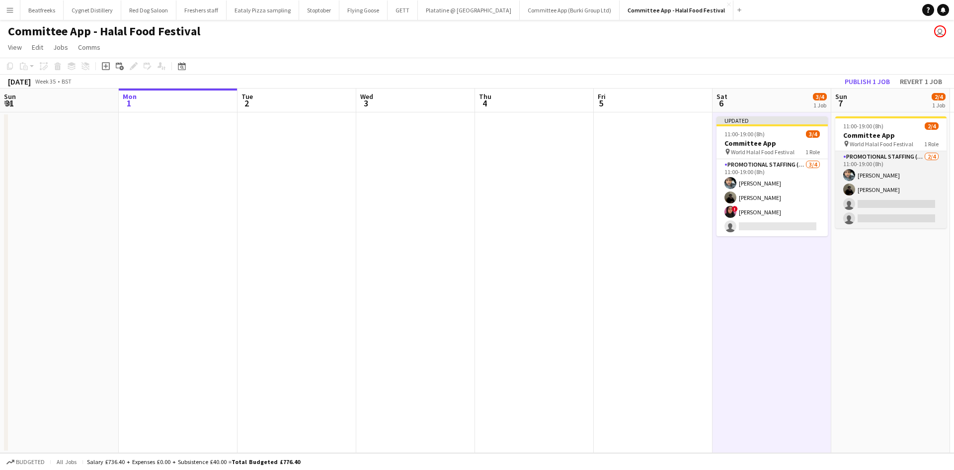
click at [873, 206] on app-card-role "Promotional Staffing (Brand Ambassadors) 2/4 11:00-19:00 (8h) Abdul Wahhab Ahma…" at bounding box center [890, 189] width 111 height 77
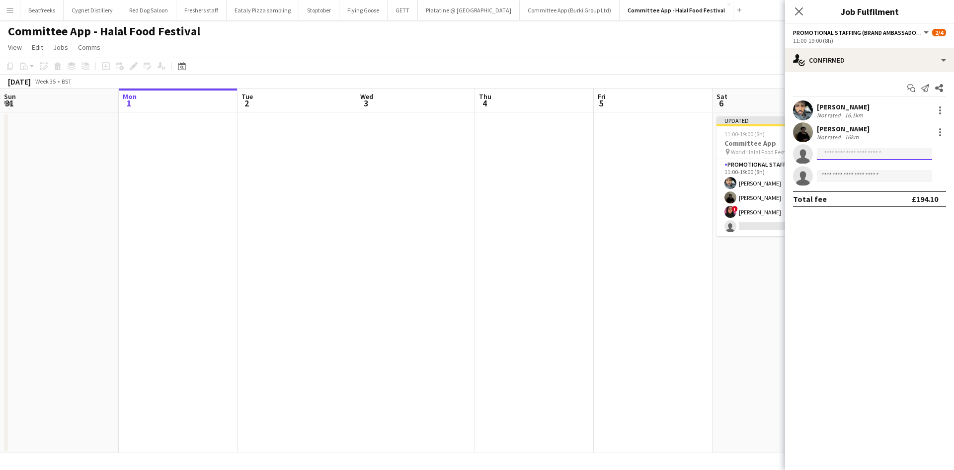
click at [864, 155] on input at bounding box center [874, 154] width 115 height 12
type input "******"
click at [854, 168] on span "Mahima Begum" at bounding box center [853, 168] width 57 height 8
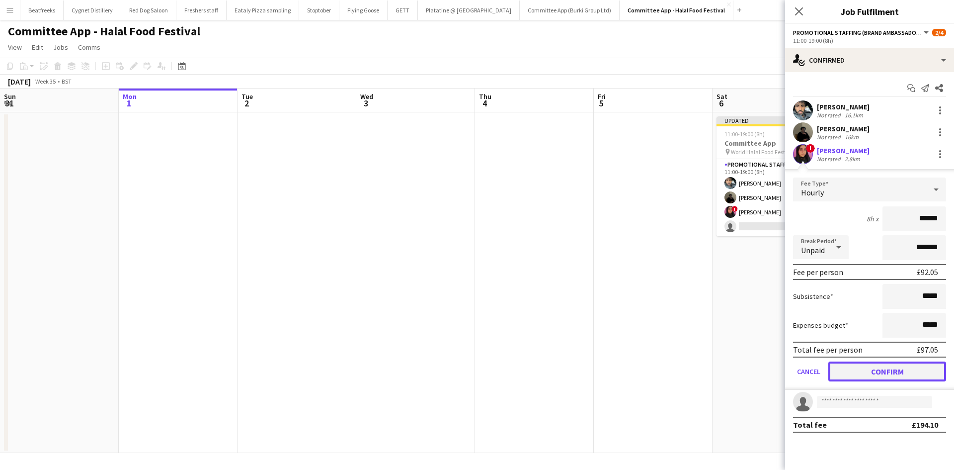
click at [888, 368] on button "Confirm" at bounding box center [888, 371] width 118 height 20
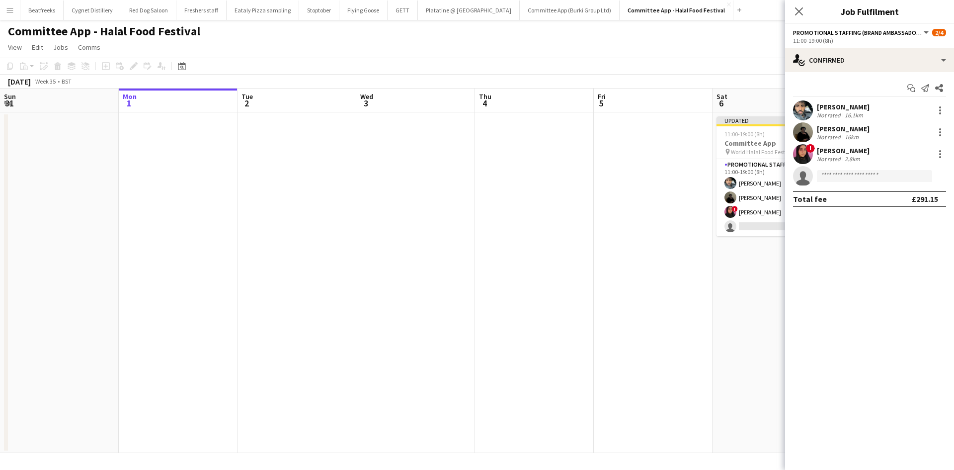
click at [707, 292] on app-date-cell at bounding box center [653, 282] width 119 height 340
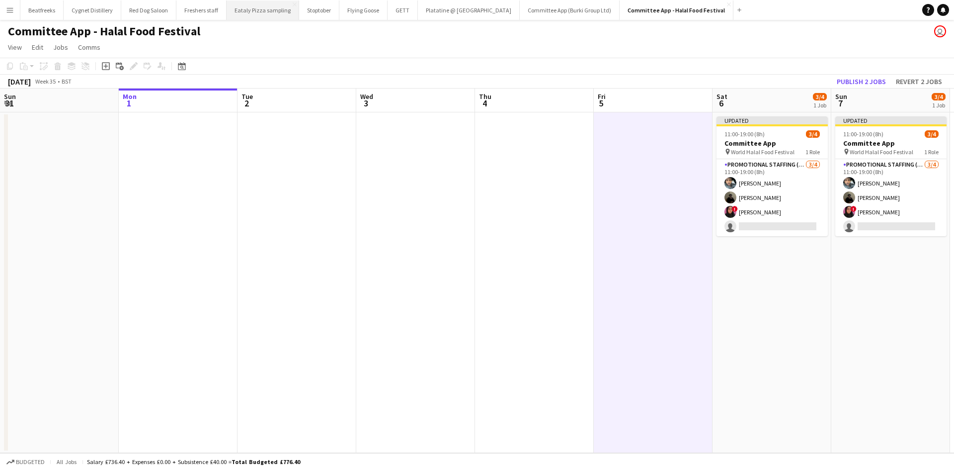
click at [275, 12] on button "Eataly Pizza sampling Close" at bounding box center [263, 9] width 73 height 19
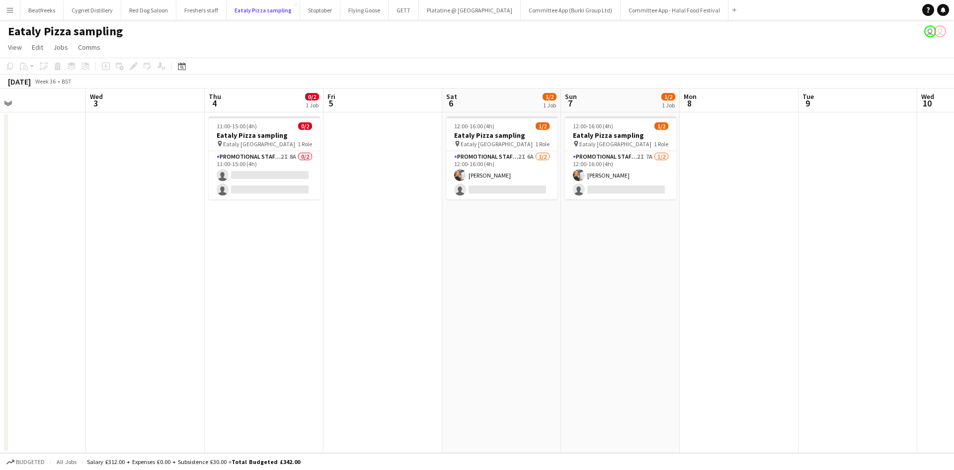
scroll to position [0, 339]
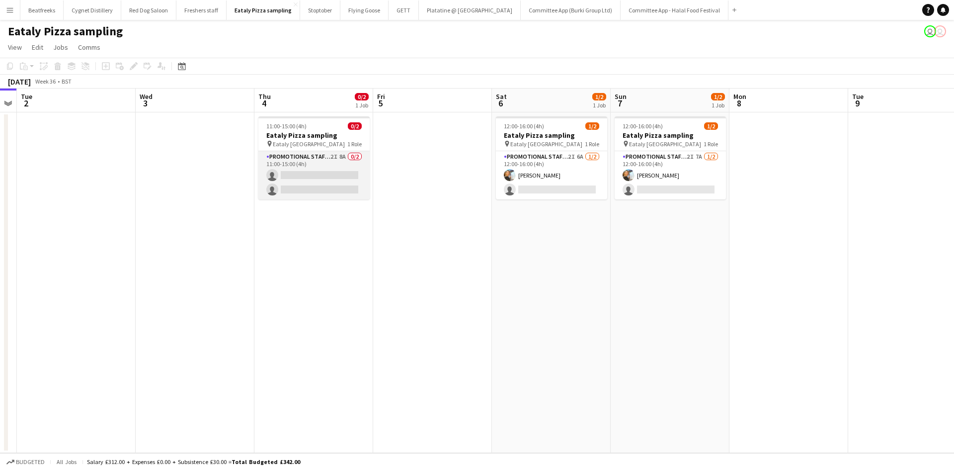
click at [300, 172] on app-card-role "Promotional Staffing (Sampling Staff) 2I 8A 0/2 11:00-15:00 (4h) single-neutral…" at bounding box center [313, 175] width 111 height 48
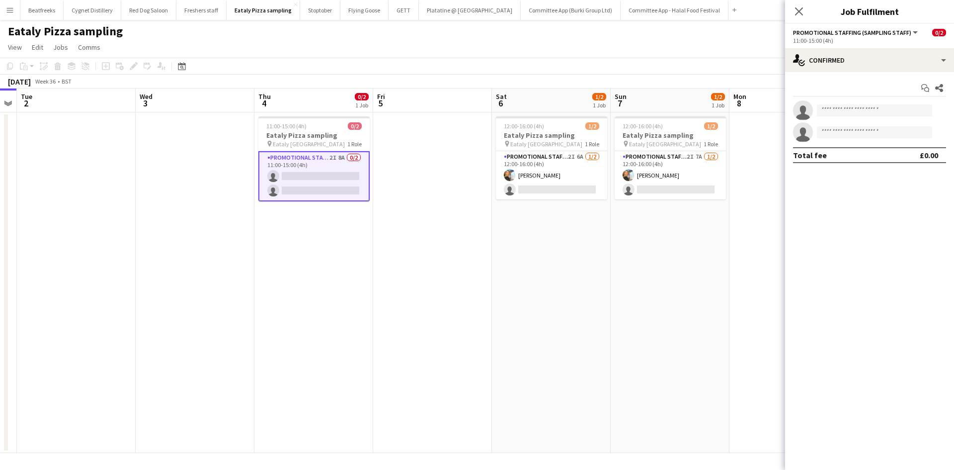
click at [293, 179] on app-card-role "Promotional Staffing (Sampling Staff) 2I 8A 0/2 11:00-15:00 (4h) single-neutral…" at bounding box center [313, 176] width 111 height 50
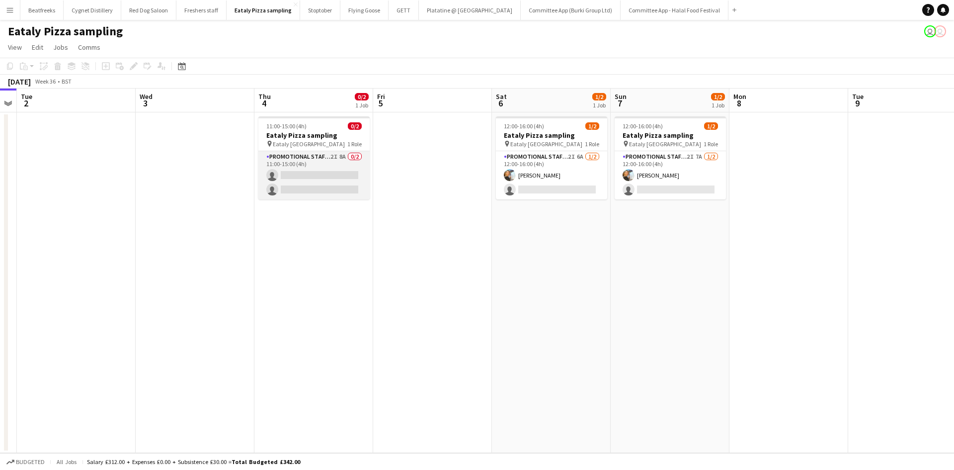
click at [351, 168] on app-card-role "Promotional Staffing (Sampling Staff) 2I 8A 0/2 11:00-15:00 (4h) single-neutral…" at bounding box center [313, 175] width 111 height 48
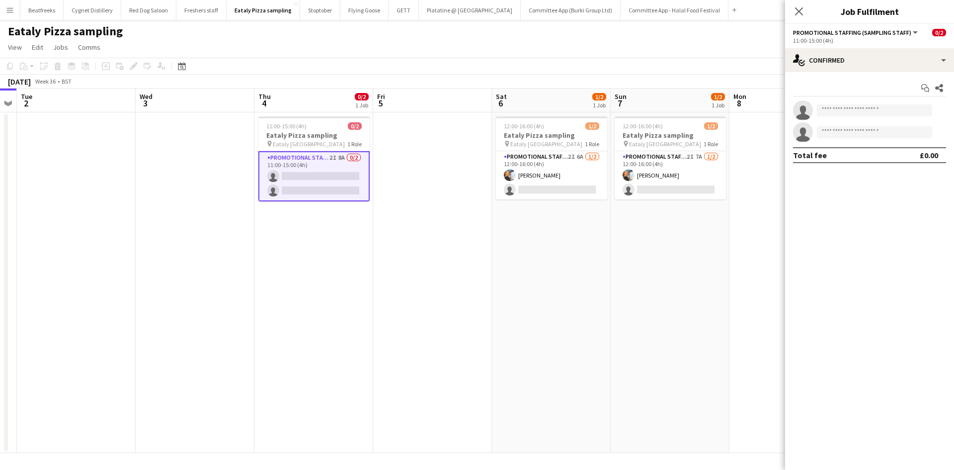
click at [839, 117] on app-invite-slot "single-neutral-actions" at bounding box center [869, 110] width 169 height 20
click at [839, 112] on input at bounding box center [874, 110] width 115 height 12
type input "*"
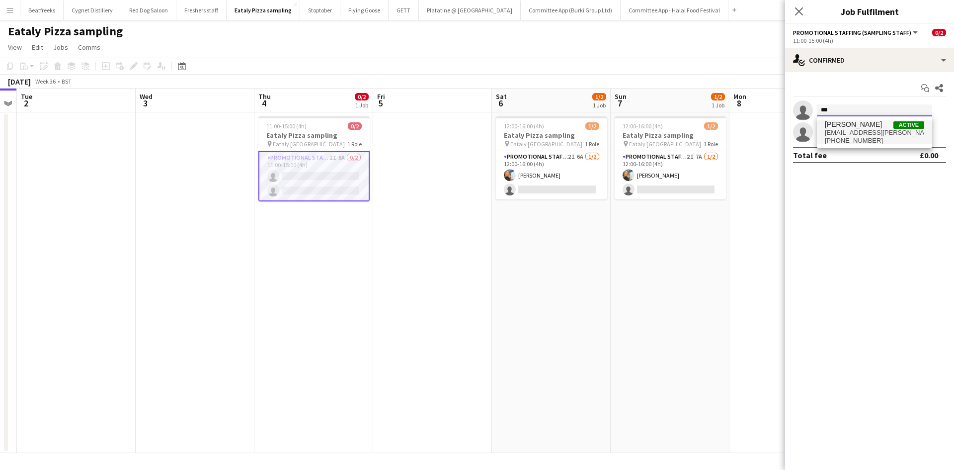
type input "***"
click at [902, 125] on span "Active" at bounding box center [909, 124] width 31 height 7
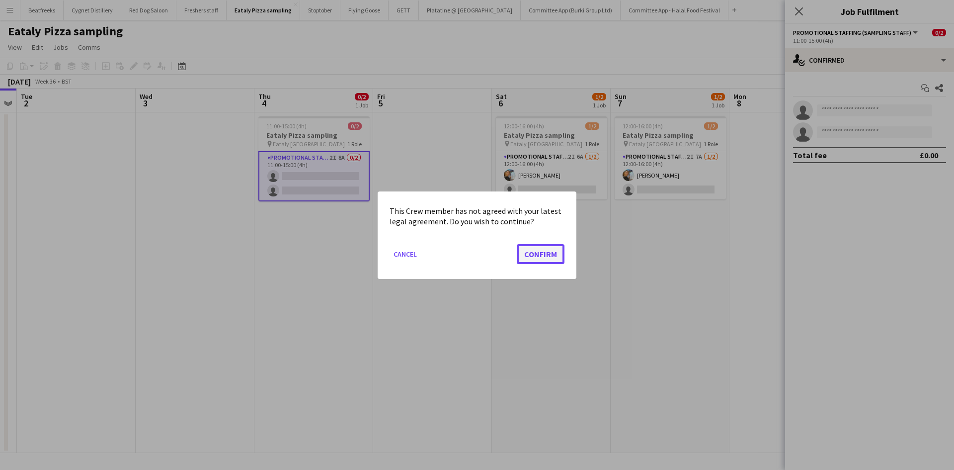
click at [541, 253] on button "Confirm" at bounding box center [541, 254] width 48 height 20
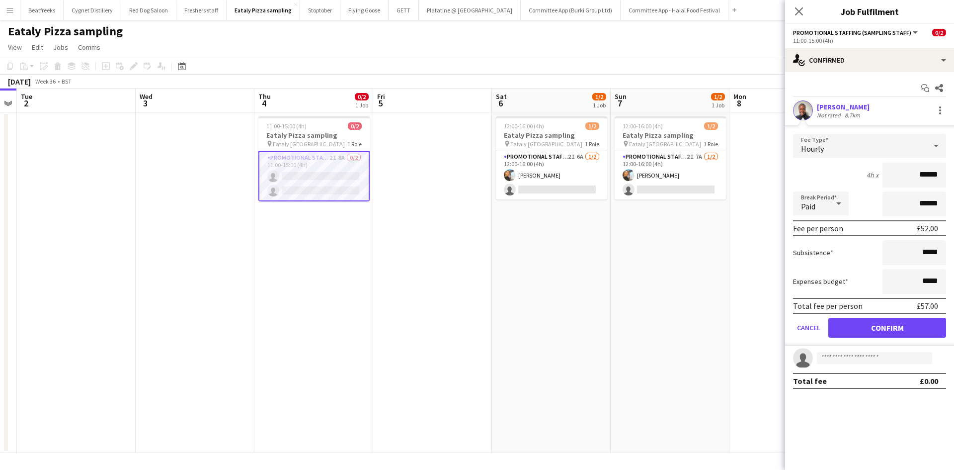
click at [11, 9] on app-icon "Menu" at bounding box center [10, 10] width 8 height 8
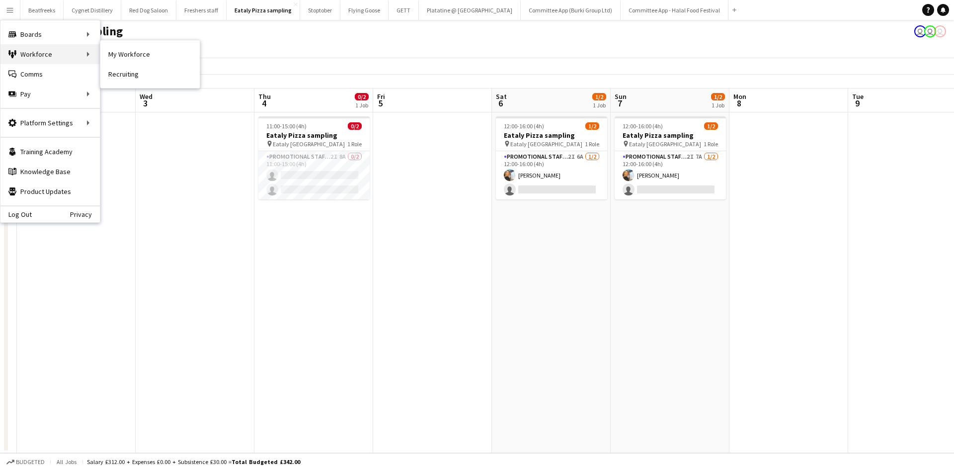
click at [46, 53] on div "Workforce Workforce" at bounding box center [49, 54] width 99 height 20
click at [130, 52] on link "My Workforce" at bounding box center [149, 54] width 99 height 20
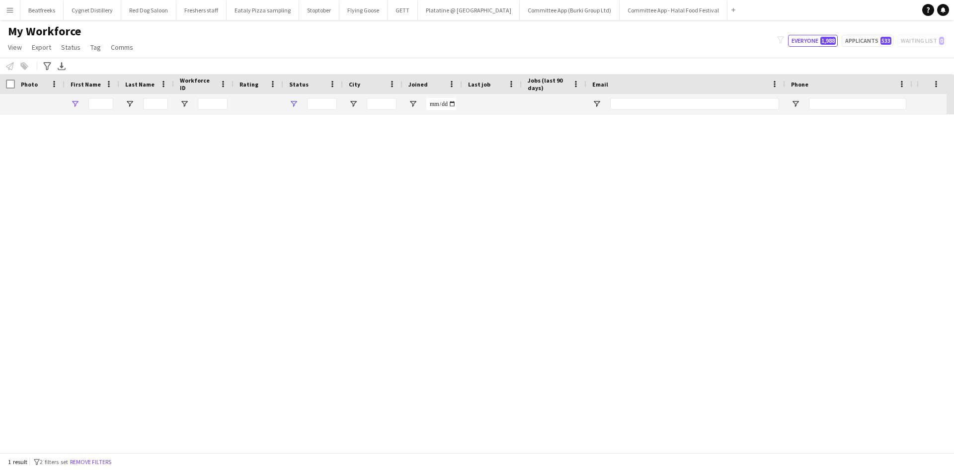
type input "*****"
type input "**********"
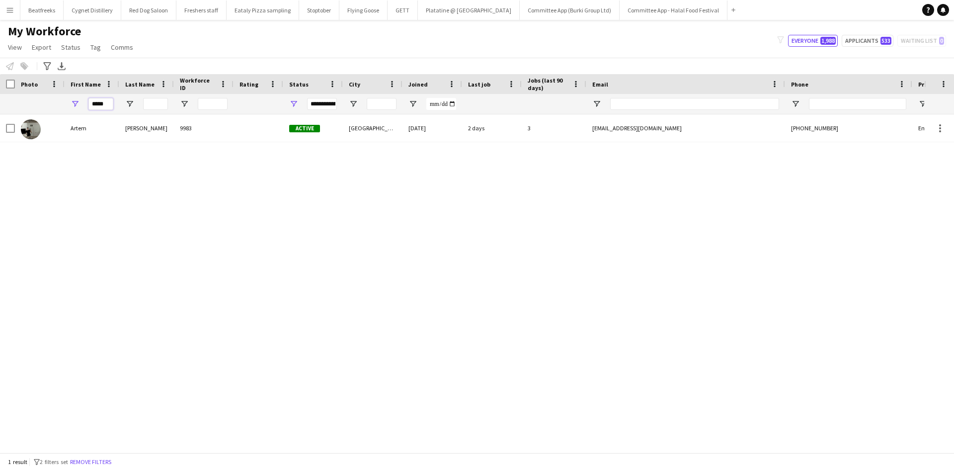
drag, startPoint x: 109, startPoint y: 105, endPoint x: 69, endPoint y: 105, distance: 39.8
click at [69, 105] on div "*****" at bounding box center [92, 104] width 55 height 20
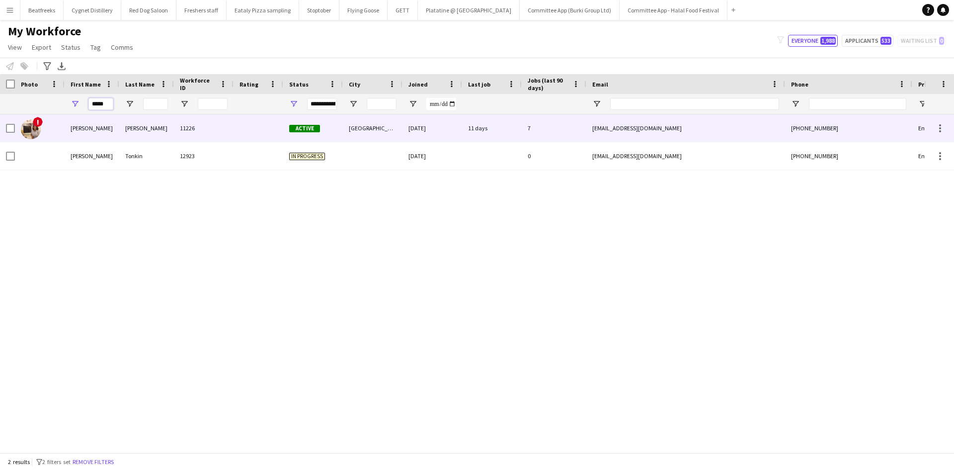
type input "*****"
click at [112, 127] on div "[PERSON_NAME]" at bounding box center [92, 127] width 55 height 27
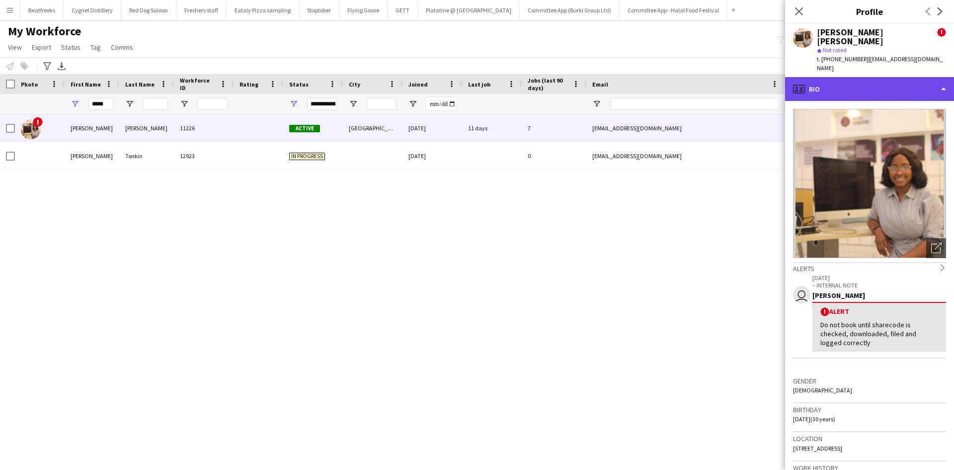
click at [848, 80] on div "profile Bio" at bounding box center [869, 89] width 169 height 24
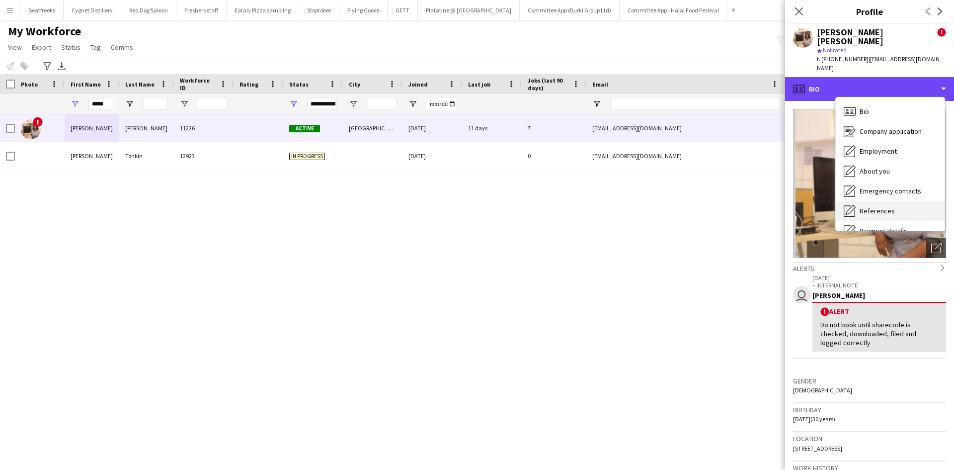
scroll to position [133, 0]
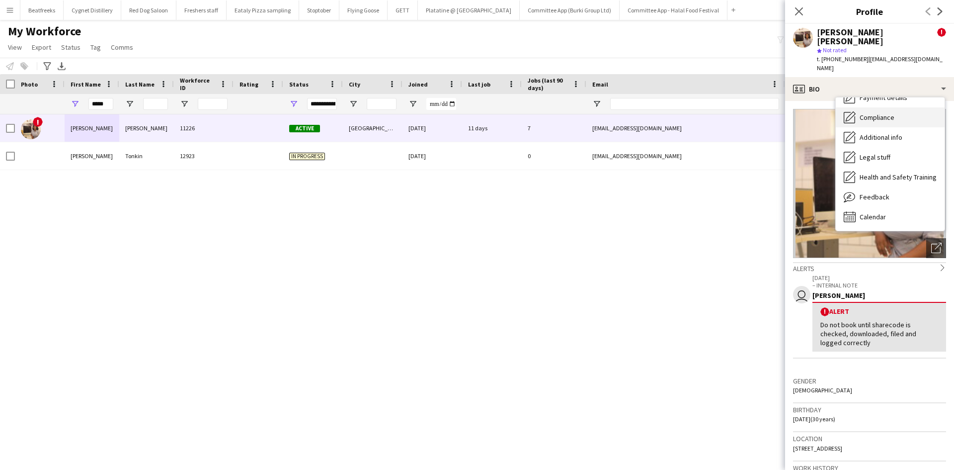
click at [867, 113] on span "Compliance" at bounding box center [877, 117] width 35 height 9
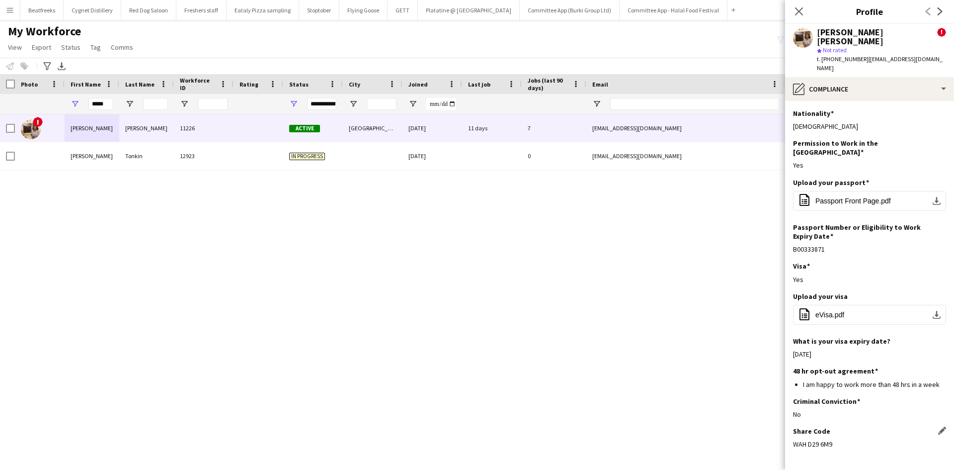
drag, startPoint x: 837, startPoint y: 417, endPoint x: 794, endPoint y: 422, distance: 43.7
click at [794, 426] on div "Share Code Edit this field WAH D29 6M9" at bounding box center [869, 441] width 153 height 30
copy div "WAH D29 6M9"
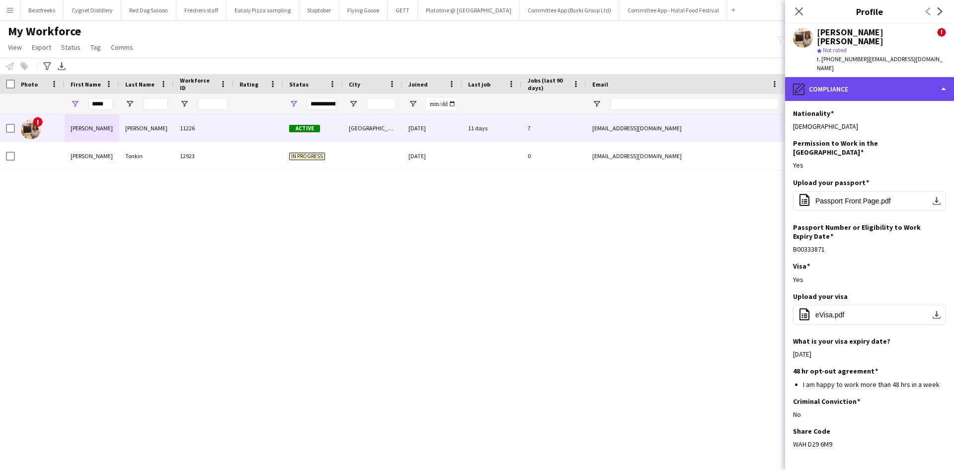
click at [851, 77] on div "pencil4 Compliance" at bounding box center [869, 89] width 169 height 24
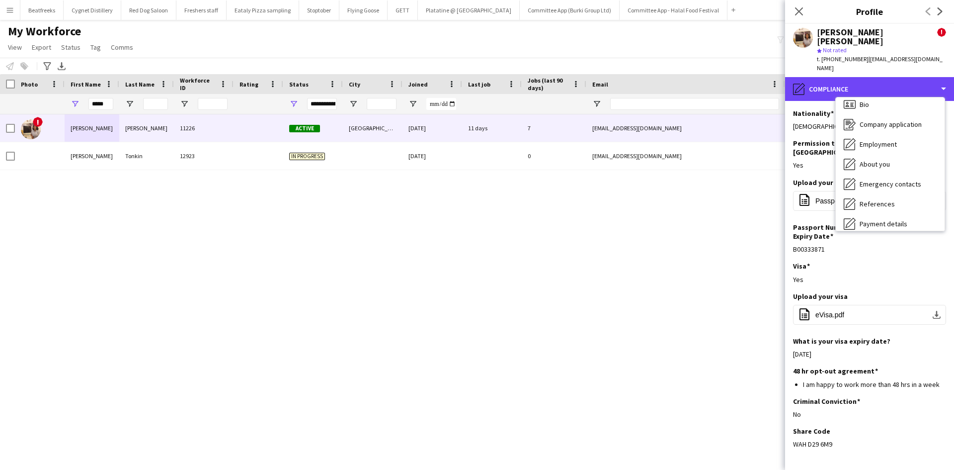
scroll to position [0, 0]
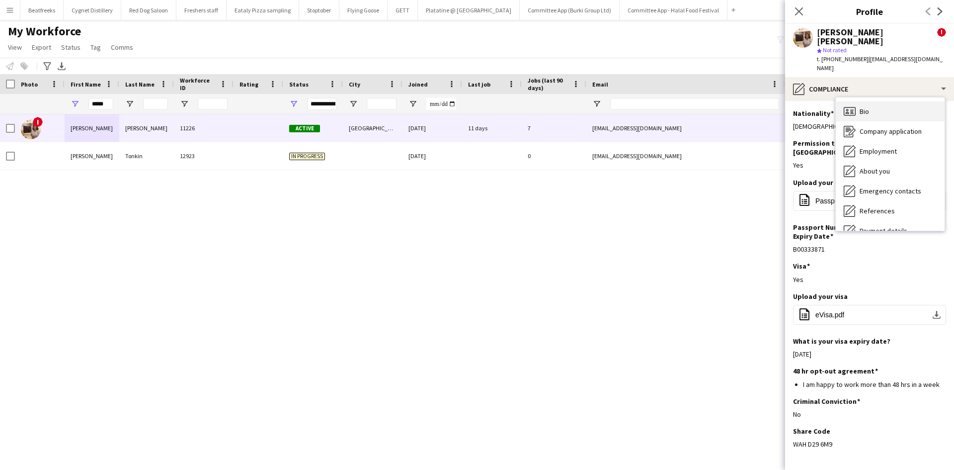
click at [853, 109] on icon at bounding box center [851, 109] width 3 height 0
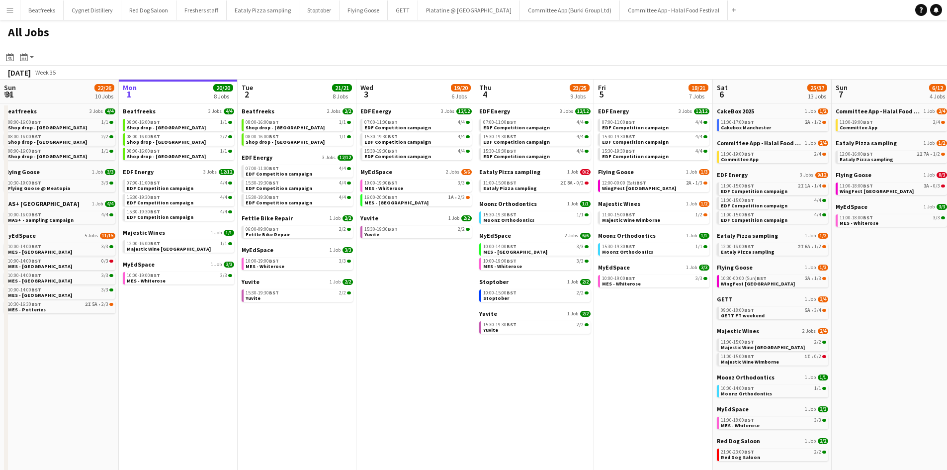
click at [9, 8] on app-icon "Menu" at bounding box center [10, 10] width 8 height 8
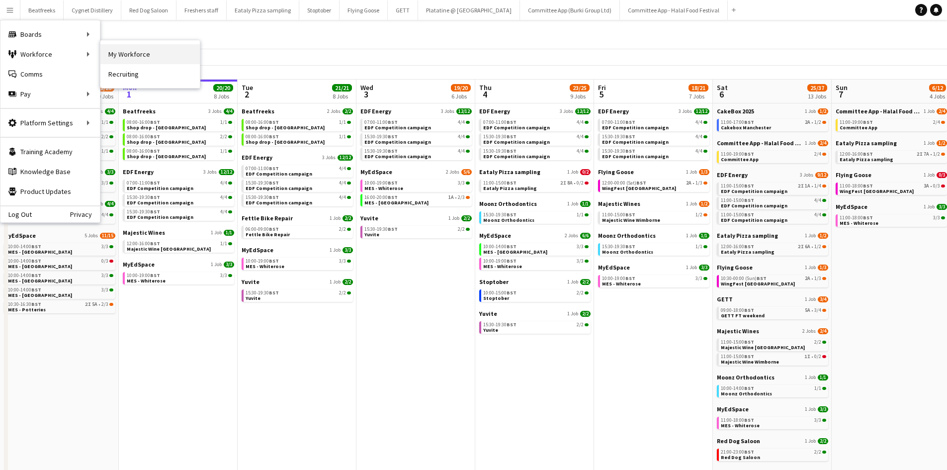
click at [126, 51] on link "My Workforce" at bounding box center [149, 54] width 99 height 20
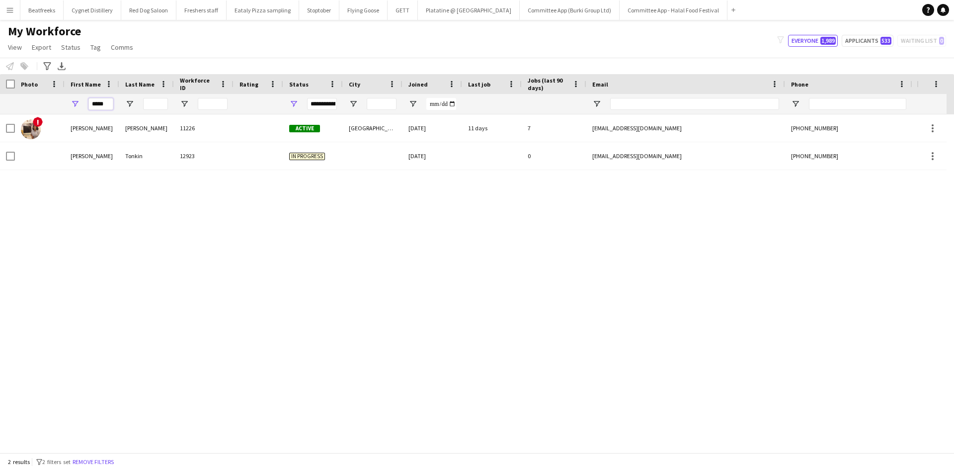
click at [91, 103] on input "*****" at bounding box center [100, 104] width 25 height 12
drag, startPoint x: 109, startPoint y: 102, endPoint x: 78, endPoint y: 107, distance: 31.6
click at [78, 107] on div "*****" at bounding box center [92, 104] width 55 height 20
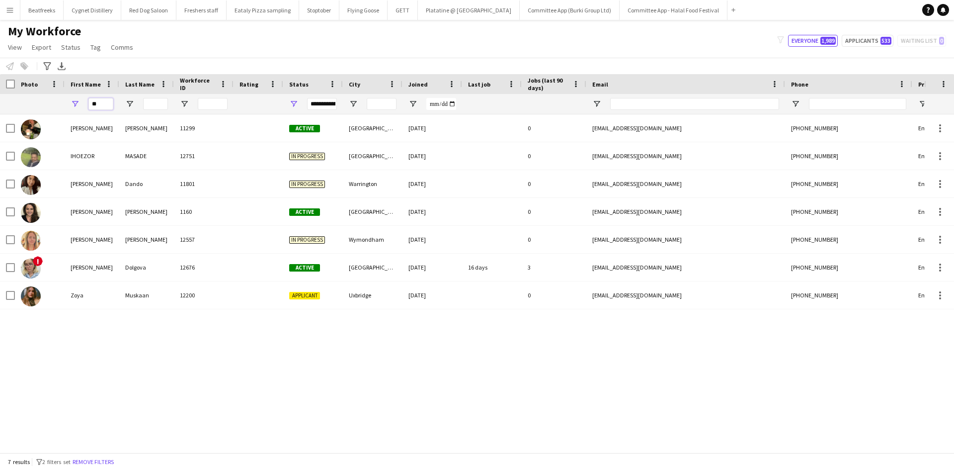
type input "*"
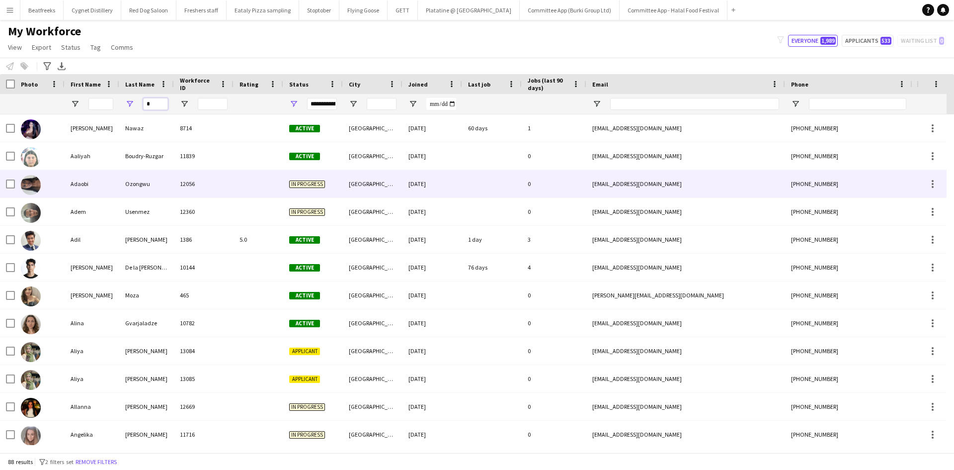
type input "*"
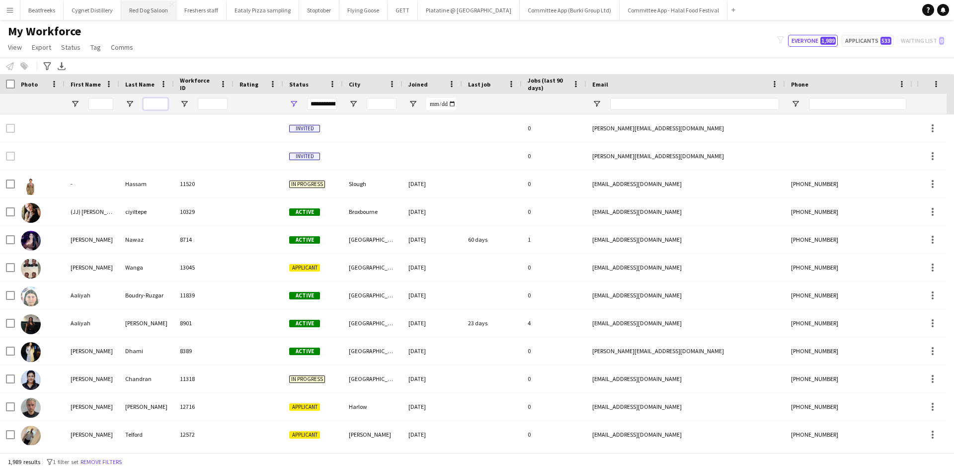
scroll to position [0, 37]
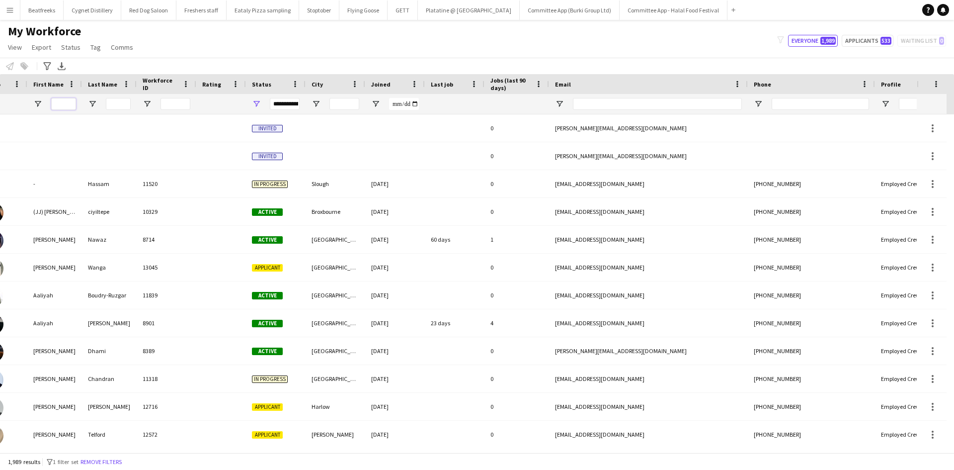
click at [61, 107] on input "First Name Filter Input" at bounding box center [63, 104] width 25 height 12
type input "*"
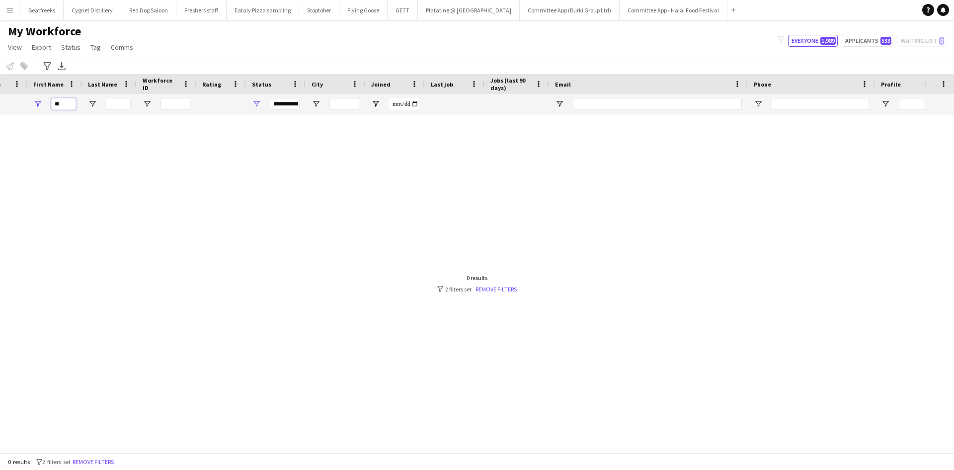
type input "*"
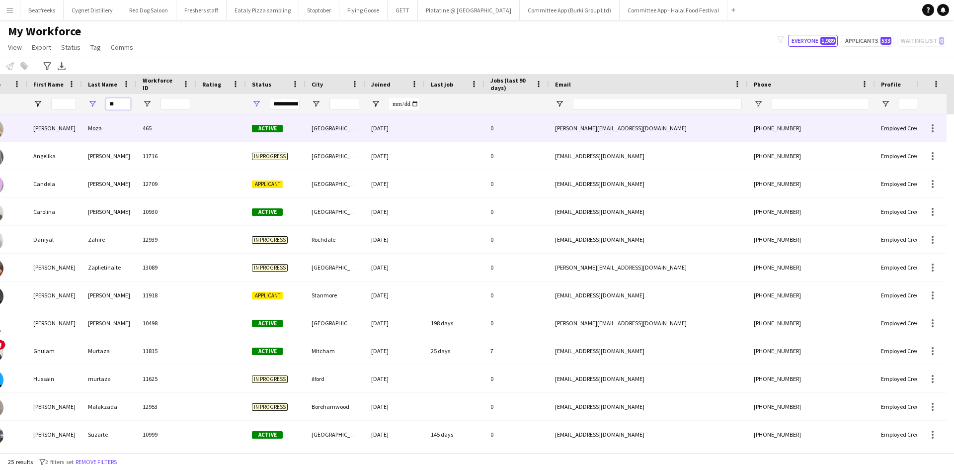
scroll to position [0, 0]
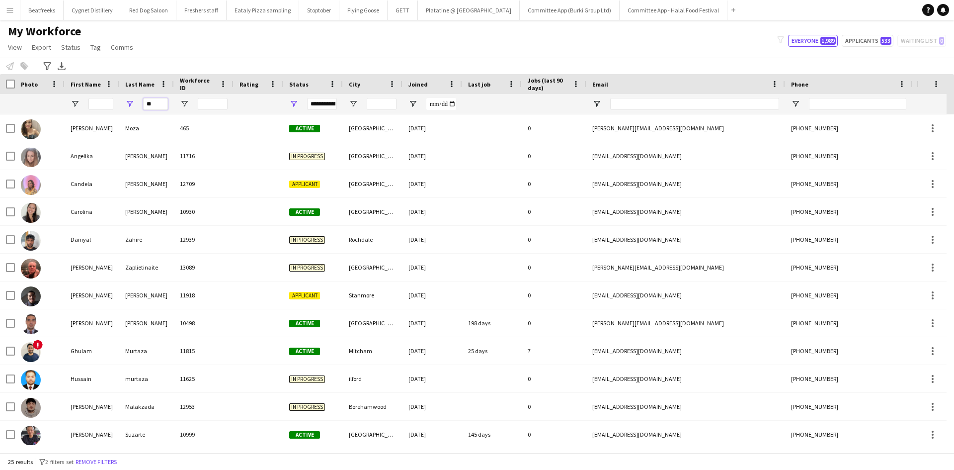
type input "**"
click at [90, 104] on input "First Name Filter Input" at bounding box center [100, 104] width 25 height 12
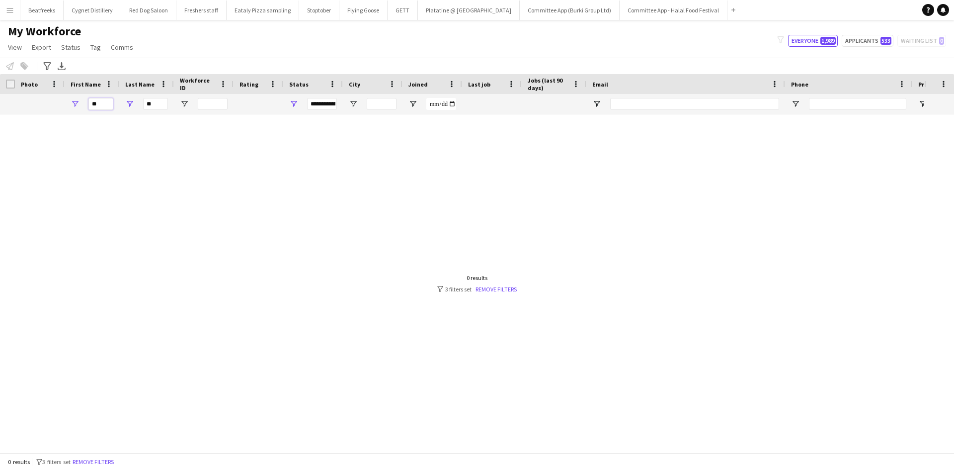
type input "*"
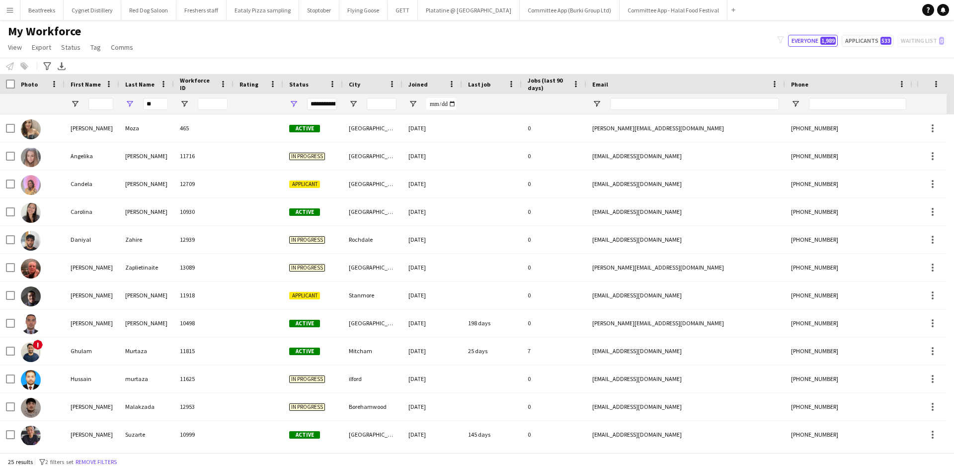
click at [322, 111] on div "**********" at bounding box center [322, 104] width 30 height 20
click at [329, 104] on div "**********" at bounding box center [322, 104] width 30 height 12
drag, startPoint x: 157, startPoint y: 106, endPoint x: 130, endPoint y: 108, distance: 26.9
click at [130, 108] on div "**" at bounding box center [146, 104] width 55 height 20
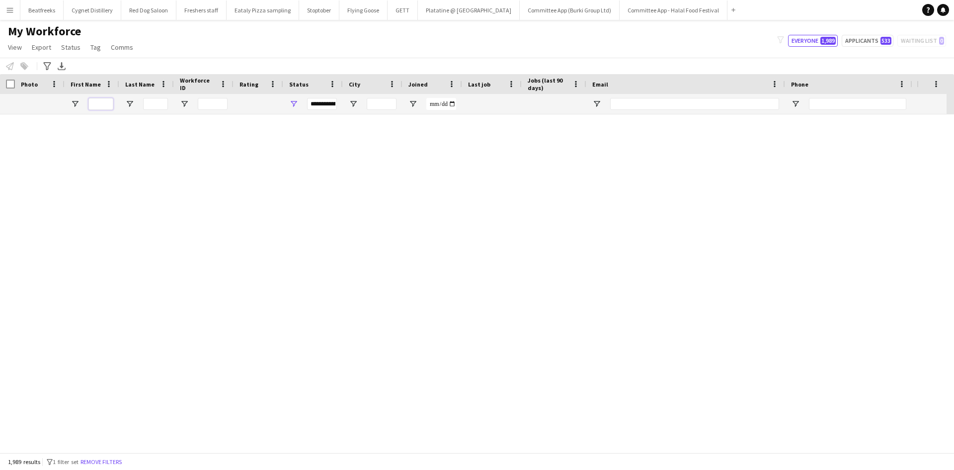
click at [92, 100] on input "First Name Filter Input" at bounding box center [100, 104] width 25 height 12
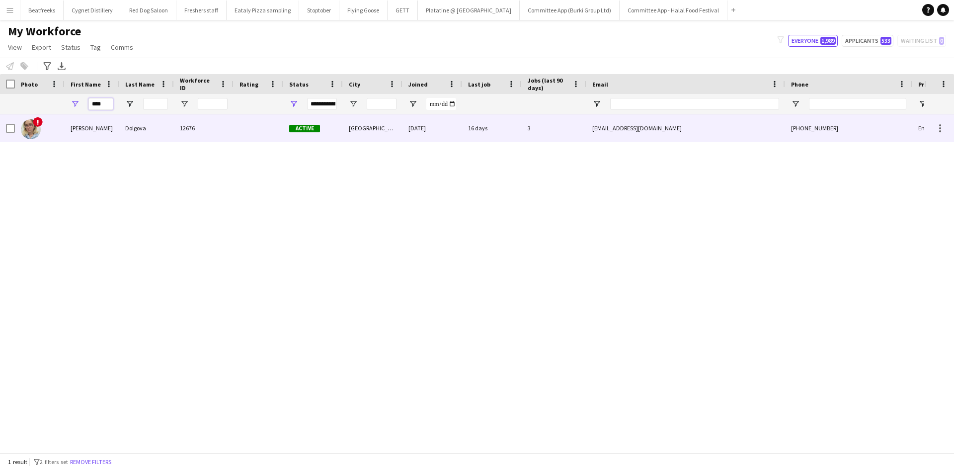
type input "****"
click at [73, 125] on div "[PERSON_NAME]" at bounding box center [92, 127] width 55 height 27
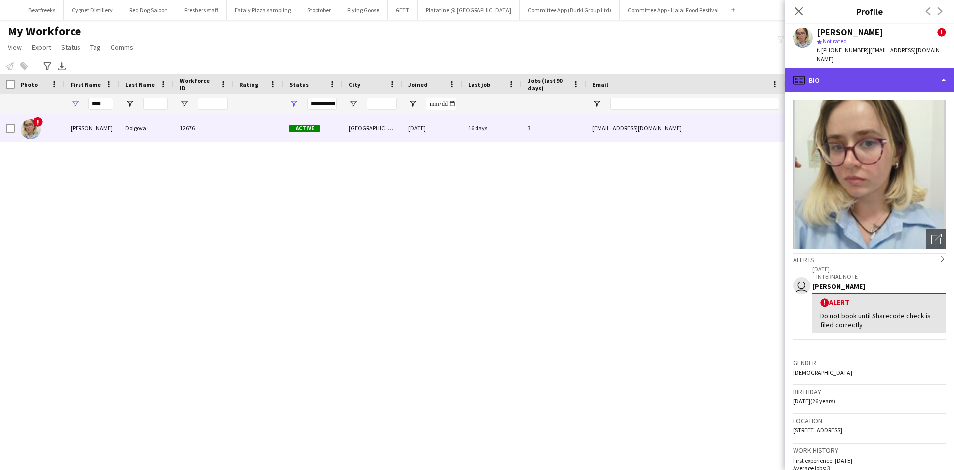
click at [854, 73] on div "profile Bio" at bounding box center [869, 80] width 169 height 24
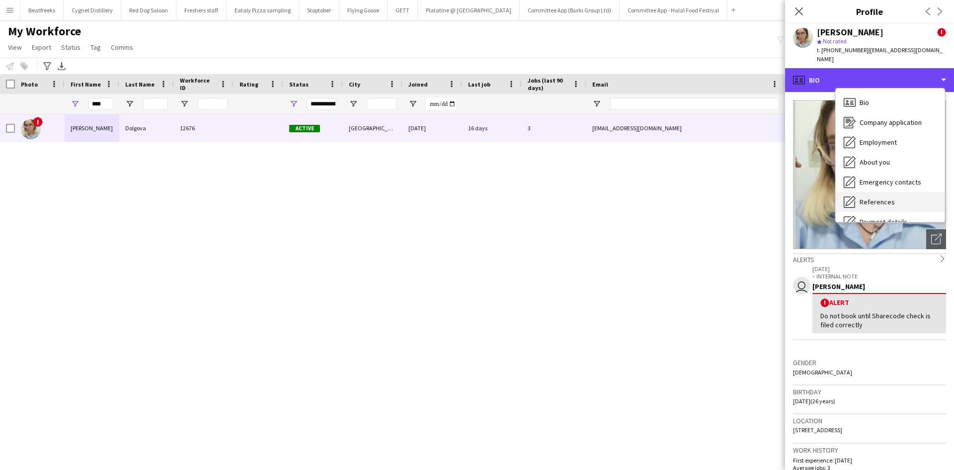
scroll to position [133, 0]
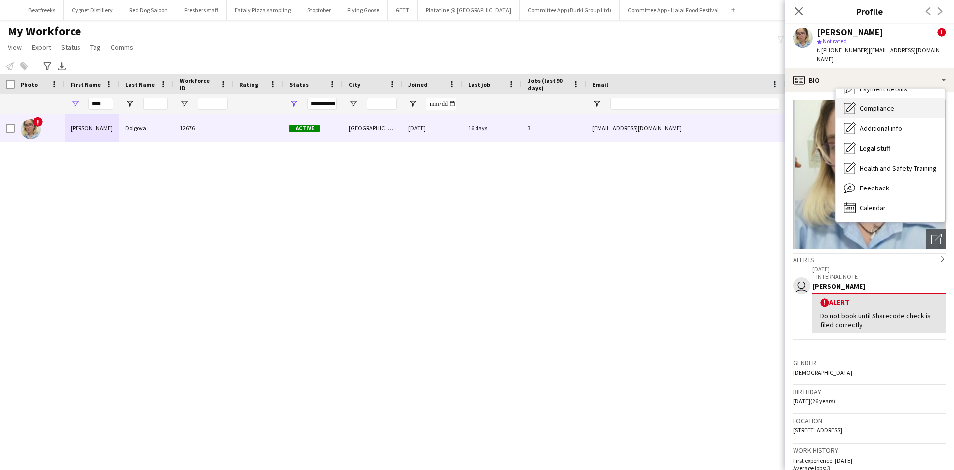
click at [874, 104] on span "Compliance" at bounding box center [877, 108] width 35 height 9
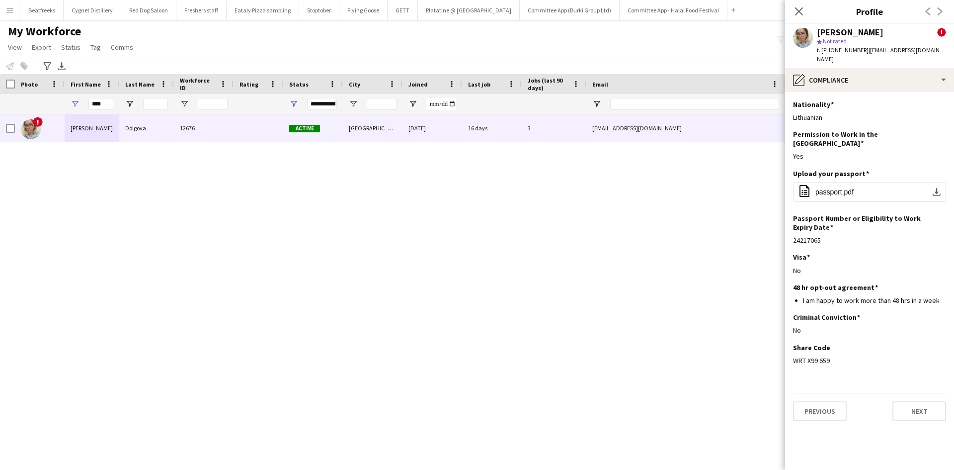
drag, startPoint x: 832, startPoint y: 338, endPoint x: 790, endPoint y: 339, distance: 41.3
click at [790, 339] on app-section-data-types "Nationality Edit this field Lithuanian Permission to Work in the [GEOGRAPHIC_DA…" at bounding box center [869, 281] width 169 height 378
copy div "WRT X99 659"
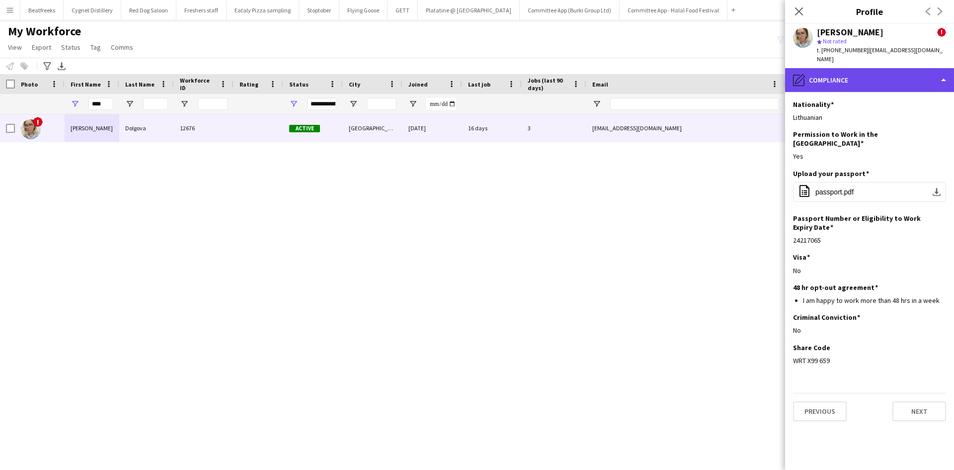
click at [871, 69] on div "pencil4 Compliance" at bounding box center [869, 80] width 169 height 24
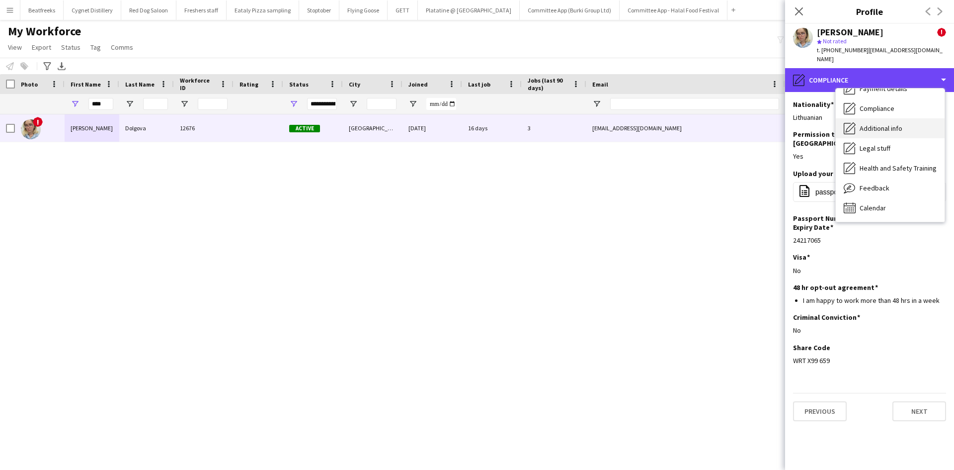
drag, startPoint x: 872, startPoint y: 73, endPoint x: 870, endPoint y: 113, distance: 40.3
click at [870, 113] on div "pencil4 Compliance Bio Bio Company application Company application Employment E…" at bounding box center [869, 269] width 169 height 402
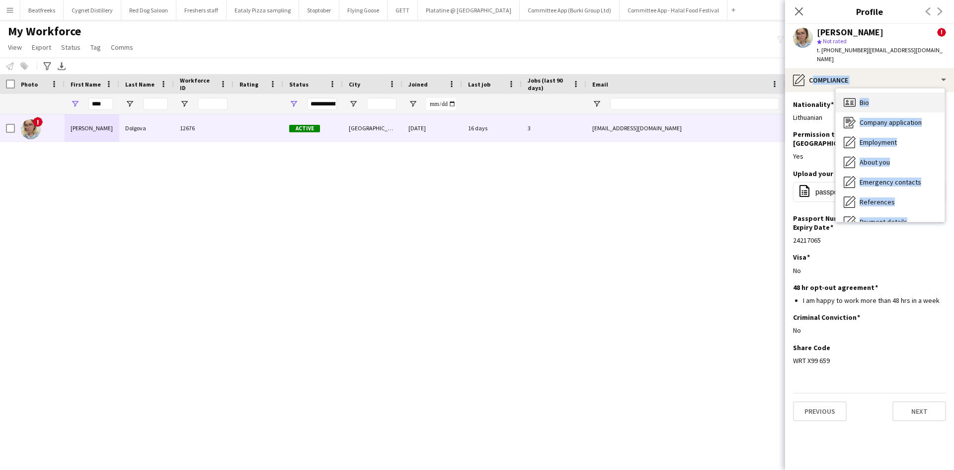
click at [871, 92] on div "Bio Bio" at bounding box center [890, 102] width 109 height 20
